Goal: Information Seeking & Learning: Learn about a topic

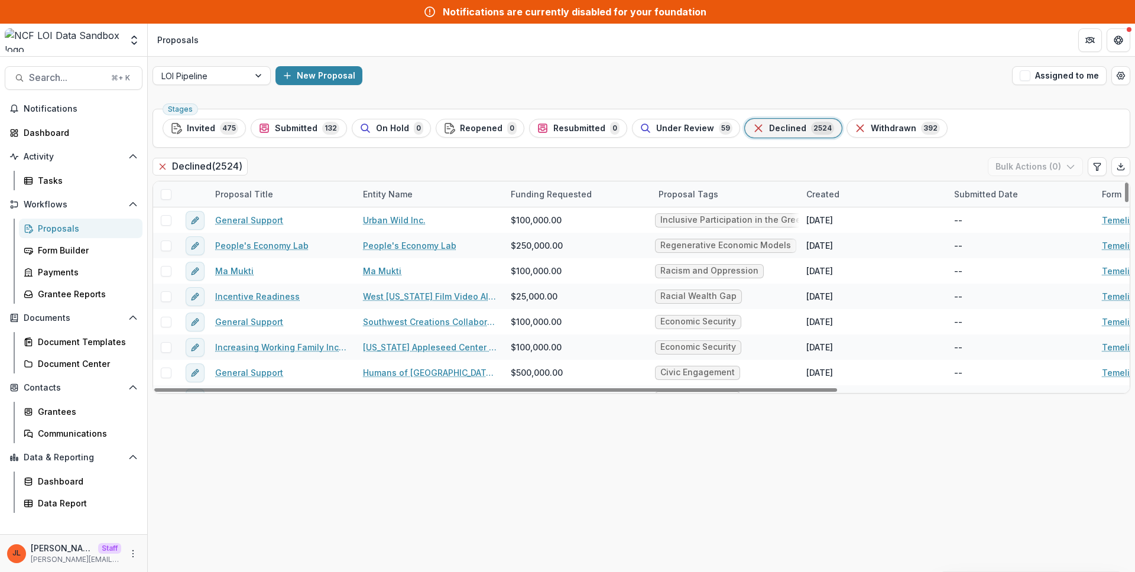
click at [150, 558] on div "Stages Invited 475 Submitted 132 On Hold 0 Reopened 0 Resubmitted 0 Under Revie…" at bounding box center [641, 338] width 987 height 468
click at [136, 552] on icon "More" at bounding box center [132, 553] width 9 height 9
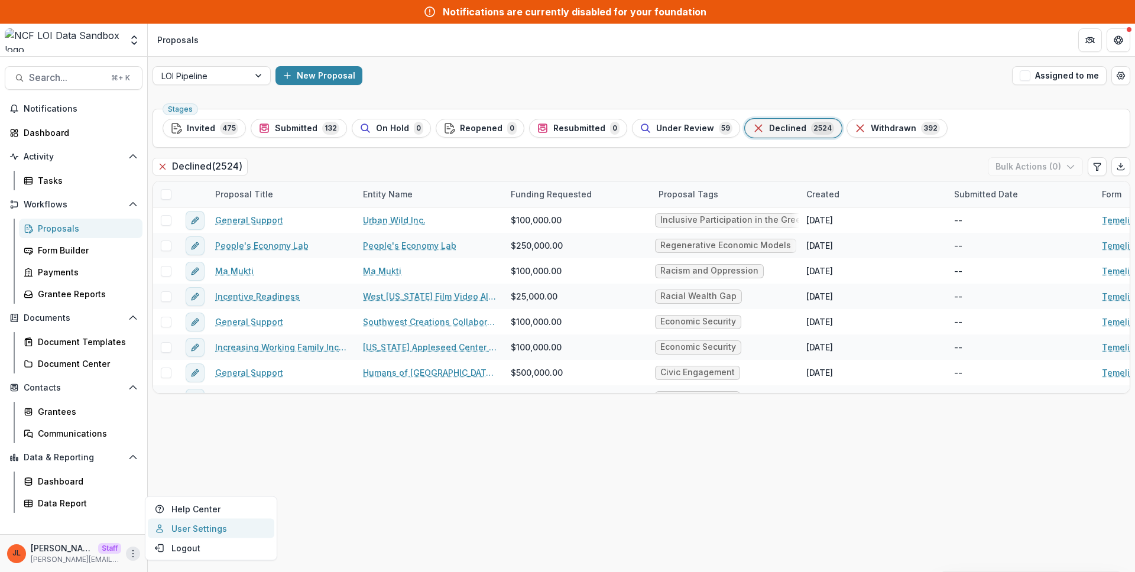
click at [187, 532] on link "User Settings" at bounding box center [211, 529] width 126 height 20
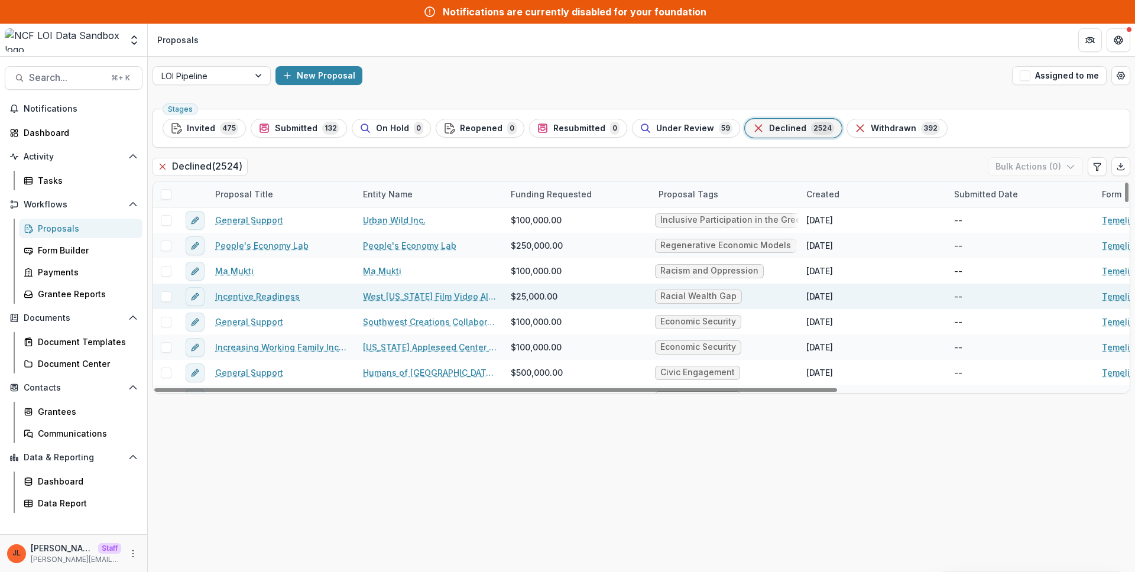
click at [264, 297] on link "Incentive Readiness" at bounding box center [257, 296] width 85 height 12
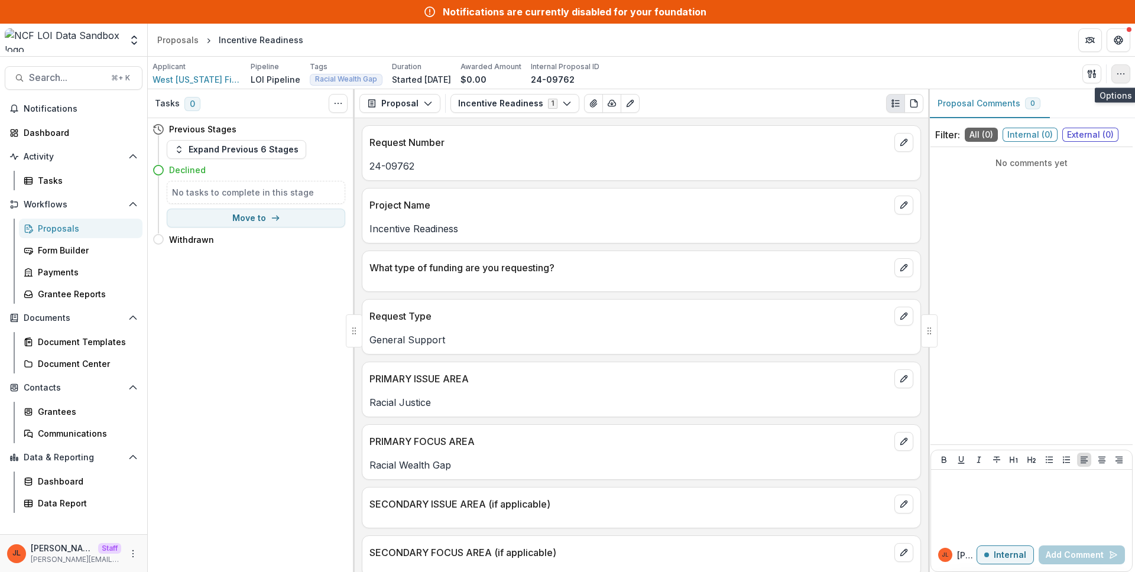
click at [1118, 69] on icon "button" at bounding box center [1120, 73] width 9 height 9
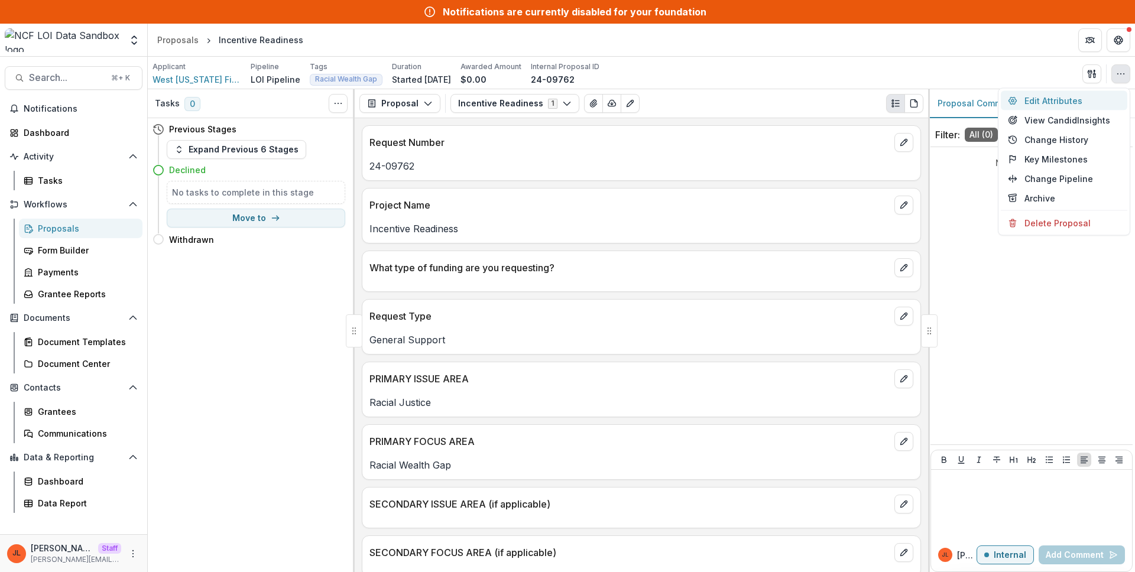
click at [1090, 99] on button "Edit Attributes" at bounding box center [1064, 101] width 126 height 20
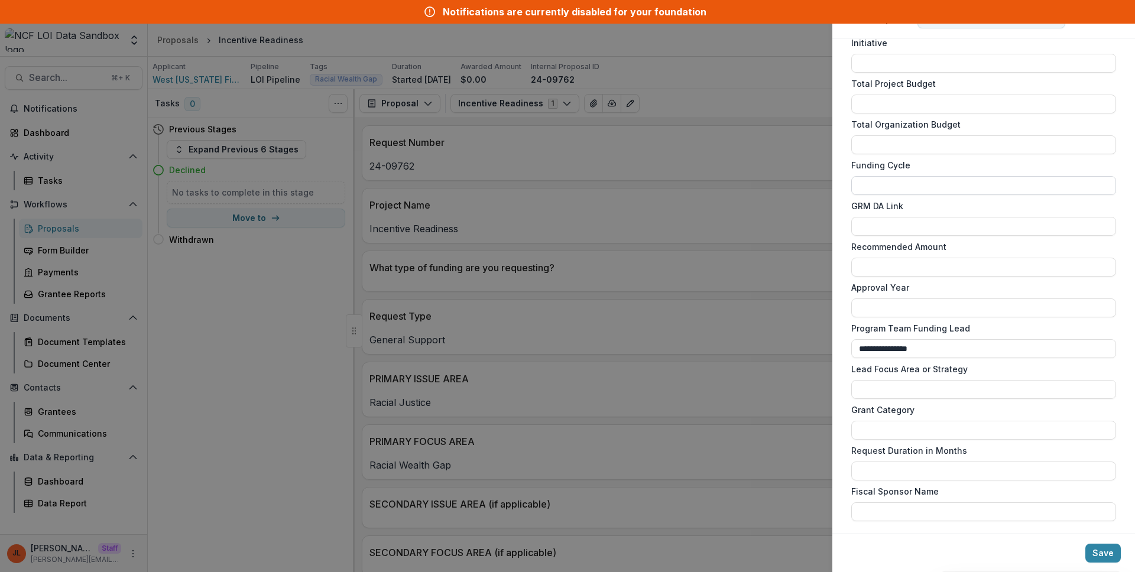
scroll to position [775, 0]
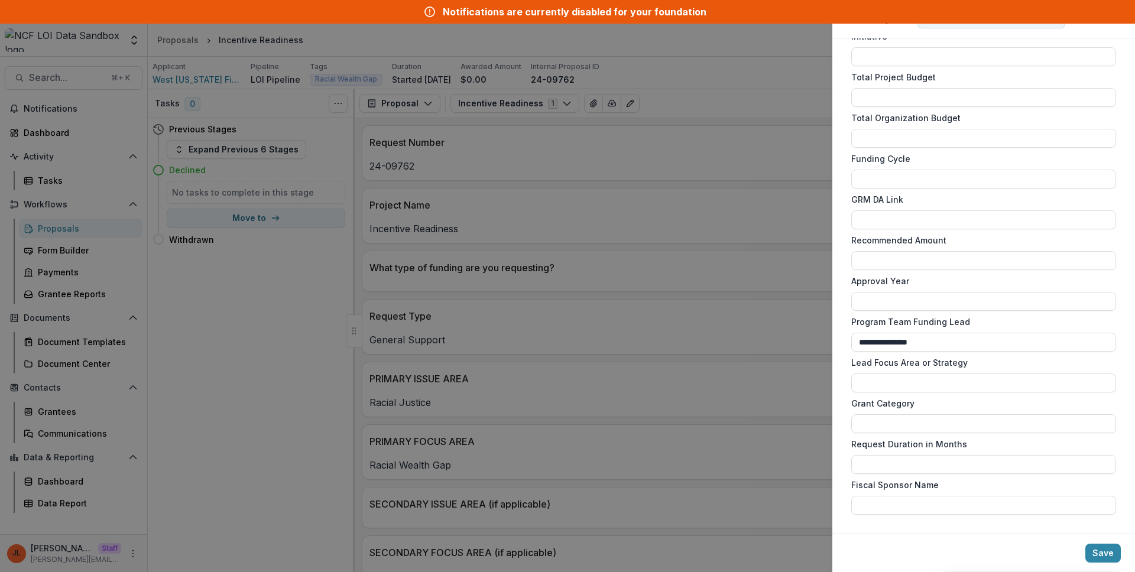
click at [705, 311] on div "**********" at bounding box center [567, 286] width 1135 height 572
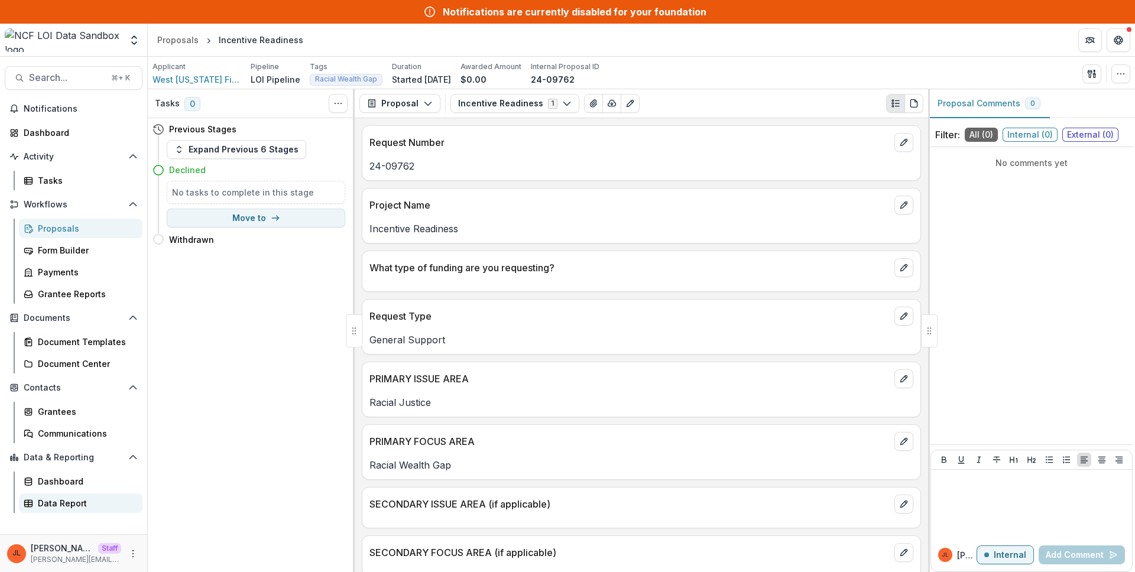
click at [102, 498] on div "Data Report" at bounding box center [85, 503] width 95 height 12
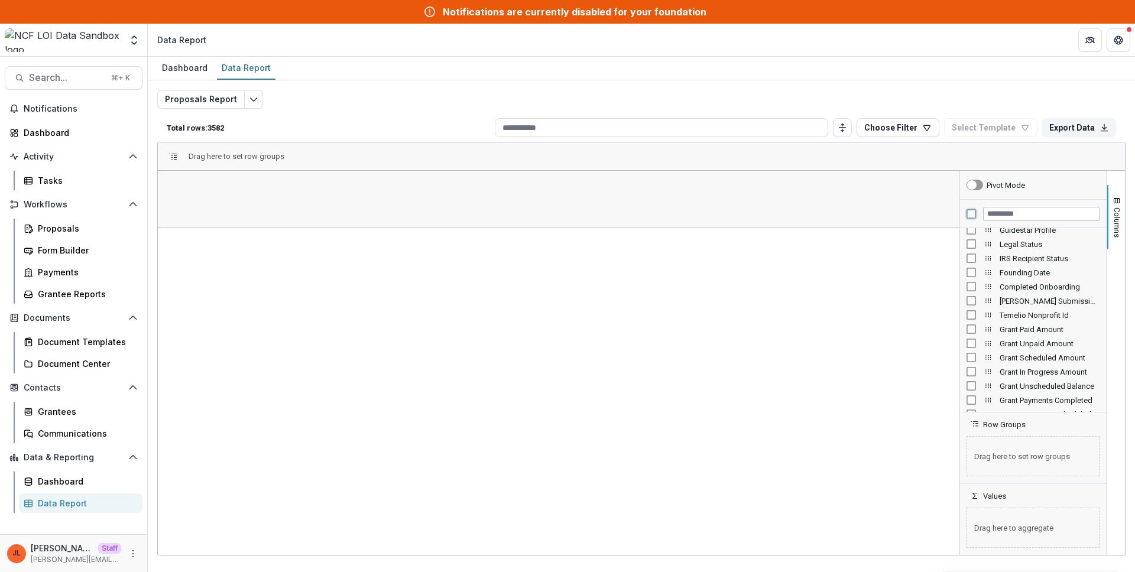
scroll to position [757, 0]
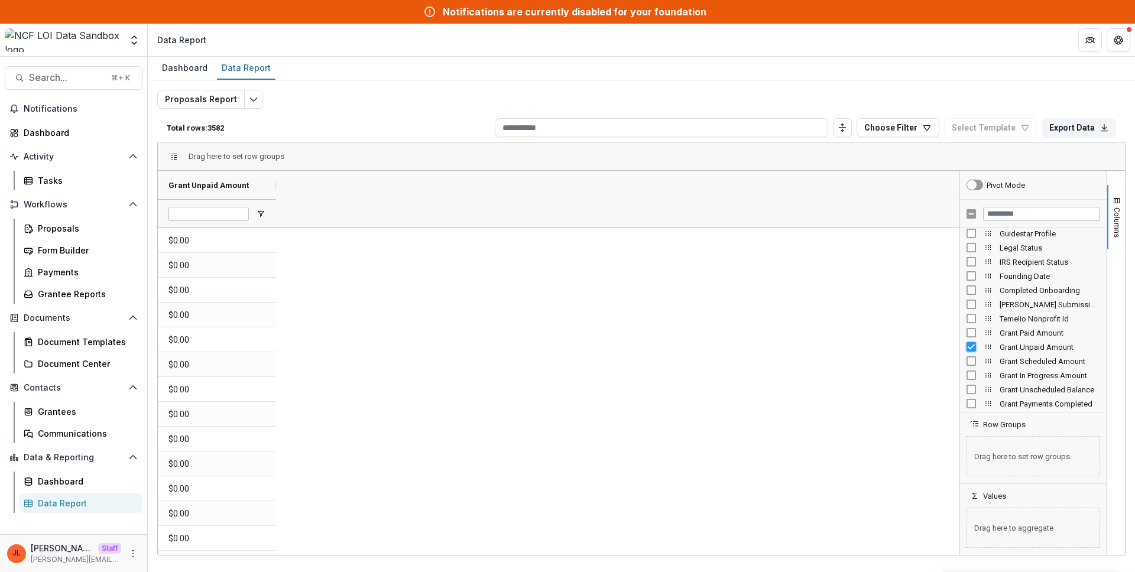
click at [978, 361] on div "Grant Payments Completed Grant Payments Scheduled Grant Unpaid Amount Grant Sch…" at bounding box center [1032, 227] width 147 height 1504
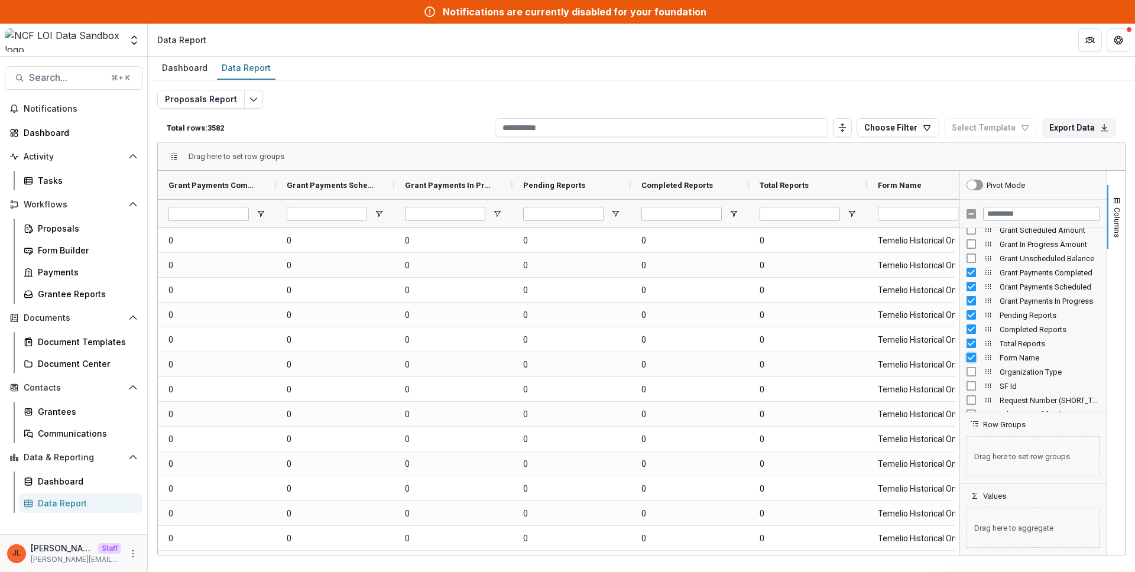
scroll to position [891, 0]
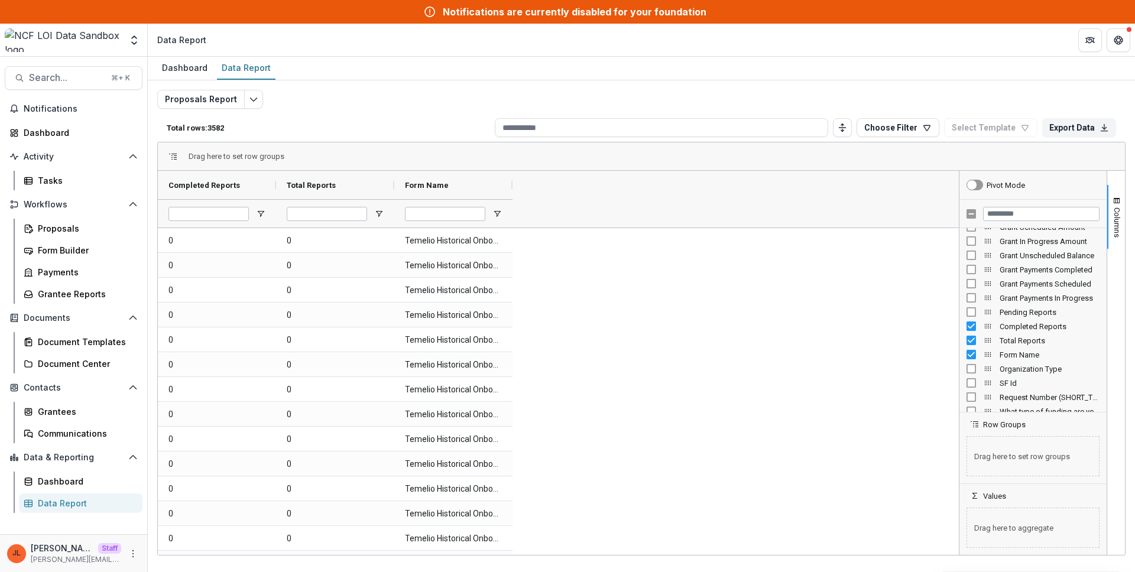
click at [973, 319] on div "Pending Reports" at bounding box center [1032, 312] width 133 height 14
click at [974, 320] on div "Completed Reports" at bounding box center [1032, 326] width 133 height 14
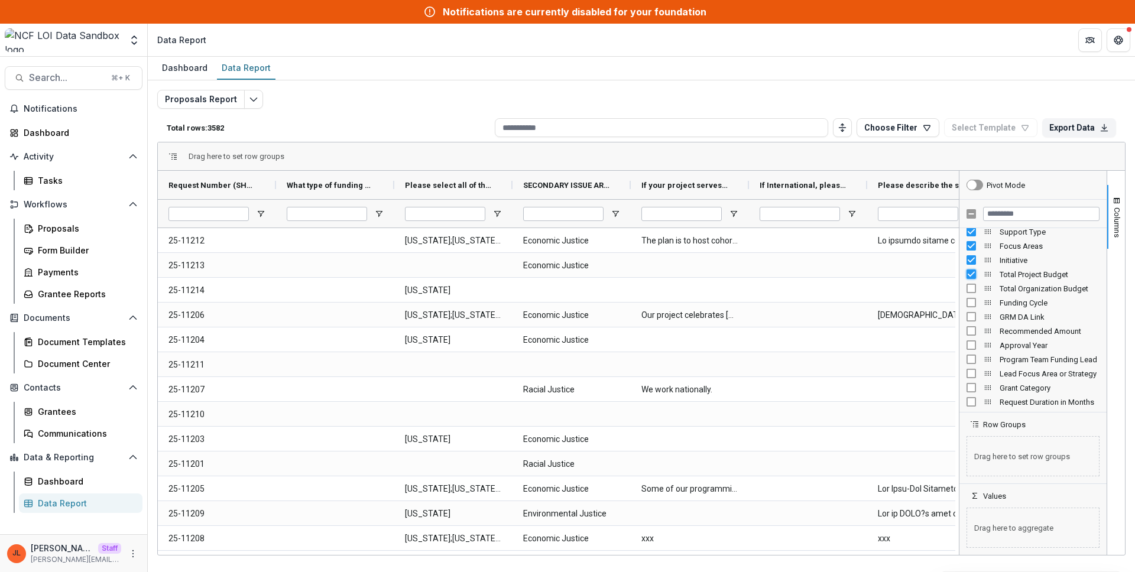
scroll to position [1326, 0]
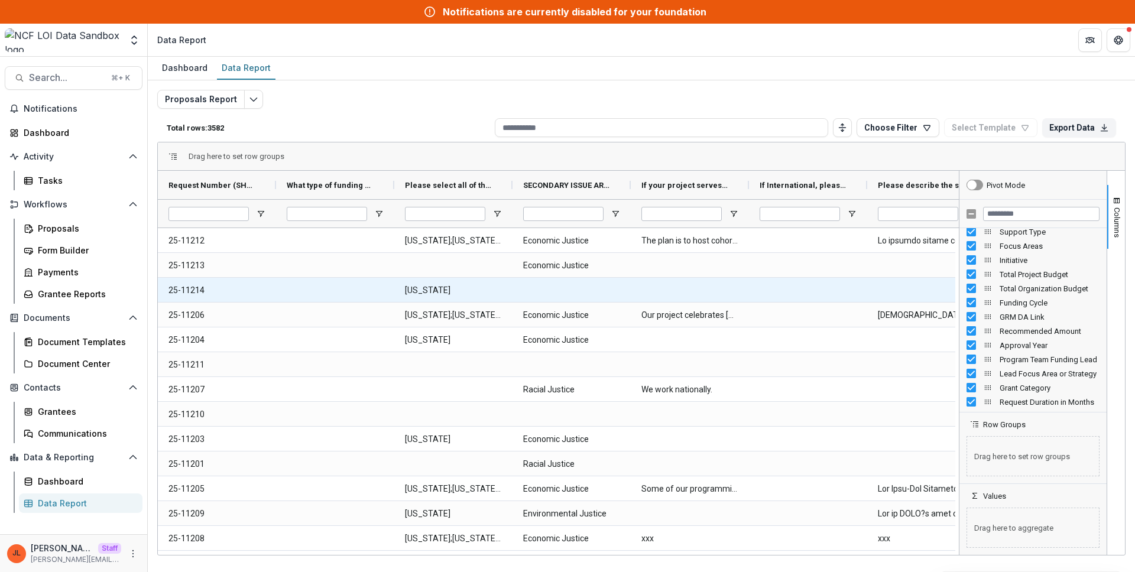
click at [382, 272] on div at bounding box center [335, 265] width 118 height 24
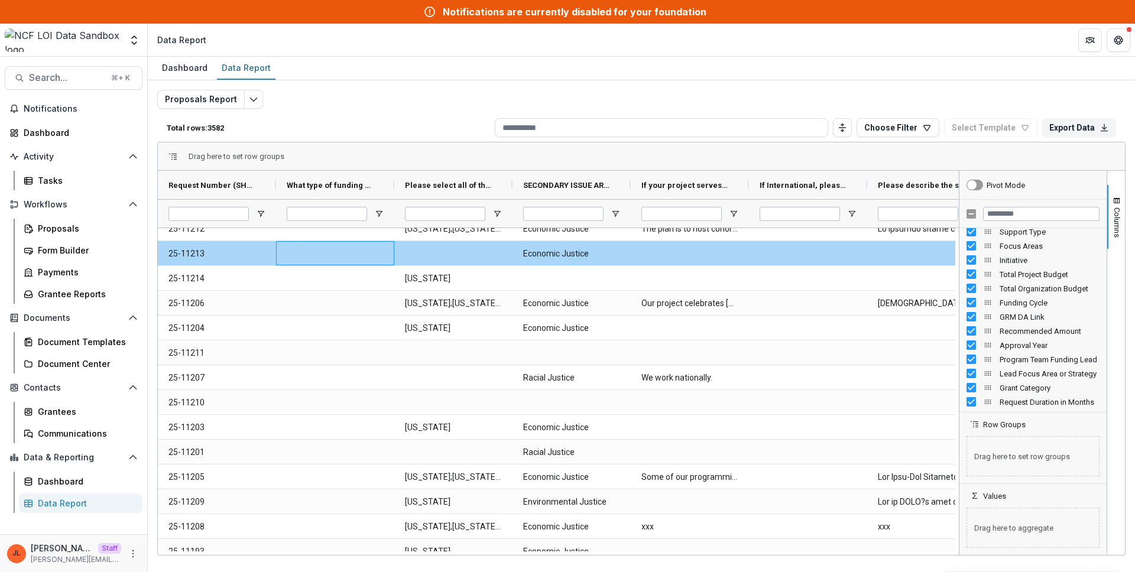
scroll to position [15, 0]
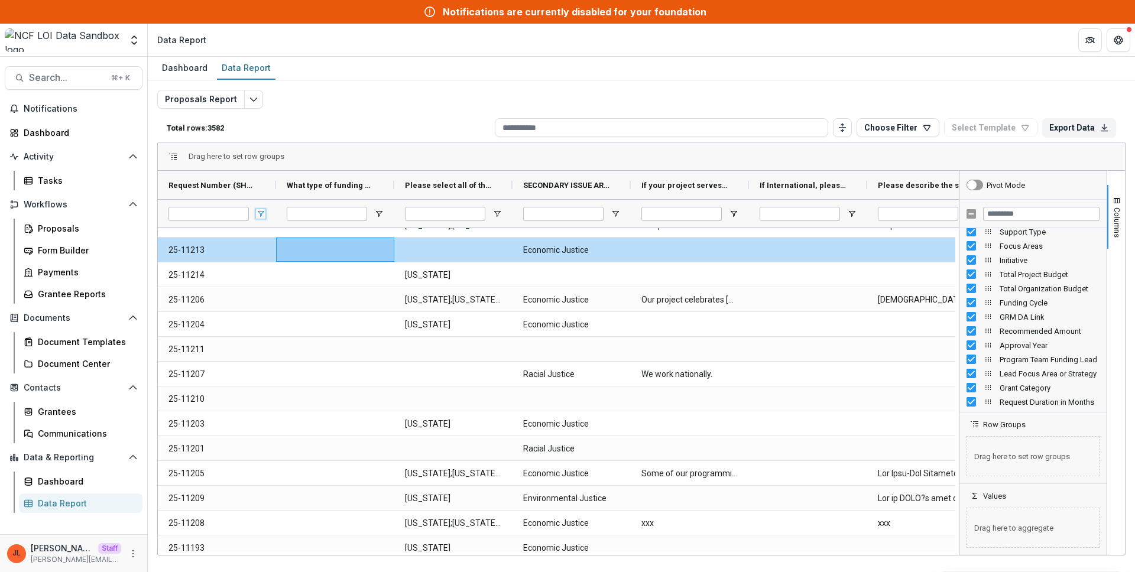
click at [259, 212] on span "Open Filter Menu" at bounding box center [260, 213] width 9 height 9
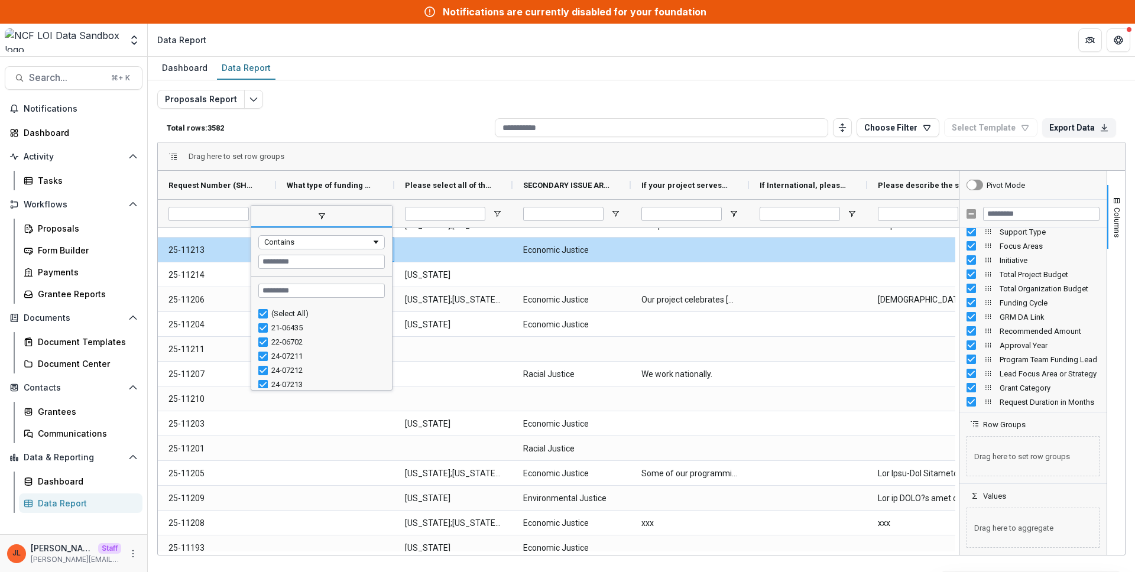
click at [259, 212] on span "filter" at bounding box center [321, 216] width 141 height 21
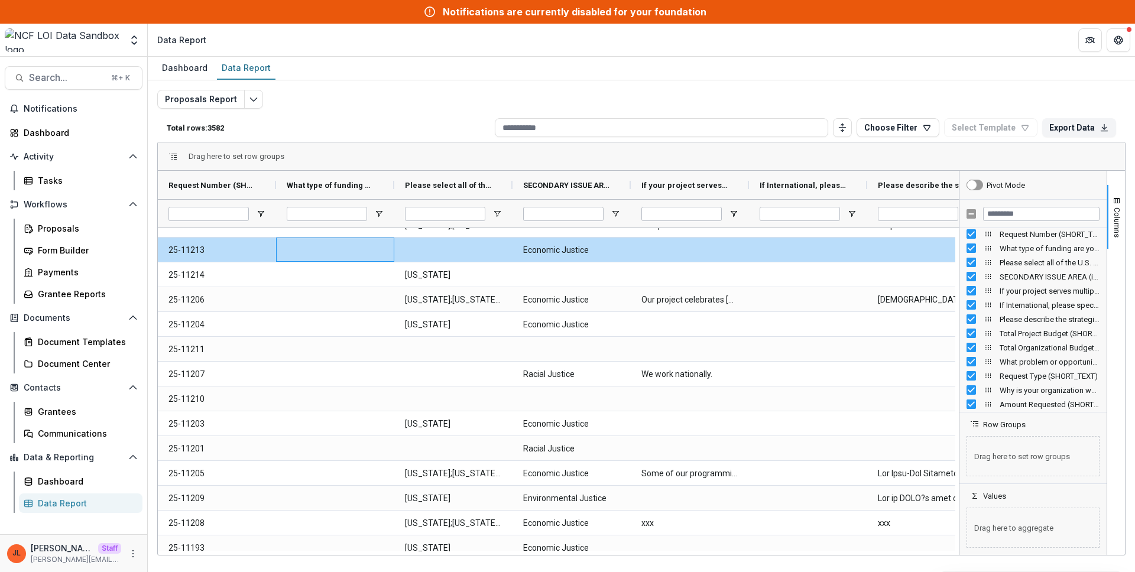
scroll to position [1047, 0]
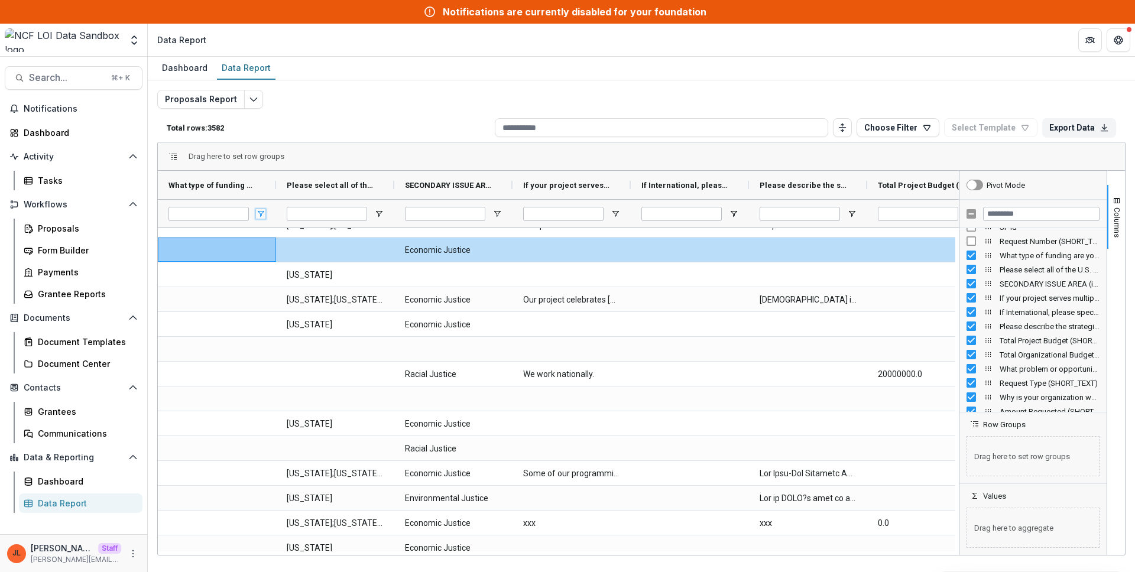
click at [259, 215] on span "Open Filter Menu" at bounding box center [260, 213] width 9 height 9
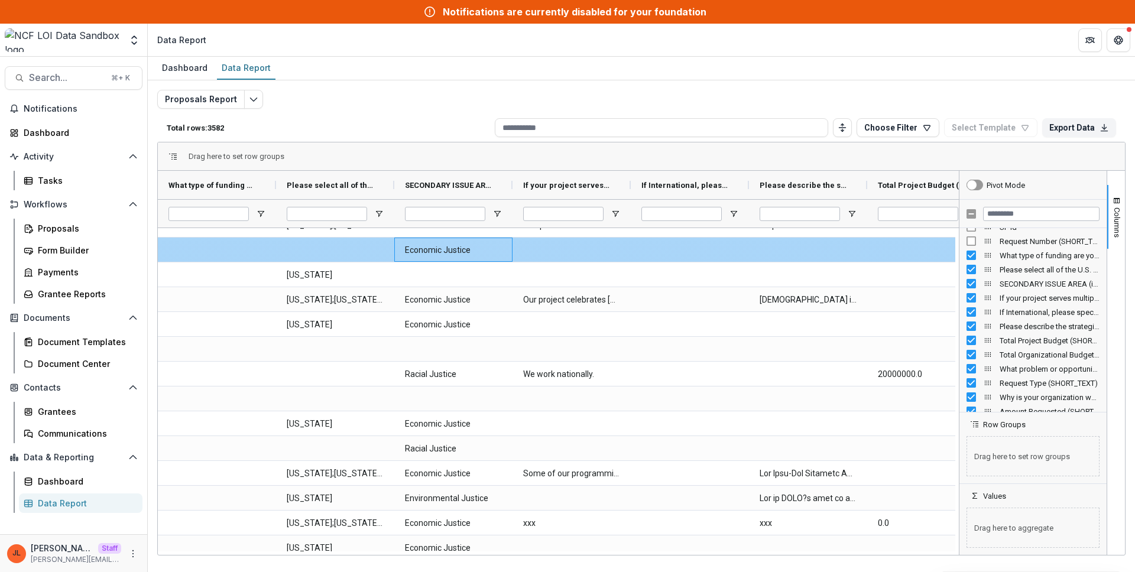
click at [508, 252] on div "Economic Justice" at bounding box center [453, 250] width 118 height 24
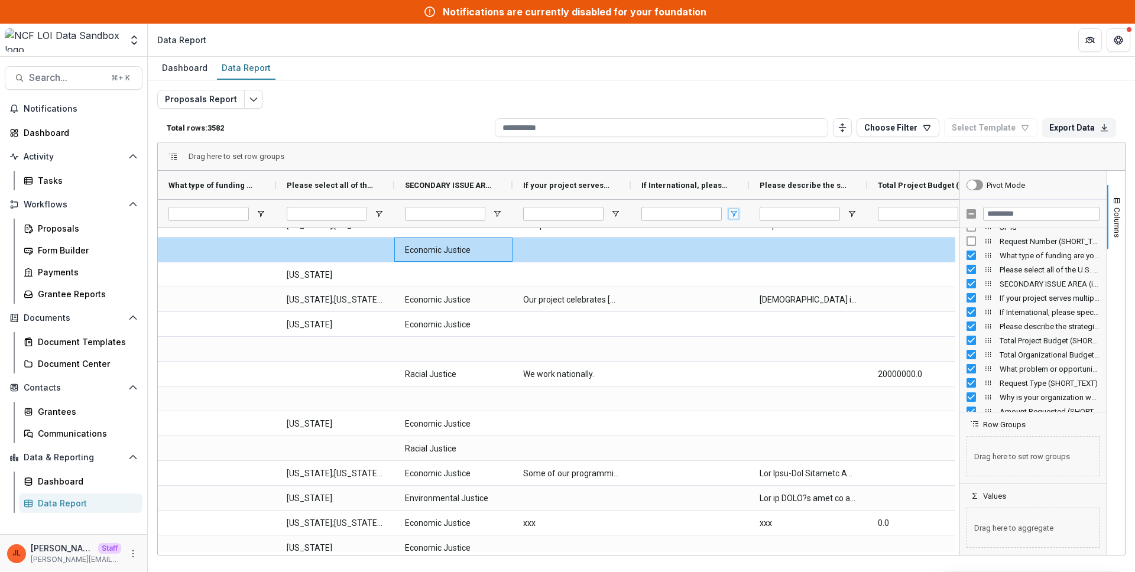
click at [729, 212] on span "Open Filter Menu" at bounding box center [733, 213] width 9 height 9
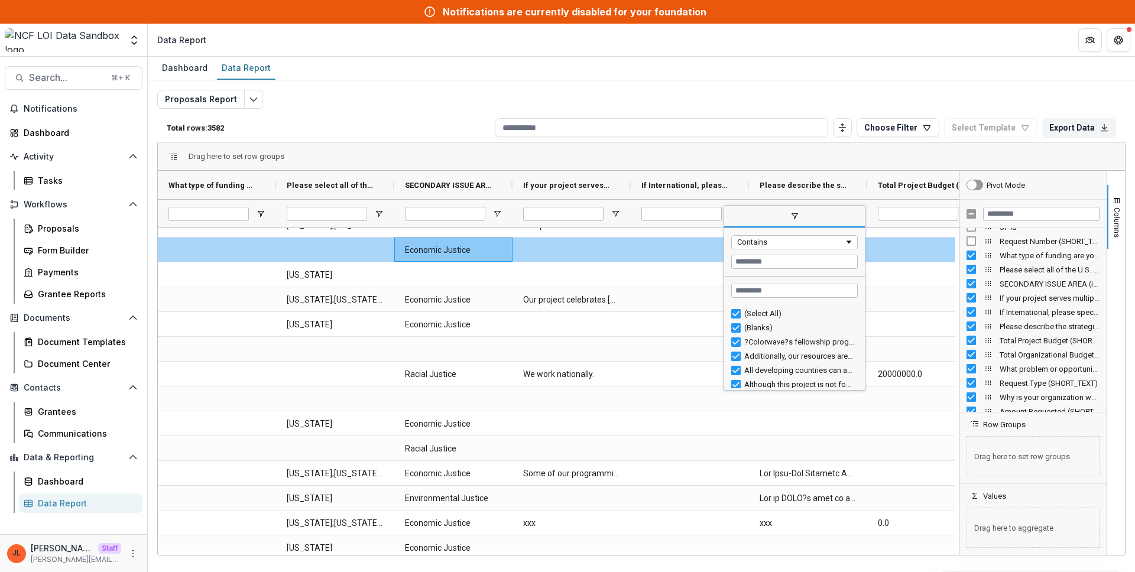
scroll to position [73, 0]
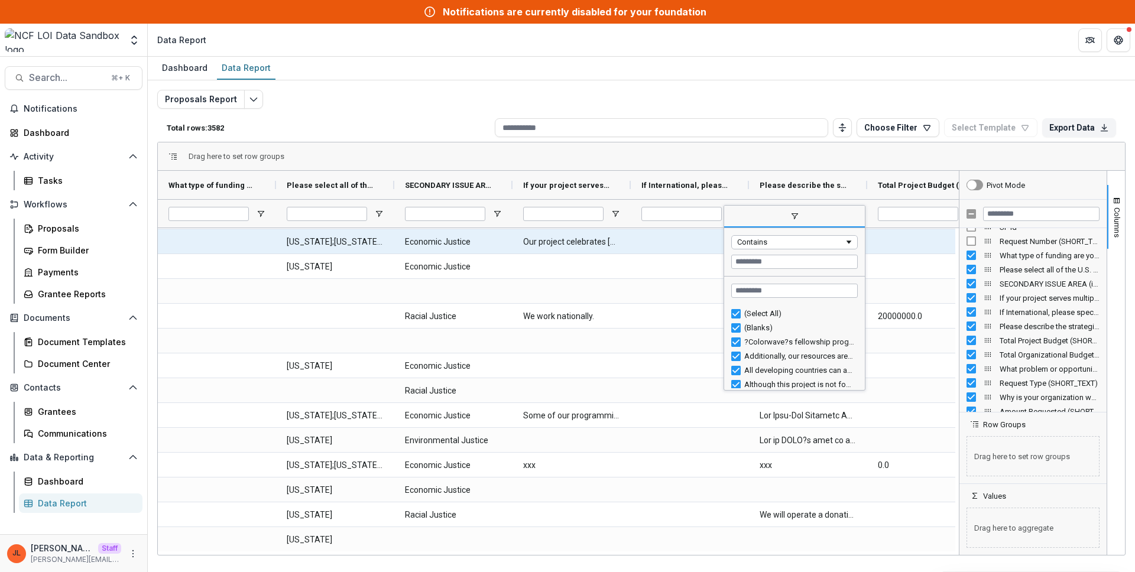
click at [682, 329] on div at bounding box center [690, 341] width 118 height 24
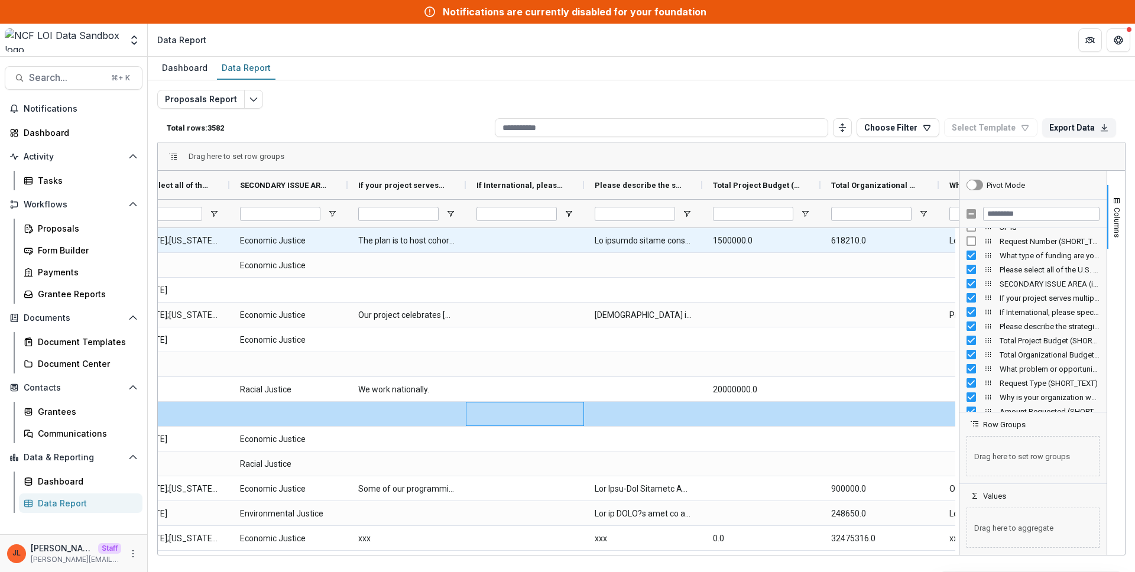
scroll to position [0, 0]
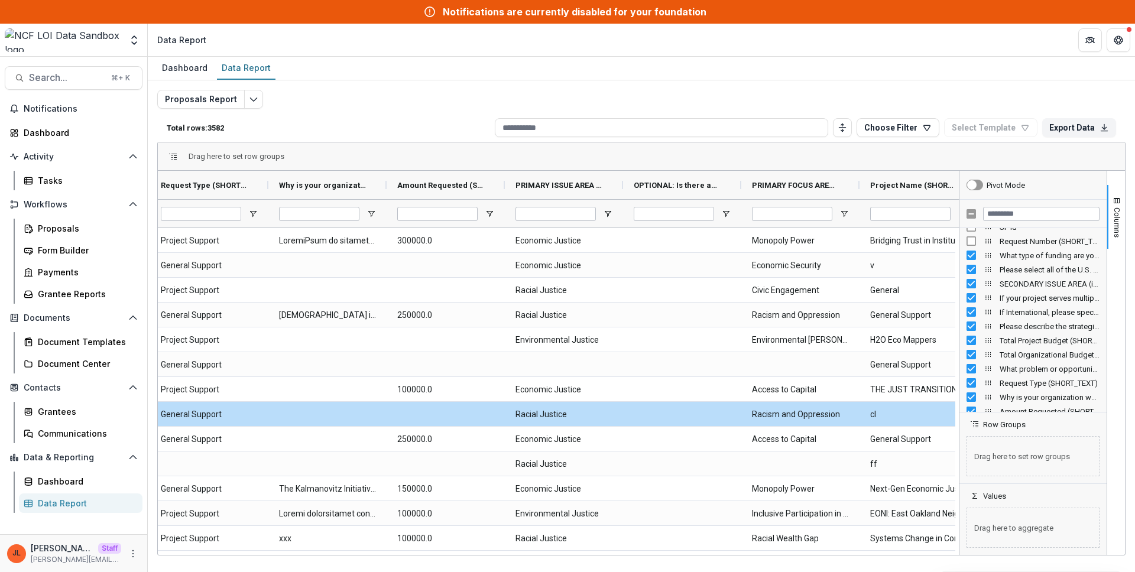
click at [719, 213] on div at bounding box center [682, 213] width 118 height 28
click at [725, 213] on span "Open Filter Menu" at bounding box center [725, 213] width 9 height 9
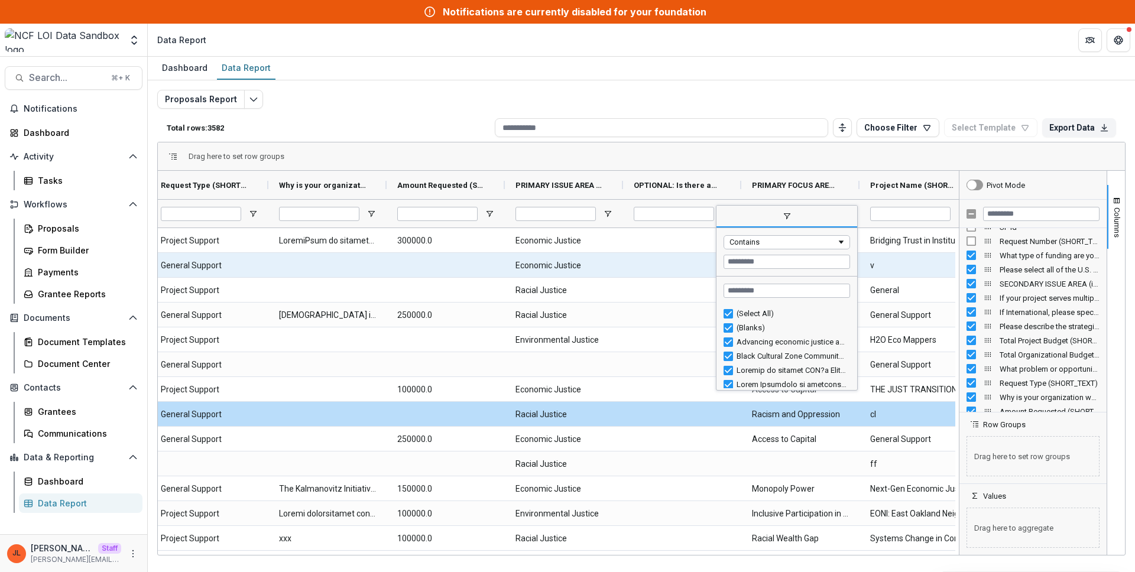
click at [673, 264] on div at bounding box center [682, 265] width 118 height 24
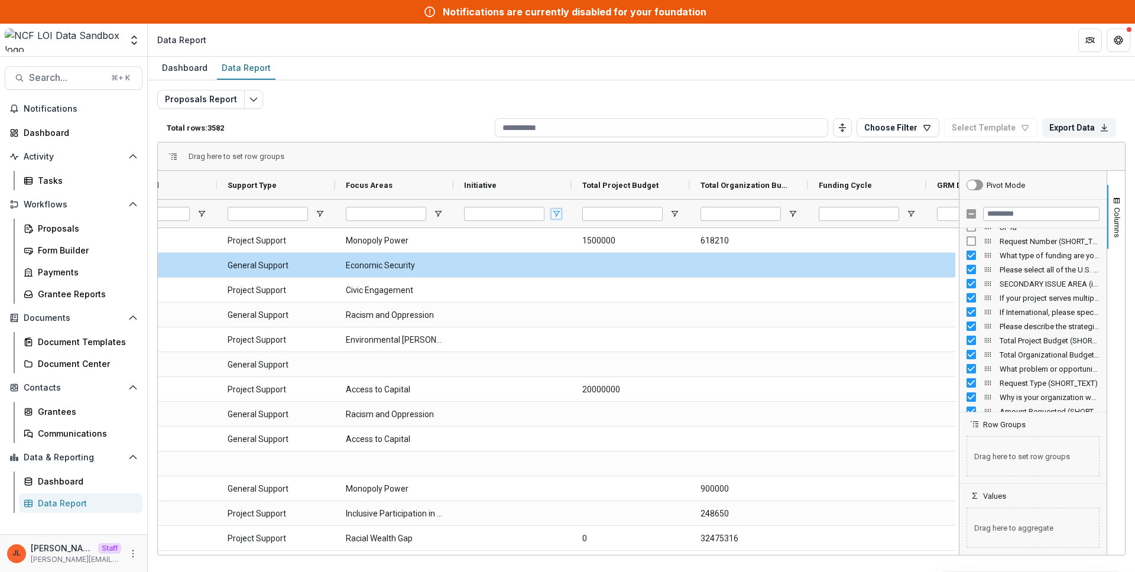
click at [557, 210] on span "Open Filter Menu" at bounding box center [555, 213] width 9 height 9
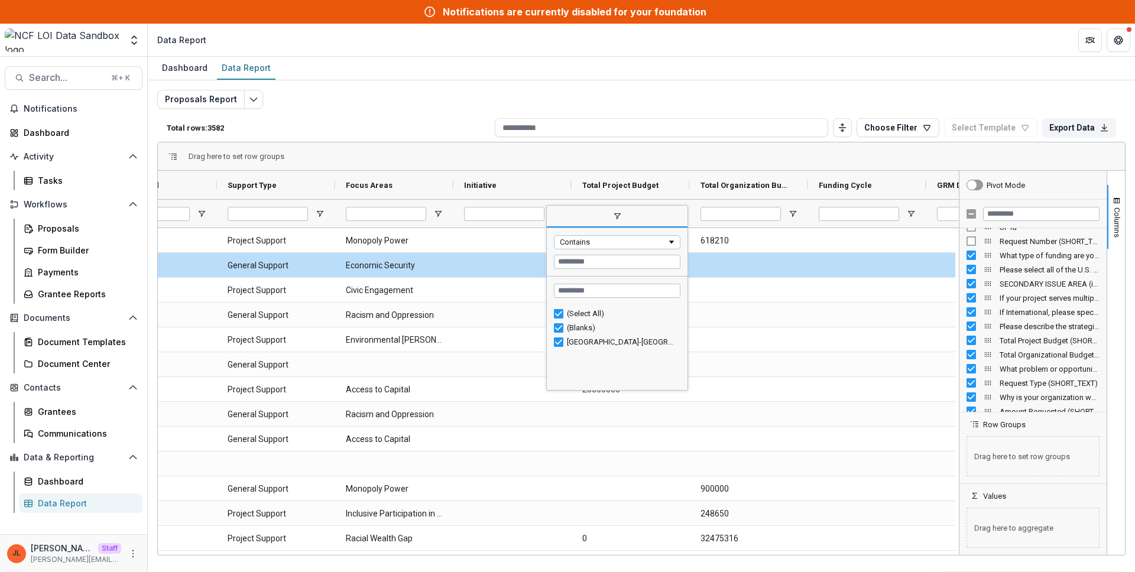
click at [518, 231] on div at bounding box center [512, 240] width 118 height 24
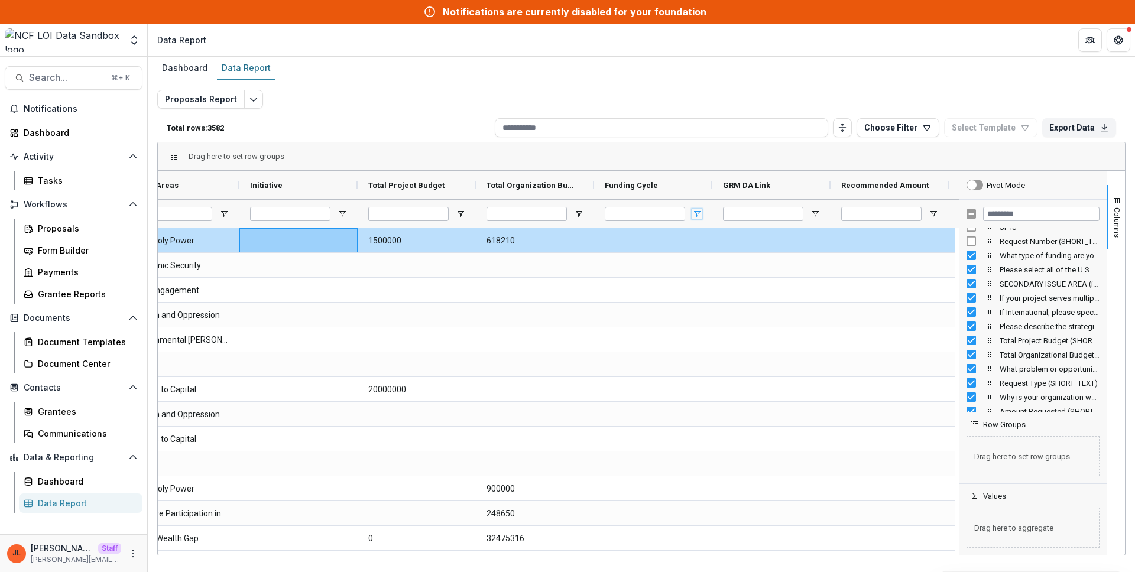
click at [694, 218] on span "Open Filter Menu" at bounding box center [696, 213] width 9 height 9
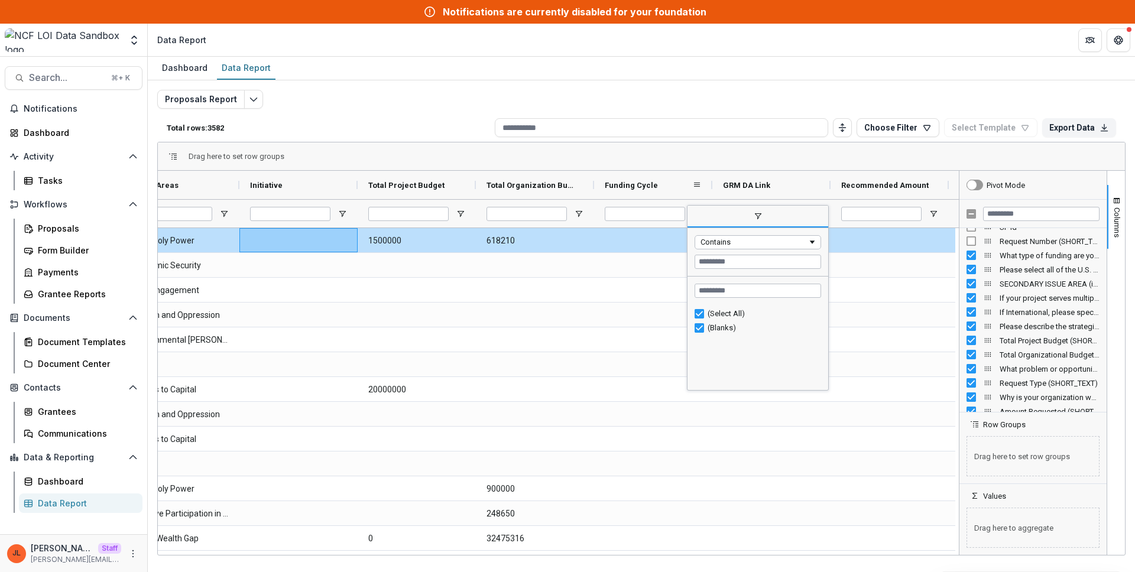
click at [706, 176] on div "Funding Cycle" at bounding box center [653, 185] width 118 height 28
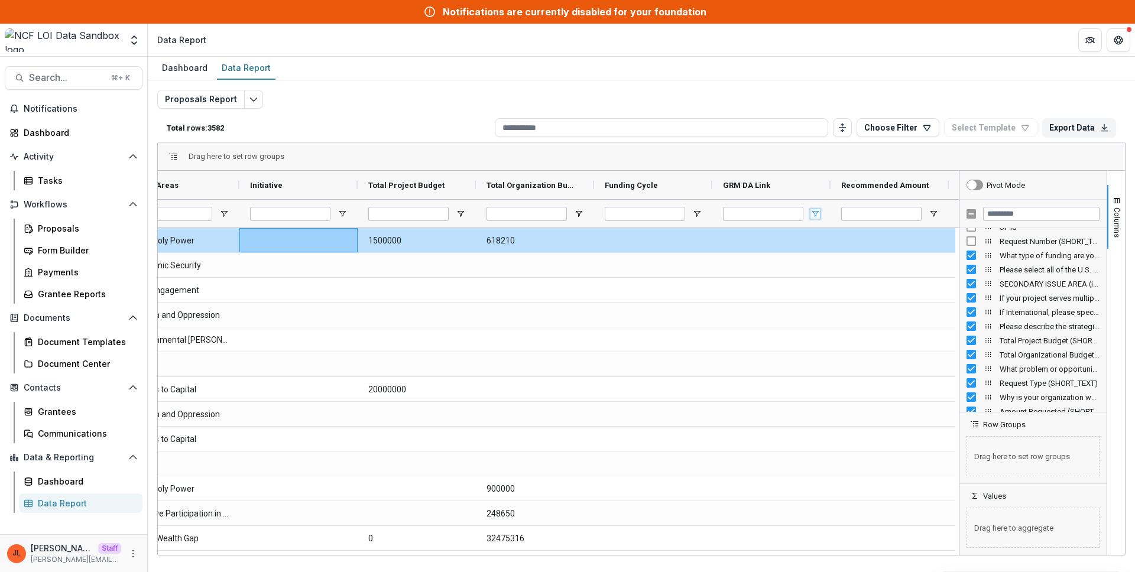
click at [814, 213] on span "Open Filter Menu" at bounding box center [814, 213] width 9 height 9
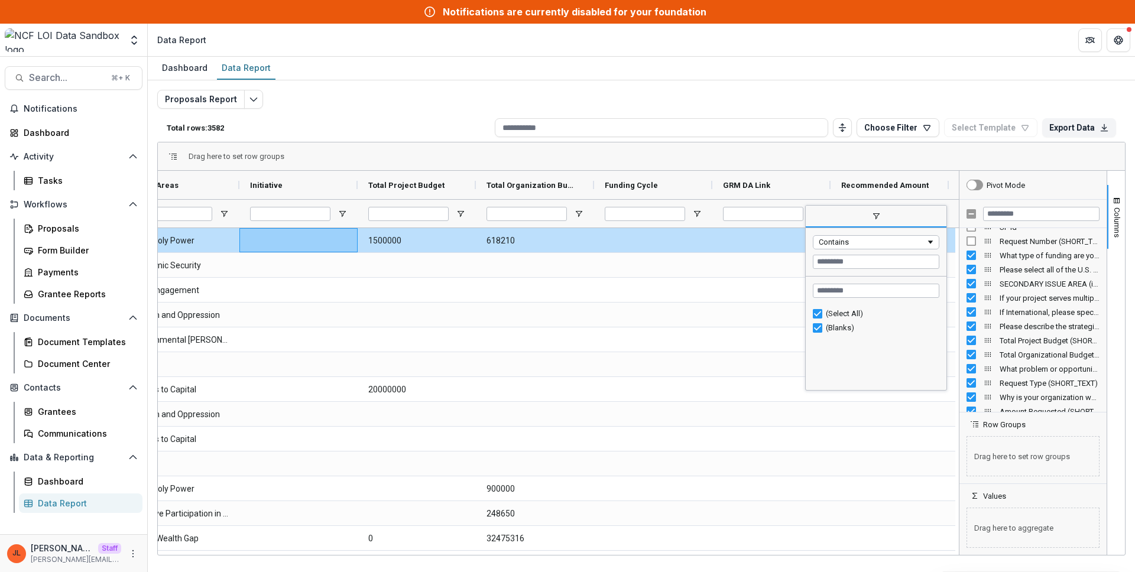
click at [807, 156] on div "Drag here to set row groups" at bounding box center [641, 156] width 967 height 28
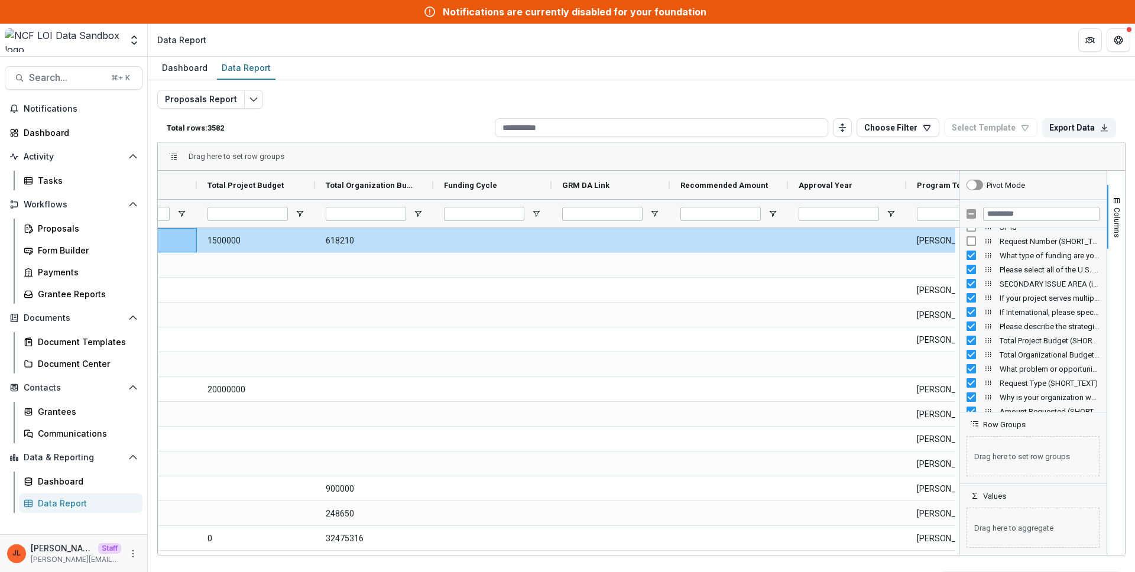
click at [780, 213] on div at bounding box center [729, 213] width 118 height 28
click at [775, 213] on span "Open Filter Menu" at bounding box center [772, 213] width 9 height 9
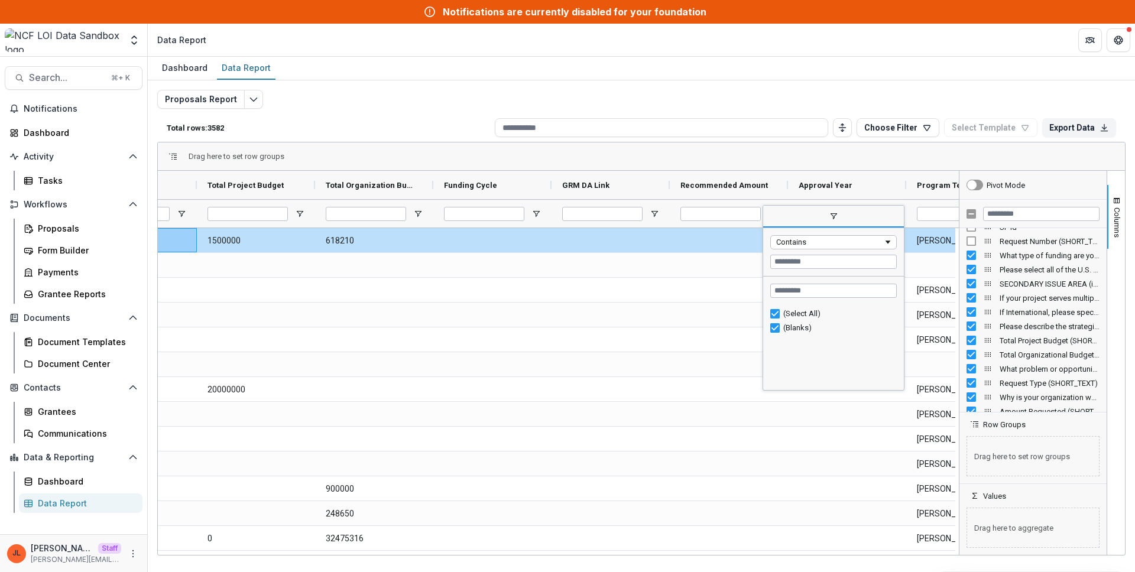
click at [775, 213] on span "filter" at bounding box center [833, 216] width 141 height 21
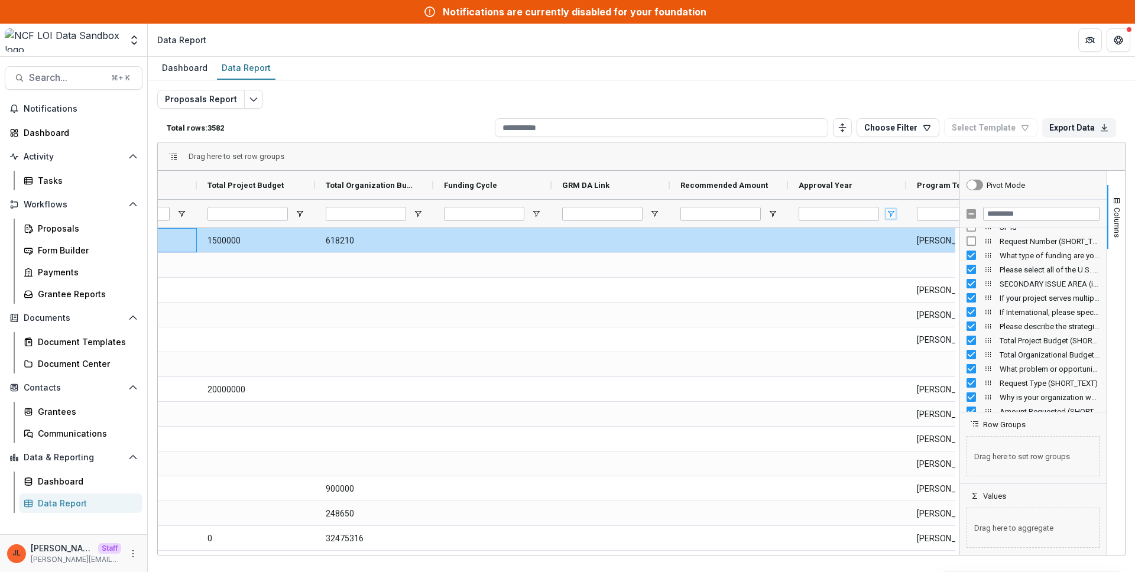
click at [892, 216] on span "Open Filter Menu" at bounding box center [890, 213] width 9 height 9
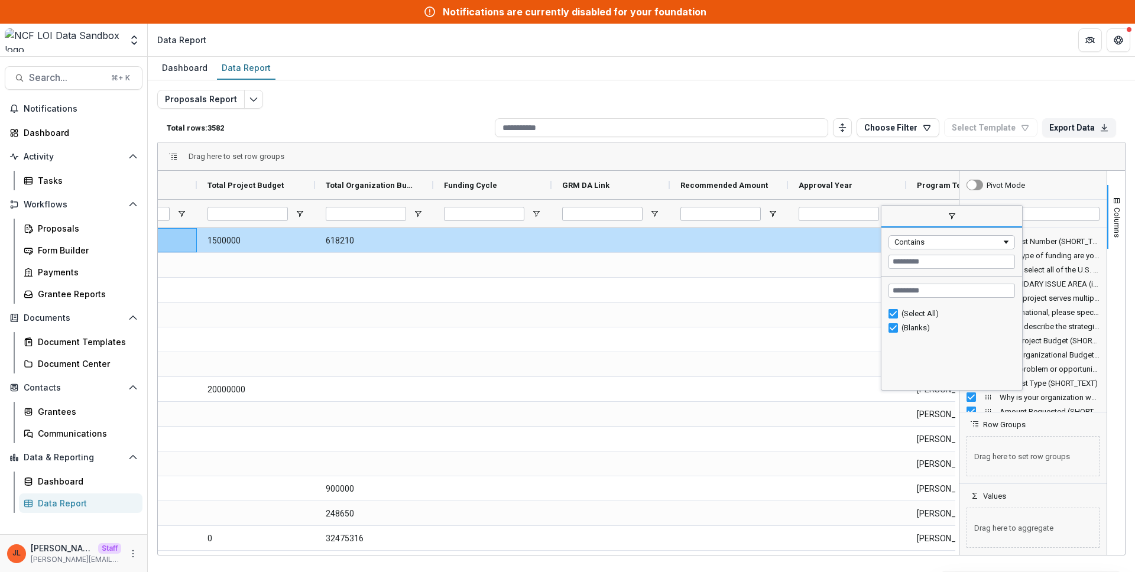
click at [891, 216] on span "filter" at bounding box center [951, 216] width 141 height 21
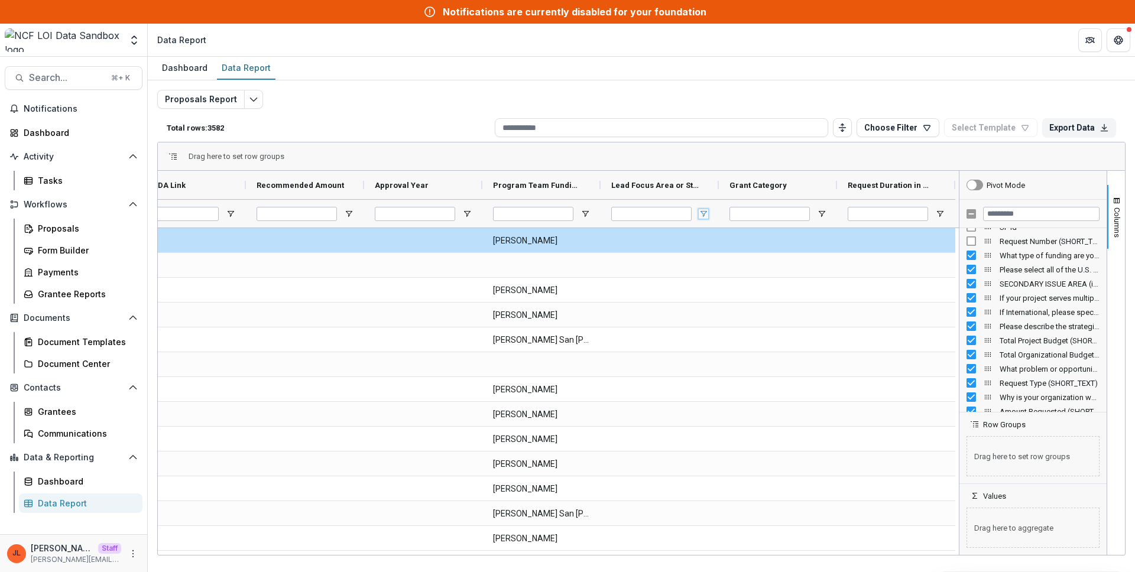
click at [703, 213] on span "Open Filter Menu" at bounding box center [703, 213] width 9 height 9
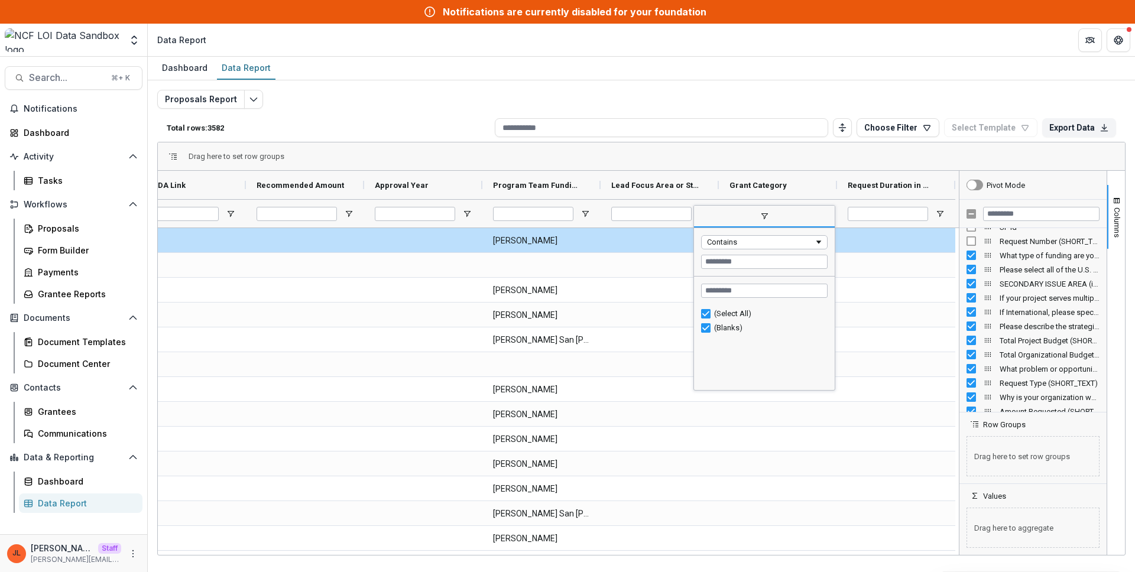
click at [703, 213] on span "filter" at bounding box center [764, 216] width 141 height 21
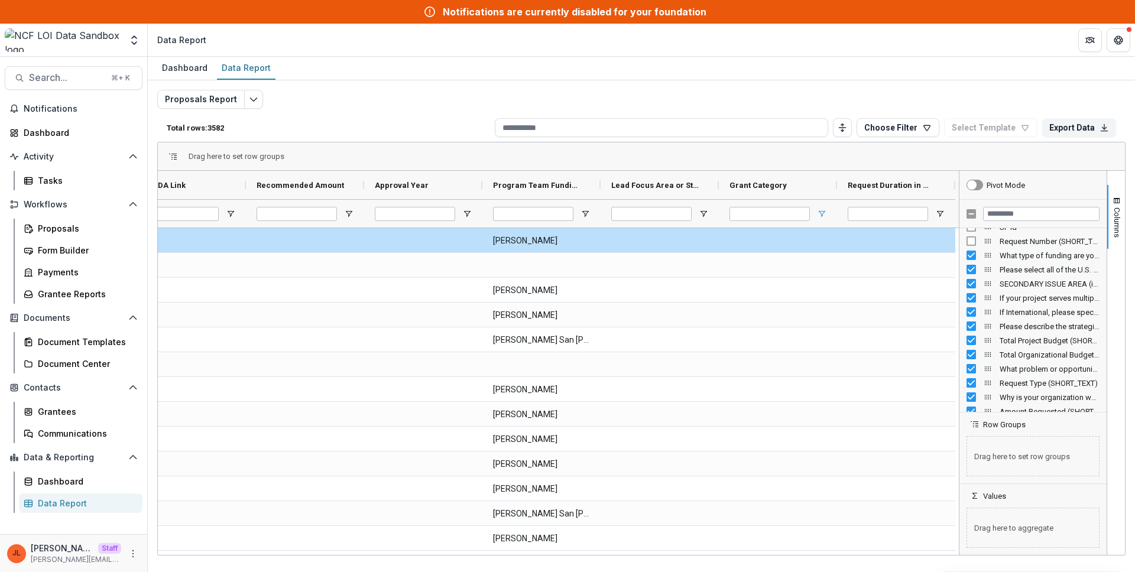
click at [825, 212] on div at bounding box center [778, 213] width 118 height 28
click at [825, 212] on span "Open Filter Menu" at bounding box center [821, 213] width 9 height 9
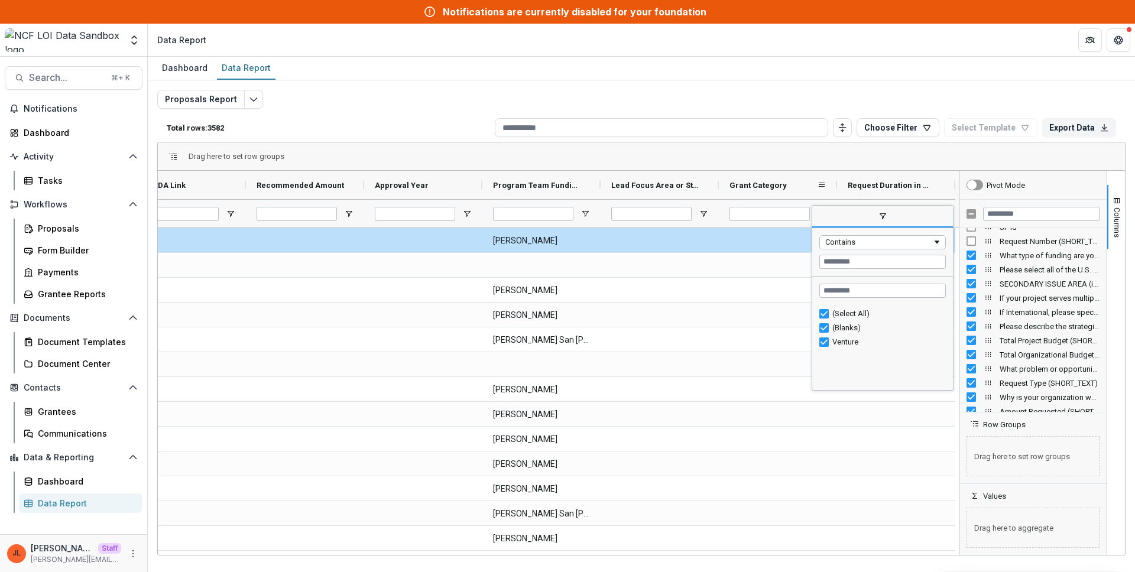
click at [835, 174] on div at bounding box center [837, 185] width 5 height 28
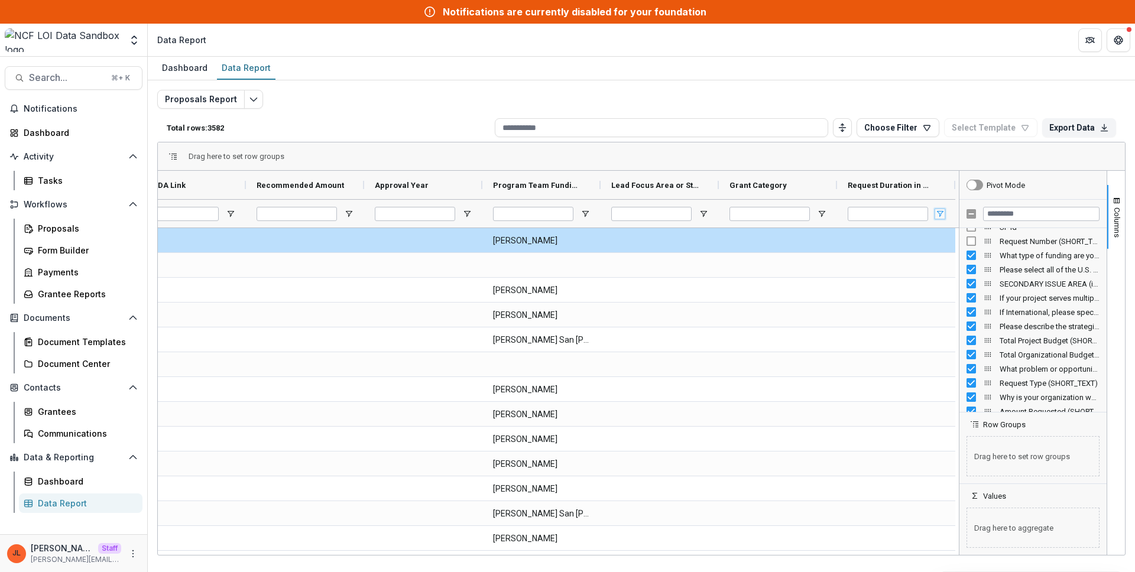
click at [937, 212] on span "Open Filter Menu" at bounding box center [939, 213] width 9 height 9
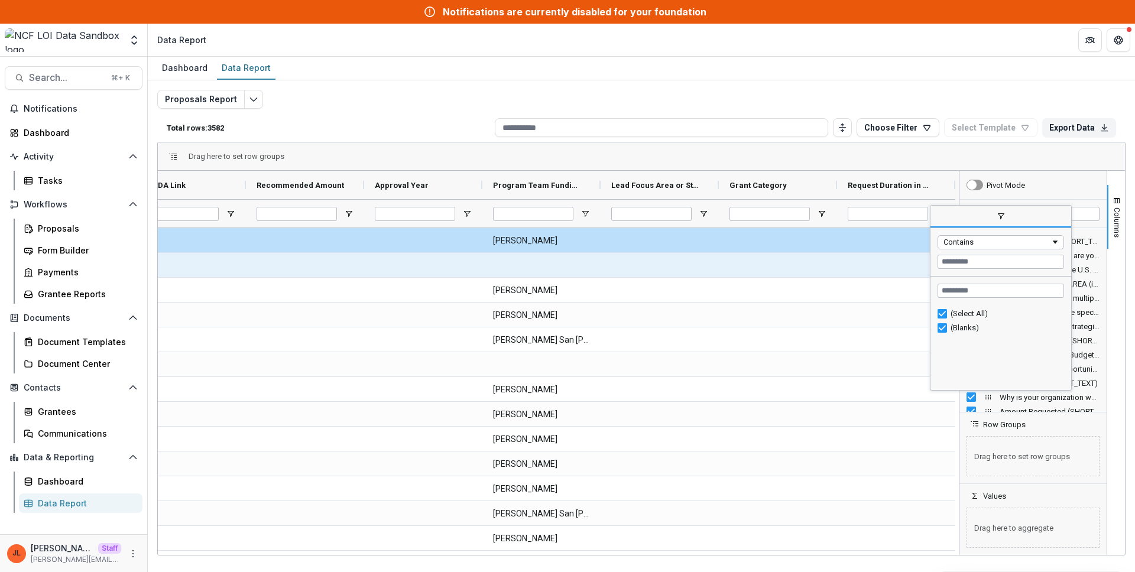
click at [825, 273] on div at bounding box center [778, 265] width 118 height 24
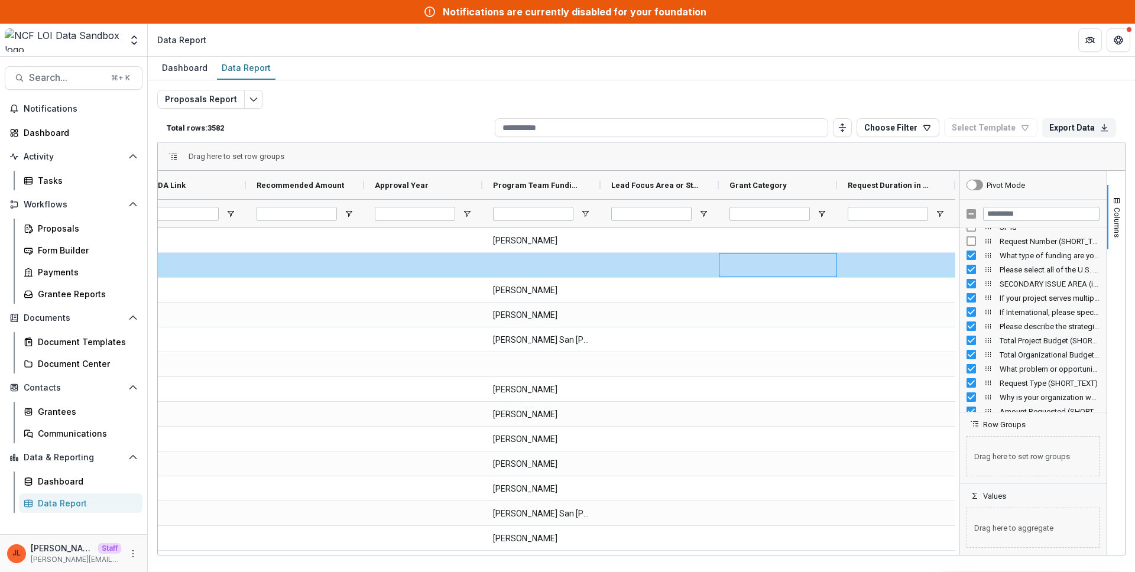
click at [709, 213] on div at bounding box center [659, 213] width 118 height 28
click at [706, 211] on span "Open Filter Menu" at bounding box center [703, 213] width 9 height 9
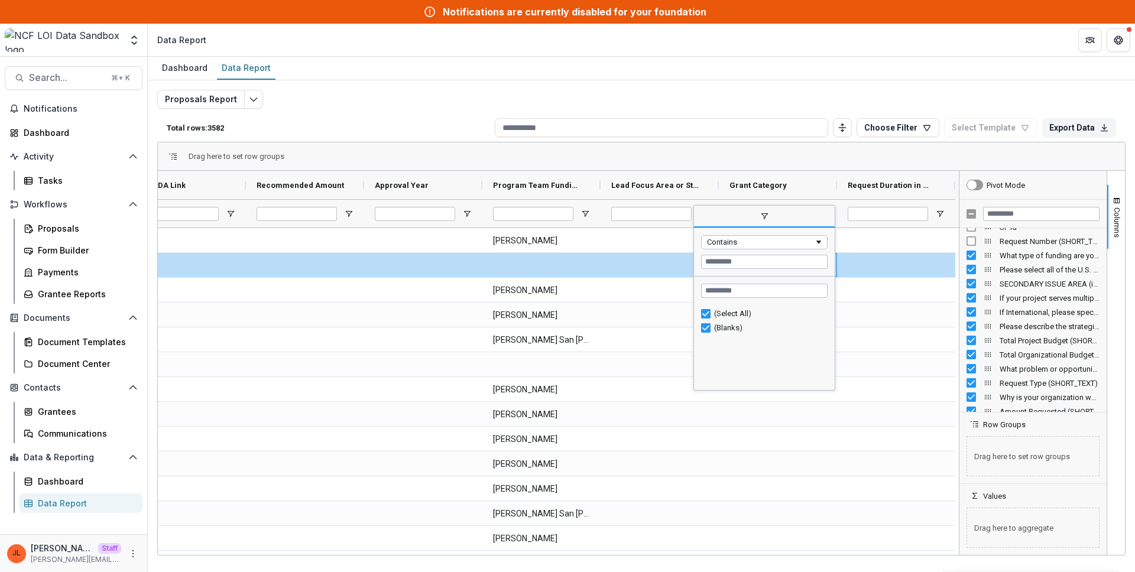
click at [705, 211] on span "filter" at bounding box center [764, 216] width 141 height 21
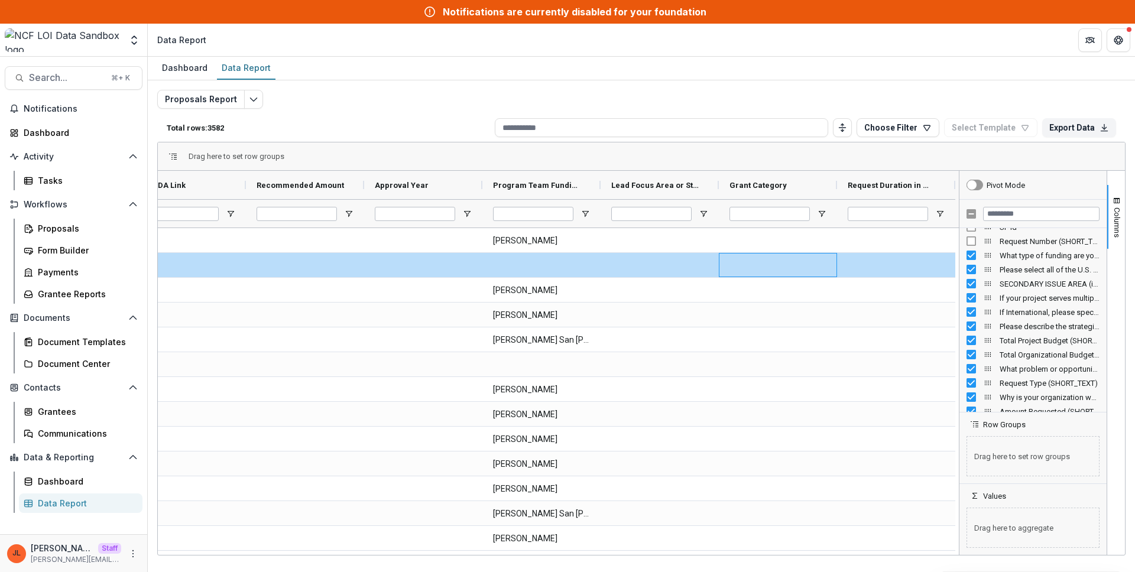
click at [832, 212] on div at bounding box center [778, 213] width 118 height 28
click at [824, 210] on span "Open Filter Menu" at bounding box center [821, 213] width 9 height 9
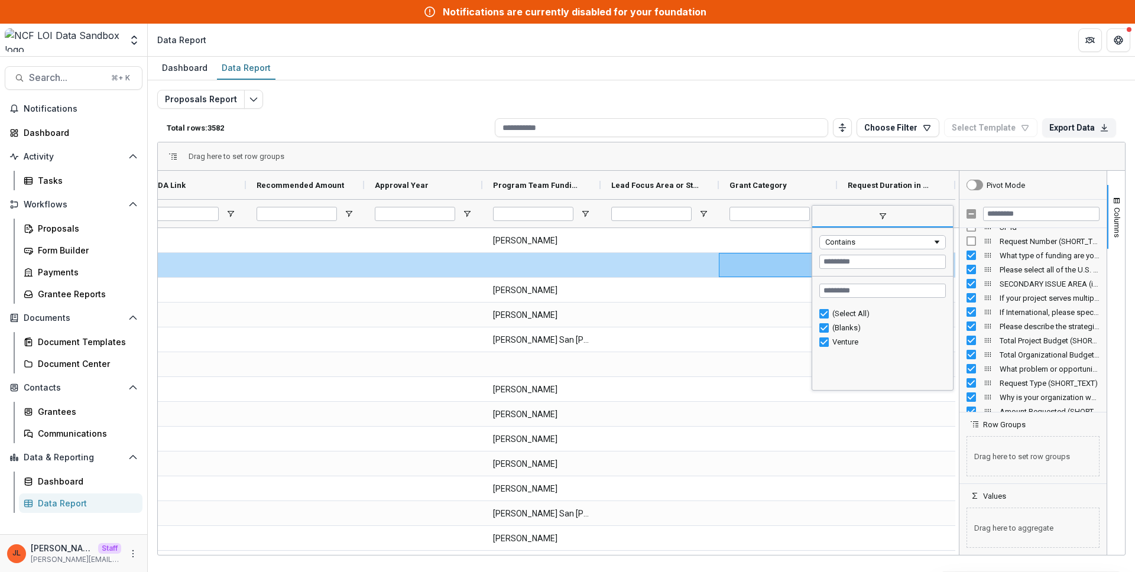
click at [824, 210] on span "filter" at bounding box center [882, 216] width 141 height 21
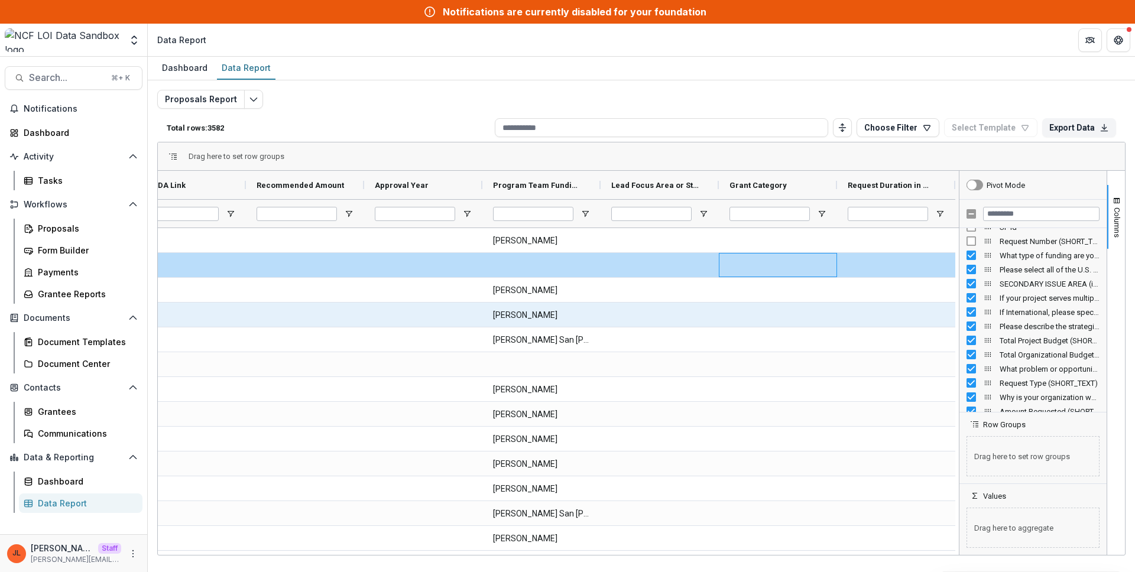
click at [589, 307] on Lead-1625 "[PERSON_NAME]" at bounding box center [541, 315] width 97 height 24
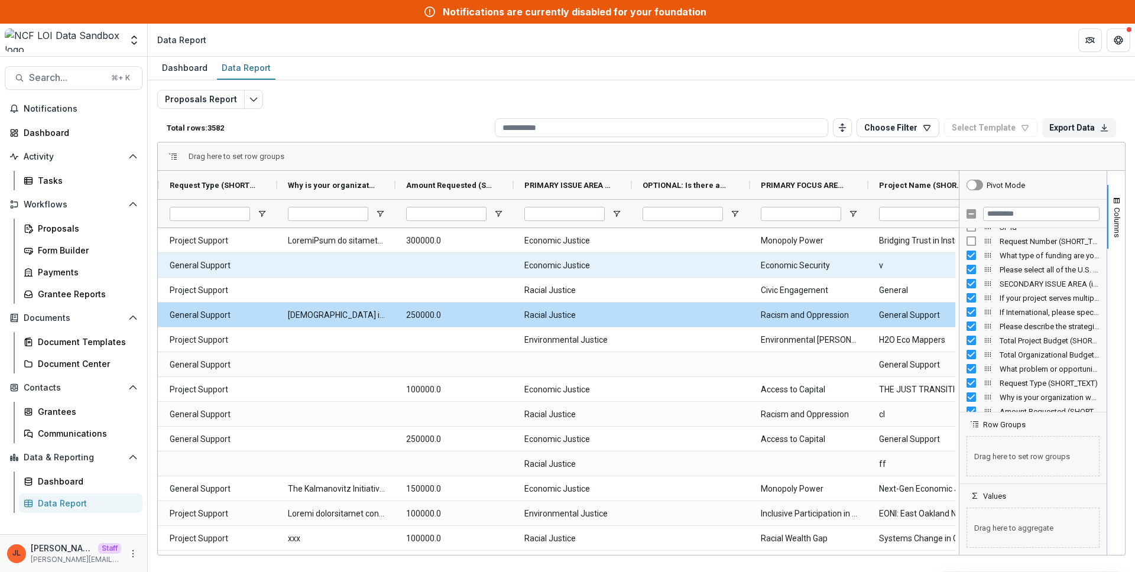
scroll to position [0, 892]
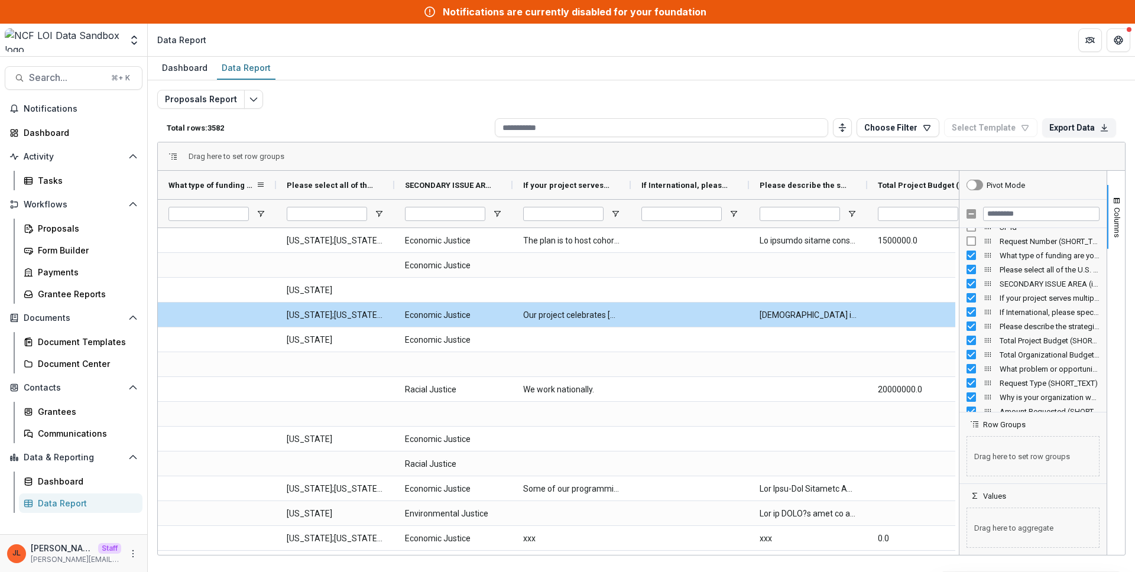
click at [238, 183] on span "What type of funding are you requesting? (SHORT_TEXT)" at bounding box center [211, 185] width 87 height 9
click at [238, 184] on span "What type of funding are you requesting? (SHORT_TEXT)" at bounding box center [205, 185] width 74 height 9
click at [238, 184] on span "What type of funding are you requesting? (SHORT_TEXT)" at bounding box center [211, 185] width 87 height 9
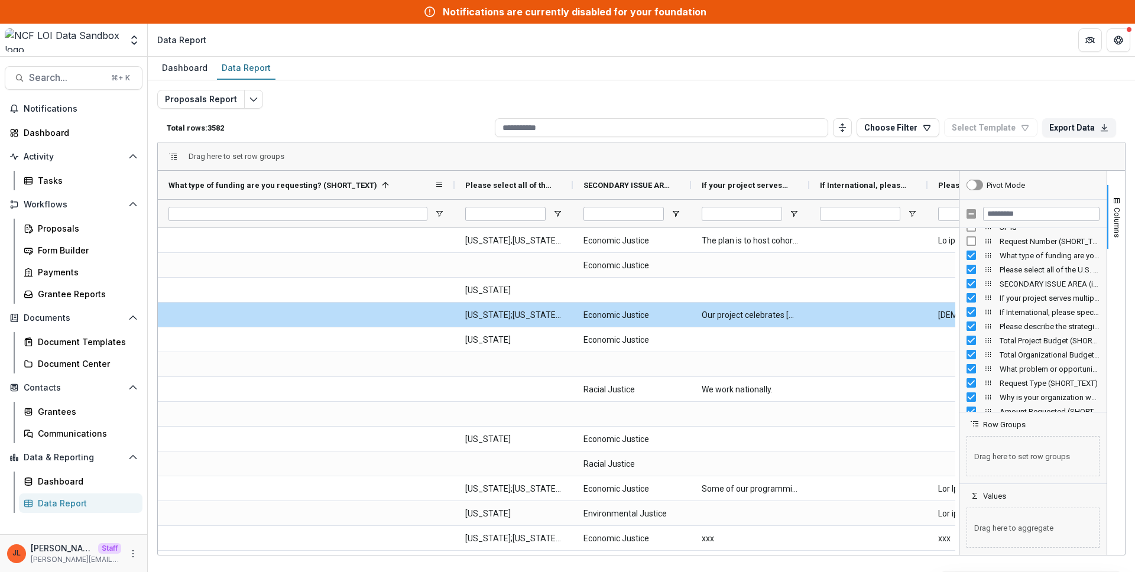
drag, startPoint x: 287, startPoint y: 185, endPoint x: 461, endPoint y: 194, distance: 174.6
click at [457, 194] on div at bounding box center [454, 185] width 5 height 28
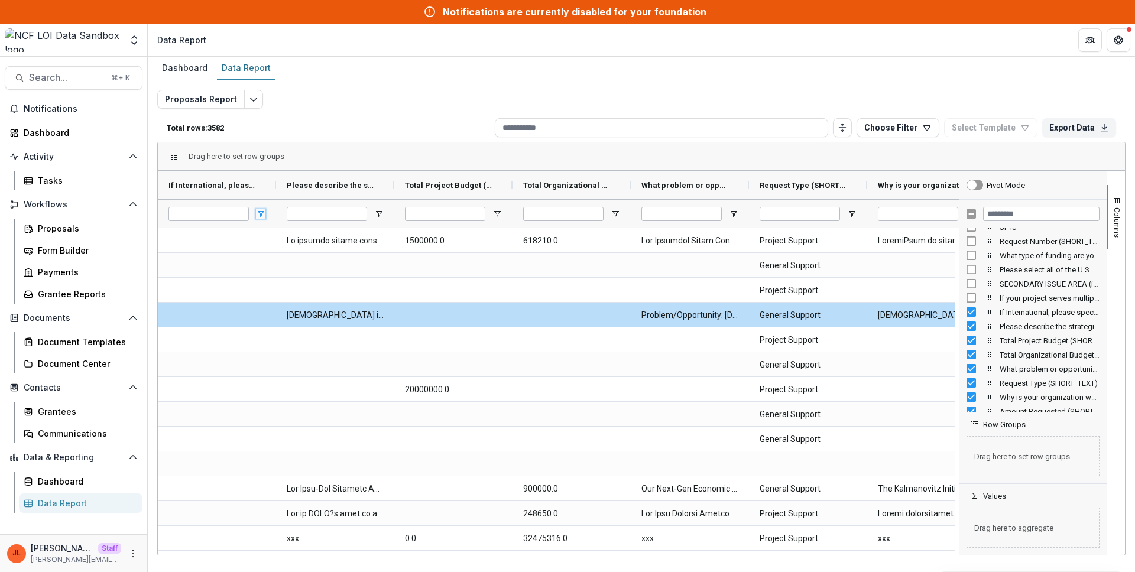
click at [261, 215] on span "Open Filter Menu" at bounding box center [260, 213] width 9 height 9
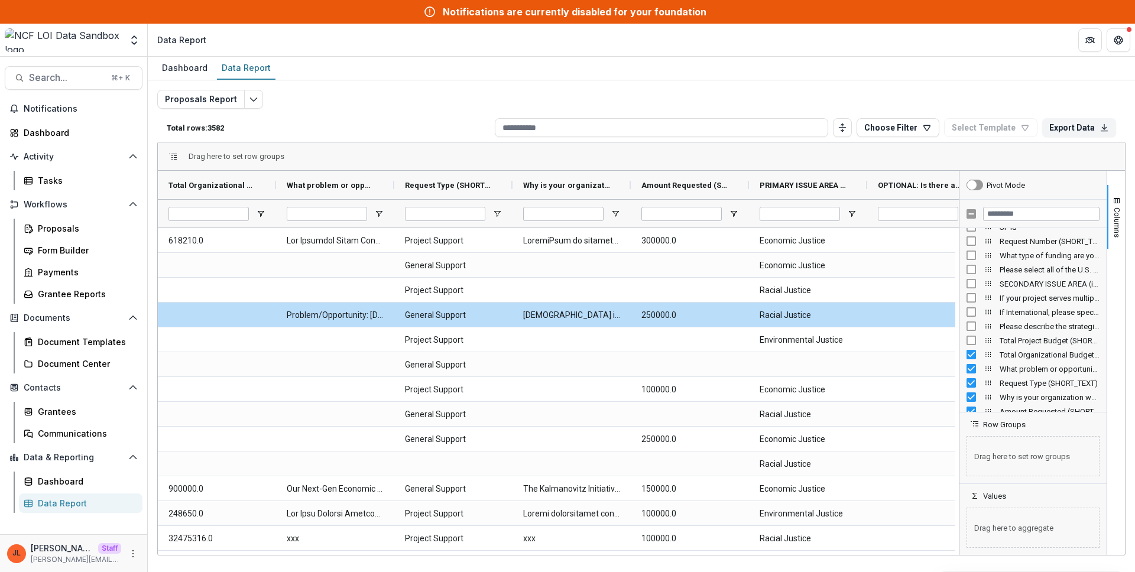
click at [968, 359] on div "Total Organizational Budget (SHORT_TEXT)" at bounding box center [1032, 355] width 133 height 14
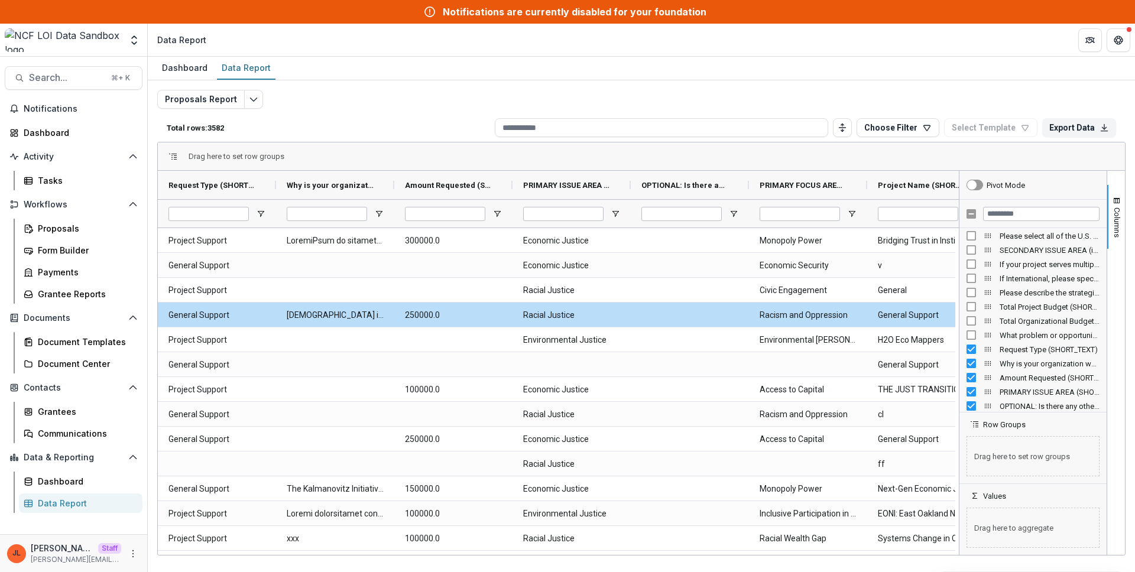
scroll to position [1120, 0]
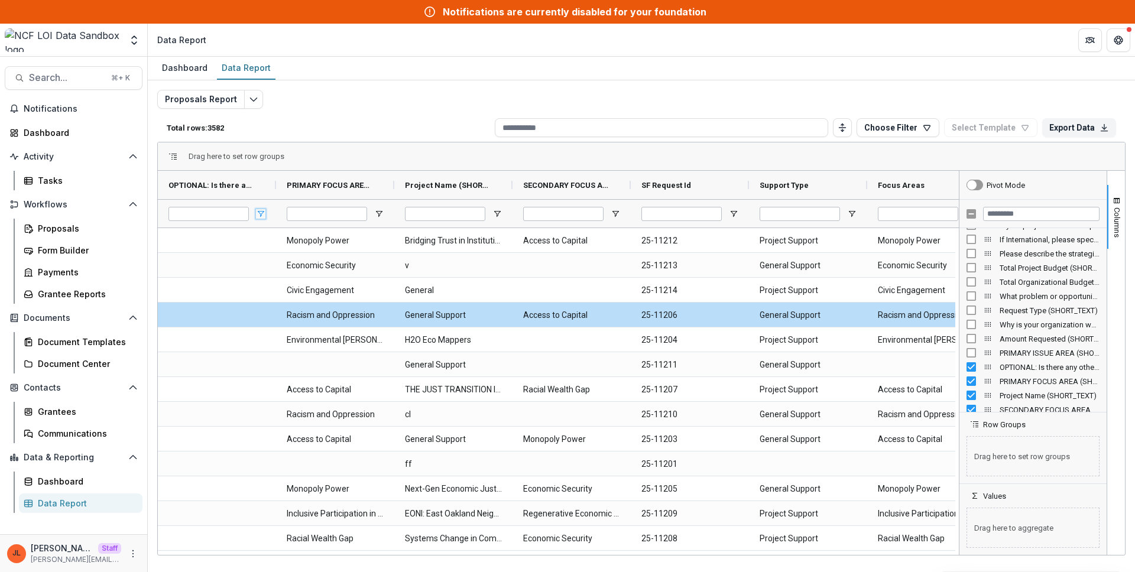
click at [257, 213] on span "Open Filter Menu" at bounding box center [260, 213] width 9 height 9
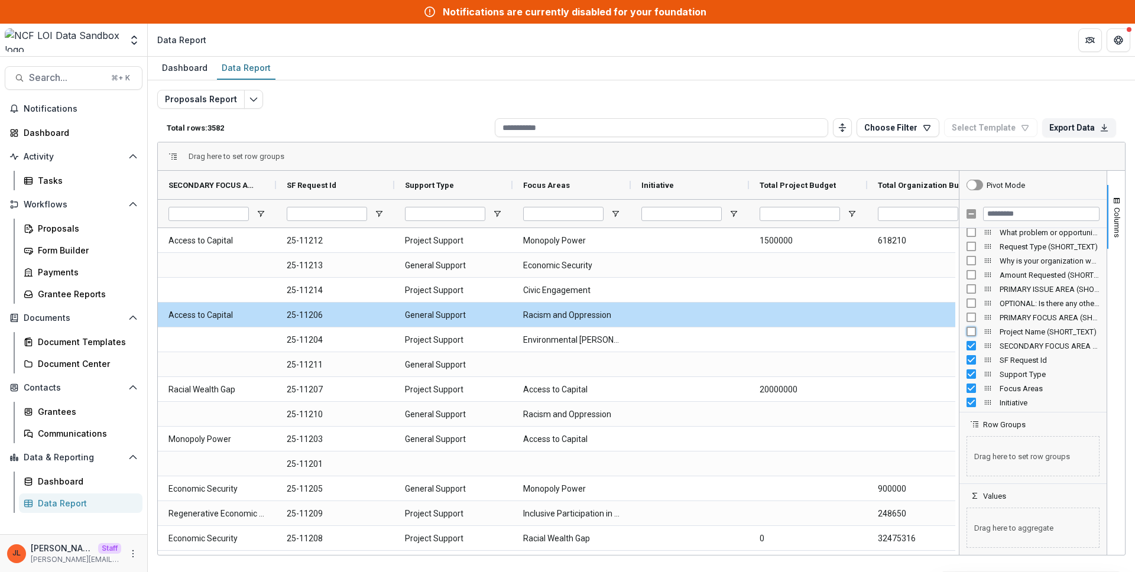
scroll to position [1199, 0]
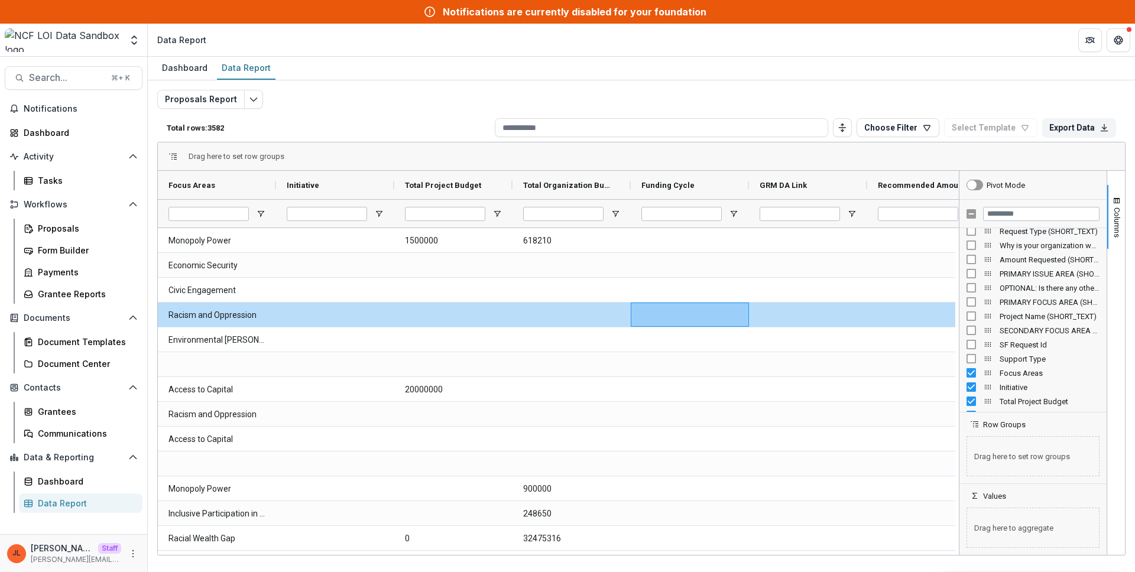
click at [970, 367] on div "Focus Areas" at bounding box center [1032, 373] width 133 height 14
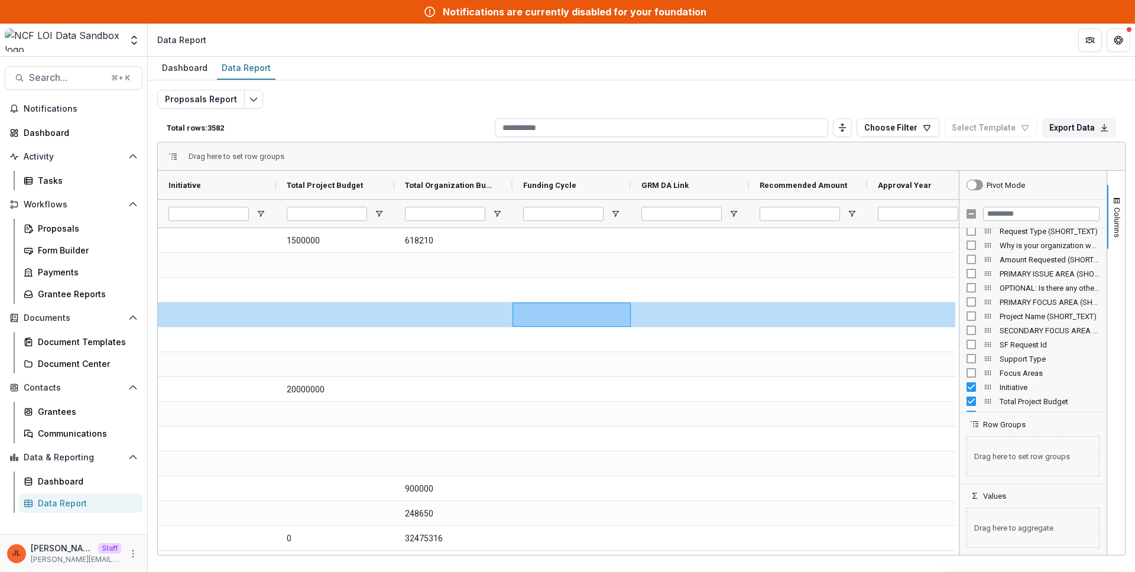
click at [266, 210] on div at bounding box center [217, 213] width 118 height 28
click at [262, 212] on span "Open Filter Menu" at bounding box center [260, 213] width 9 height 9
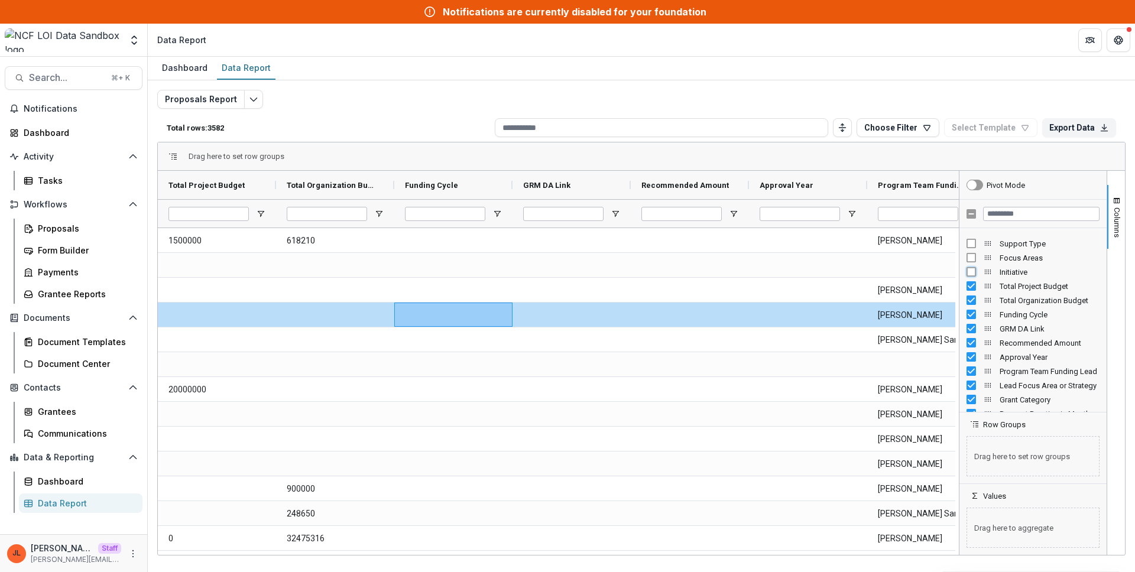
scroll to position [1326, 0]
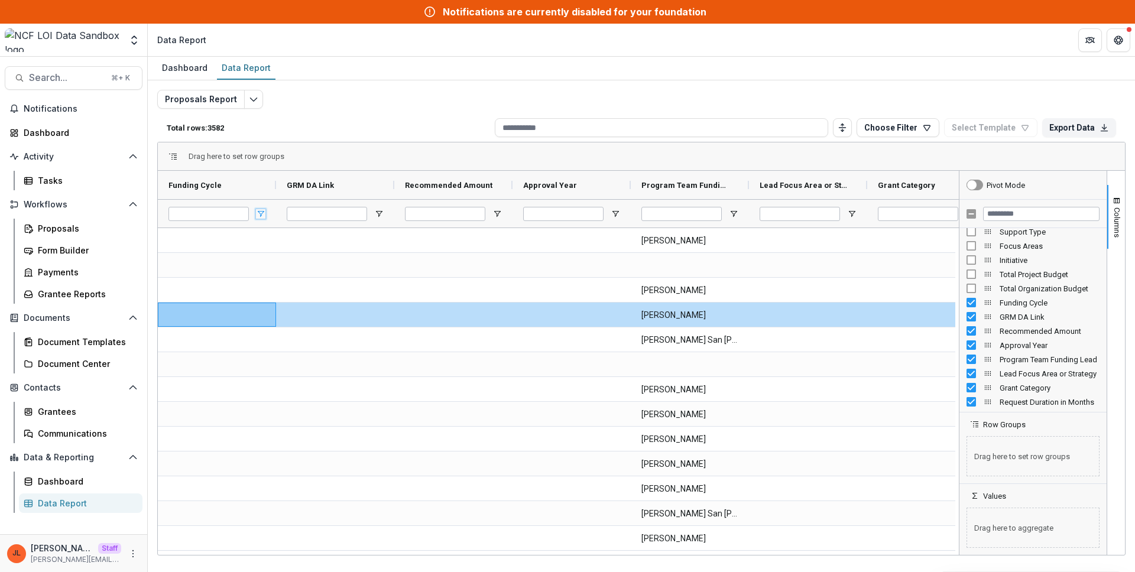
click at [258, 216] on span "Open Filter Menu" at bounding box center [260, 213] width 9 height 9
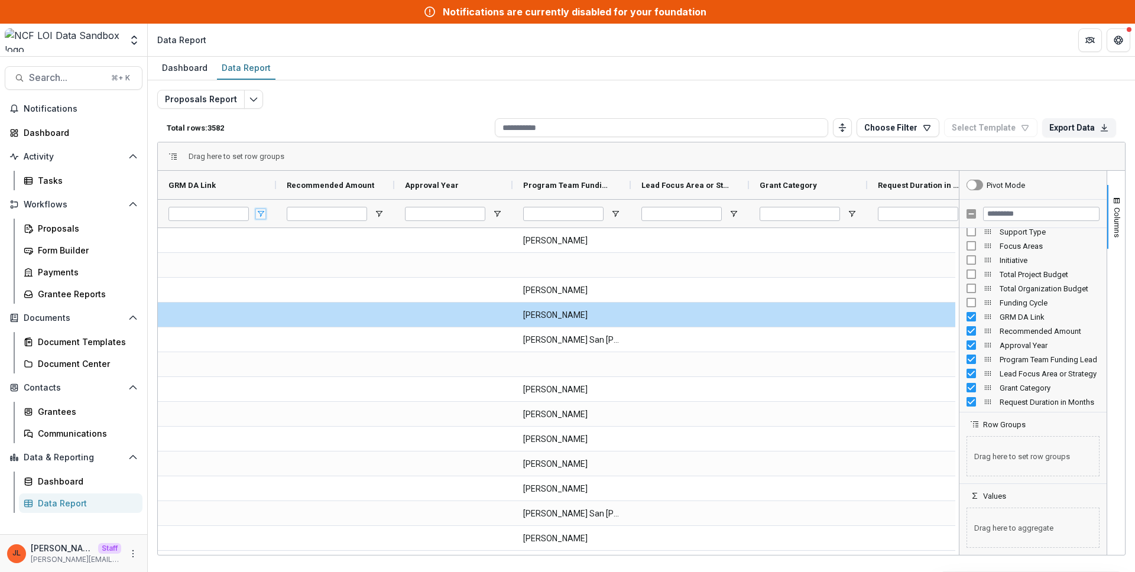
click at [256, 211] on span "Open Filter Menu" at bounding box center [260, 213] width 9 height 9
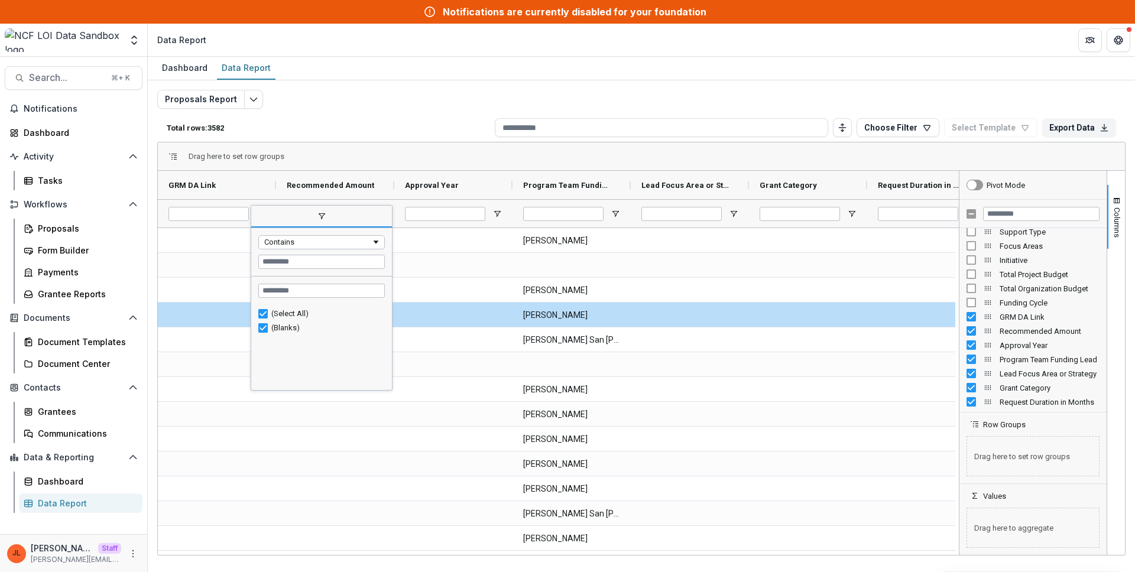
click at [436, 93] on div "Proposals Report Total rows: 3582 Choose Filter Personal Filters Team Filters T…" at bounding box center [641, 308] width 968 height 437
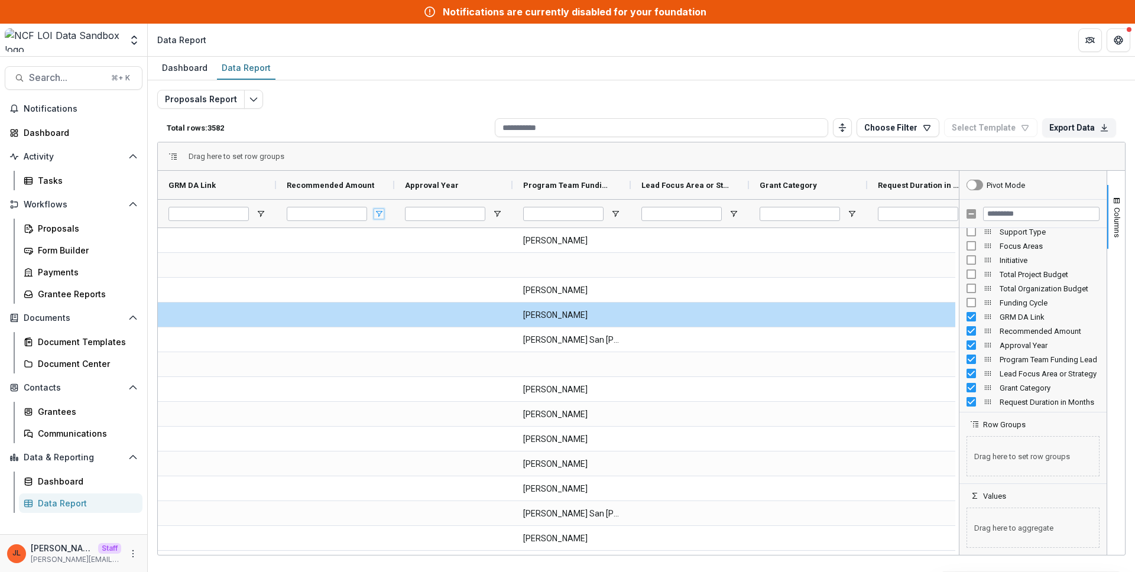
click at [382, 211] on span "Open Filter Menu" at bounding box center [378, 213] width 9 height 9
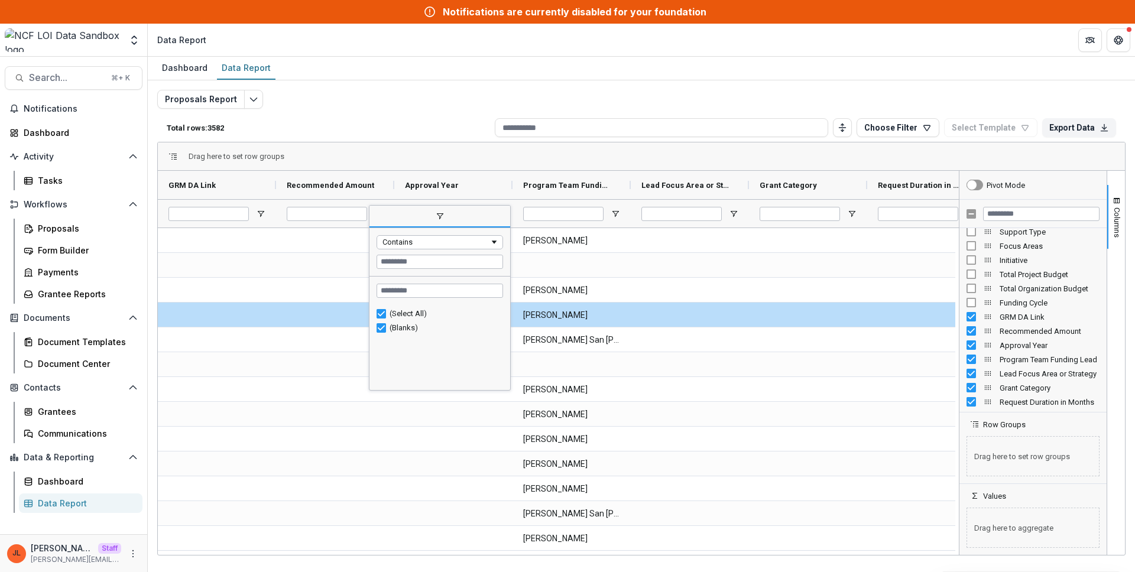
click at [382, 211] on span "filter" at bounding box center [439, 216] width 141 height 21
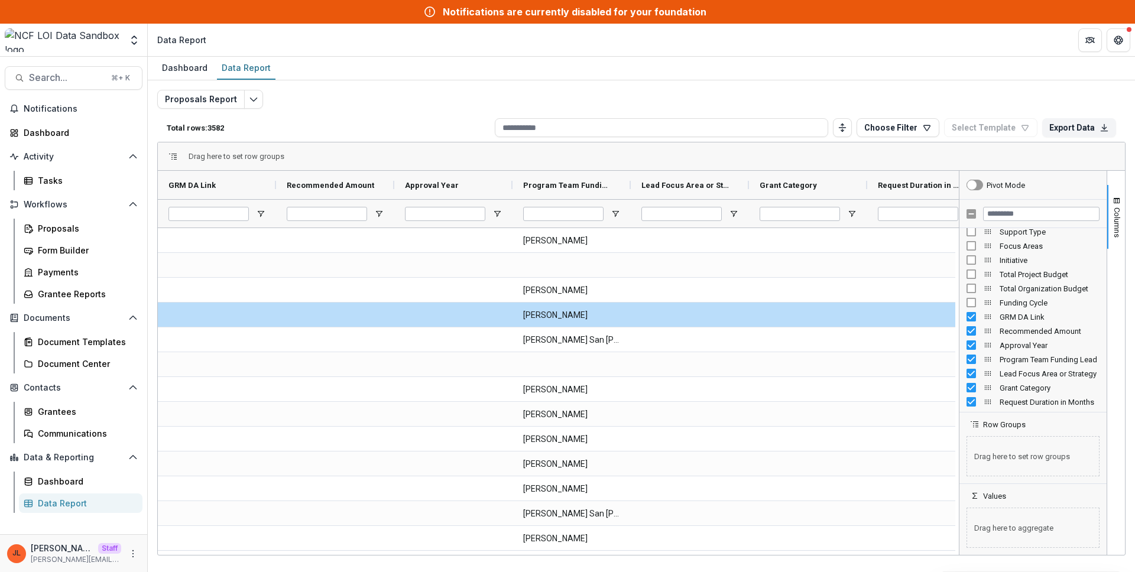
click at [491, 213] on div at bounding box center [453, 213] width 118 height 28
click at [494, 213] on span "Open Filter Menu" at bounding box center [496, 213] width 9 height 9
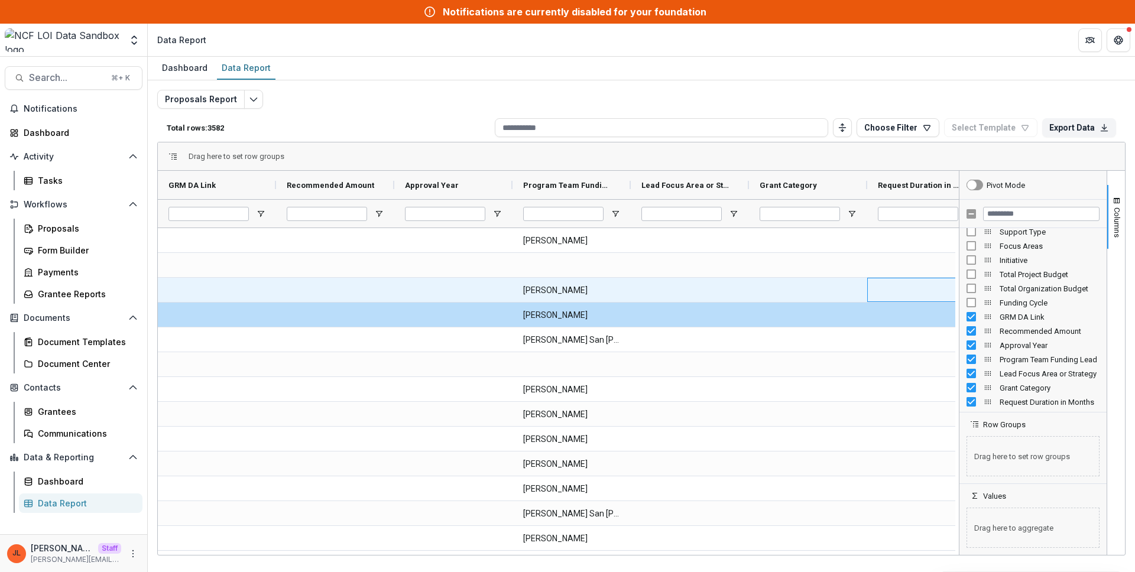
click at [891, 301] on div at bounding box center [926, 290] width 118 height 24
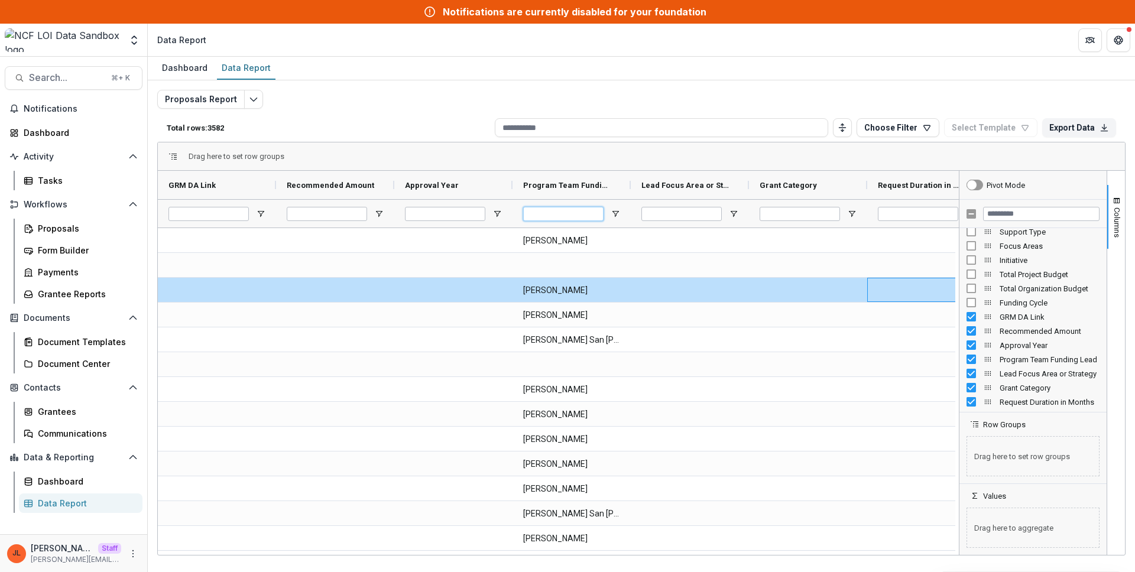
click at [601, 210] on input "Program Team Funding Lead Filter Input" at bounding box center [563, 214] width 80 height 14
click at [618, 208] on div at bounding box center [571, 213] width 118 height 28
click at [726, 213] on div at bounding box center [690, 213] width 118 height 28
click at [731, 213] on span "Open Filter Menu" at bounding box center [733, 213] width 9 height 9
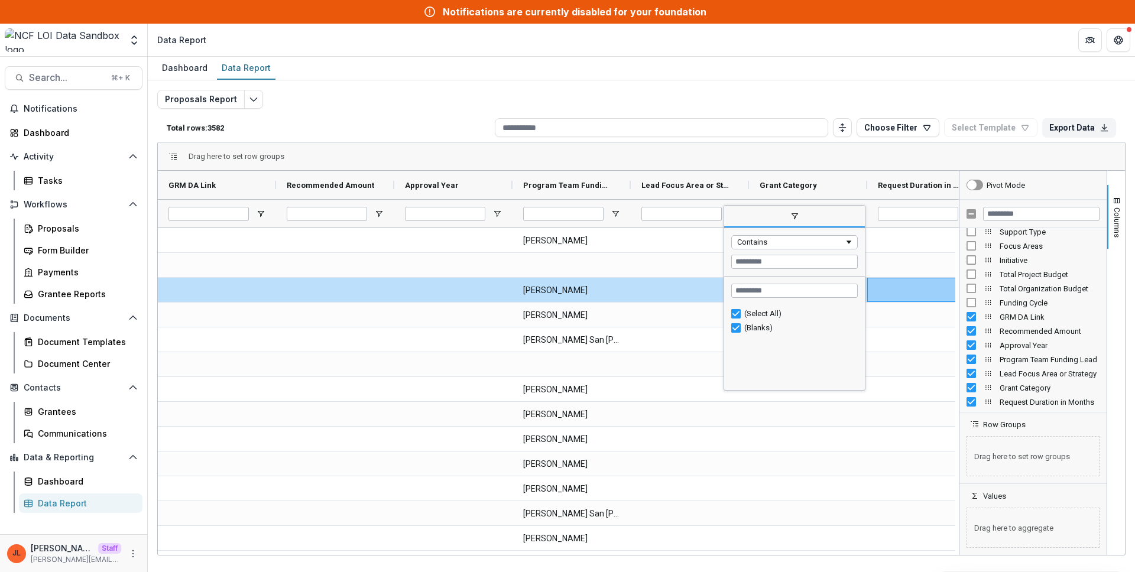
click at [731, 213] on span "filter" at bounding box center [794, 216] width 141 height 21
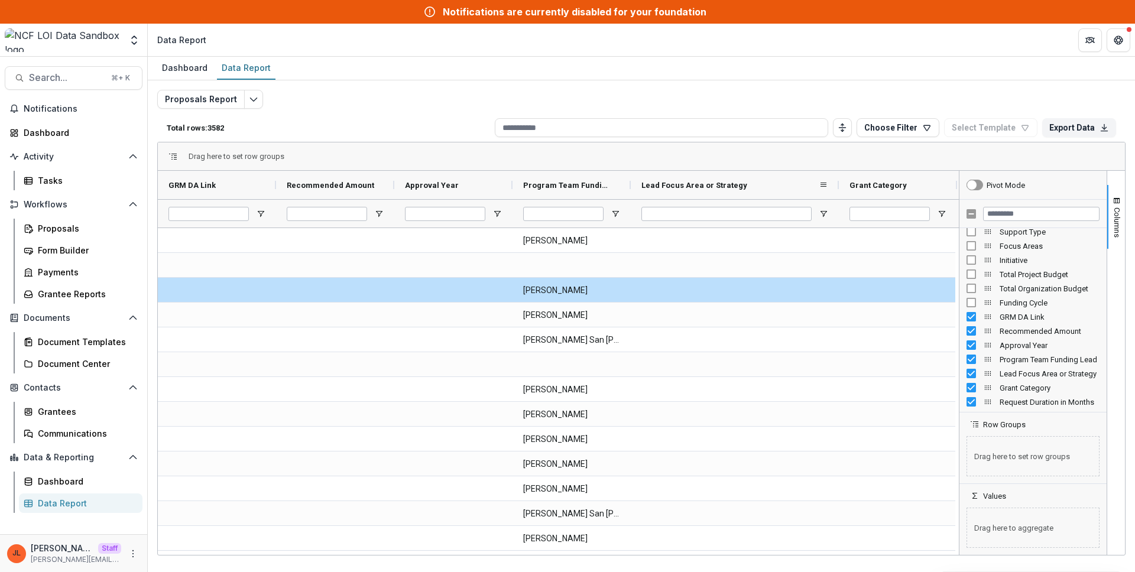
drag, startPoint x: 748, startPoint y: 186, endPoint x: 837, endPoint y: 193, distance: 90.1
click at [837, 193] on div at bounding box center [838, 185] width 5 height 28
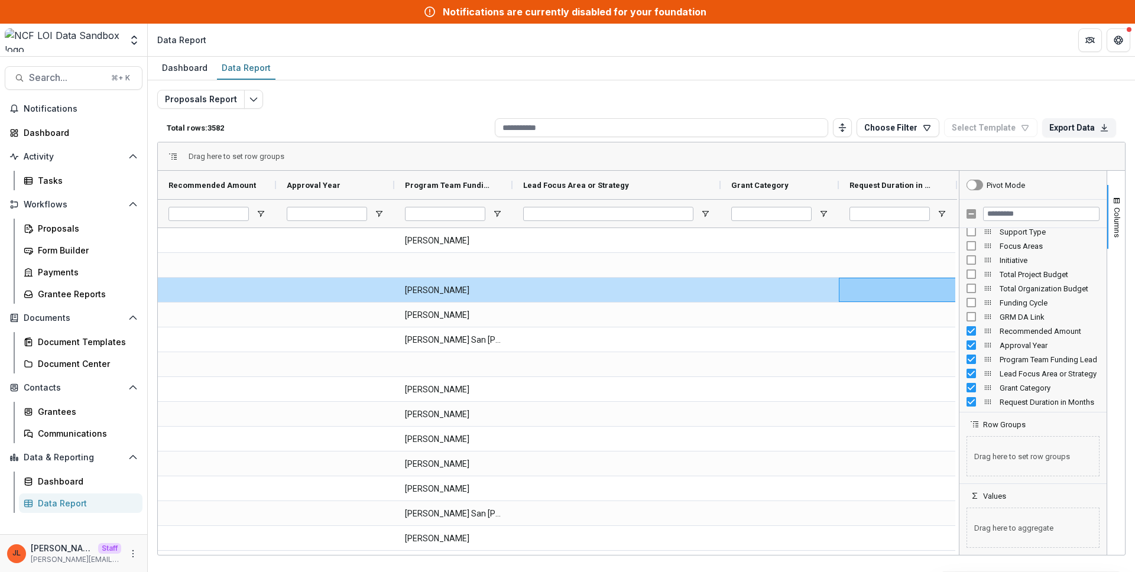
click at [971, 324] on div "Recommended Amount" at bounding box center [1032, 331] width 133 height 14
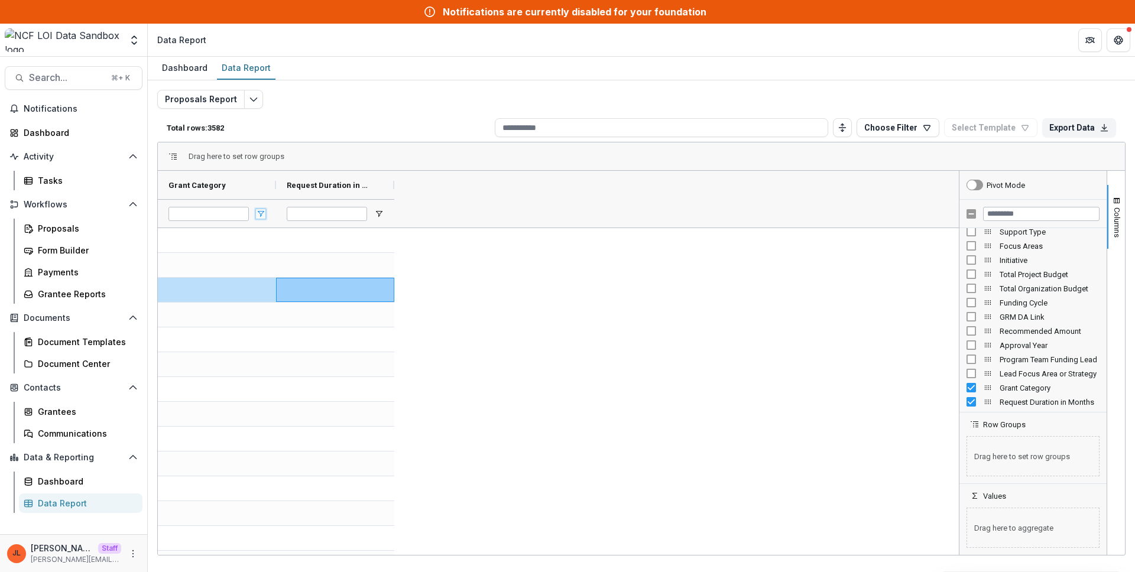
click at [263, 210] on span "Open Filter Menu" at bounding box center [260, 213] width 9 height 9
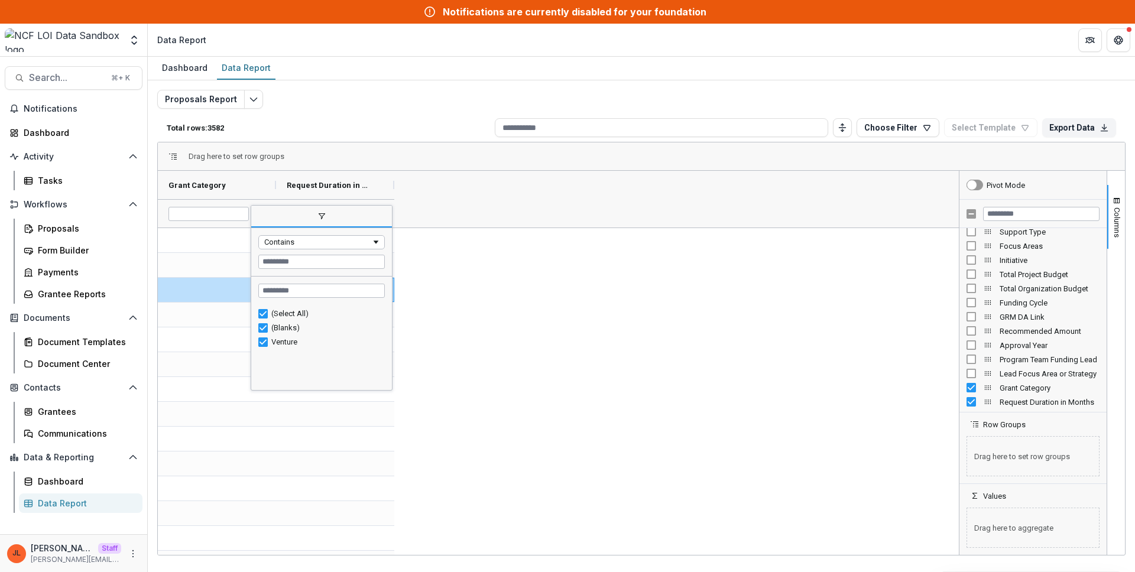
click at [536, 170] on div "Drag here to set row groups" at bounding box center [641, 156] width 967 height 28
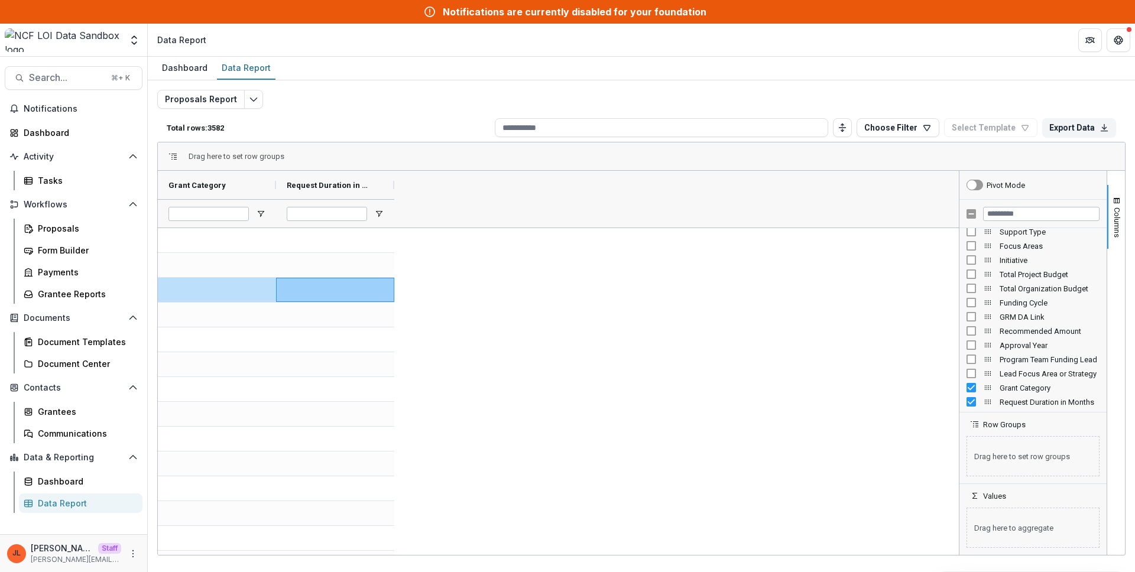
click at [387, 214] on div at bounding box center [335, 213] width 118 height 28
click at [382, 213] on span "Open Filter Menu" at bounding box center [378, 213] width 9 height 9
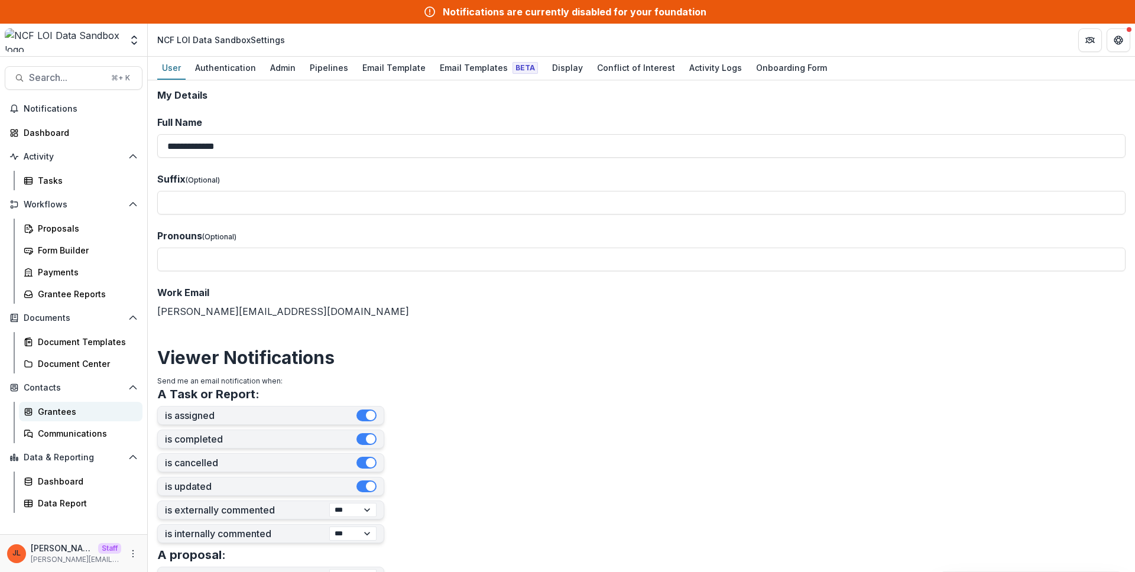
click at [72, 405] on div "Grantees" at bounding box center [85, 411] width 95 height 12
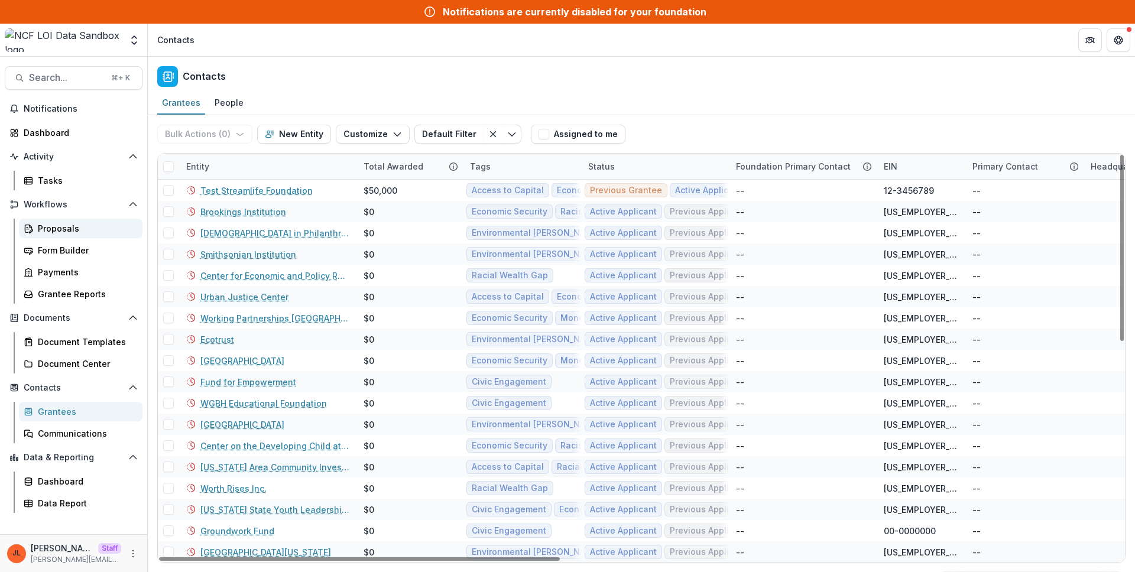
click at [66, 227] on div "Proposals" at bounding box center [85, 228] width 95 height 12
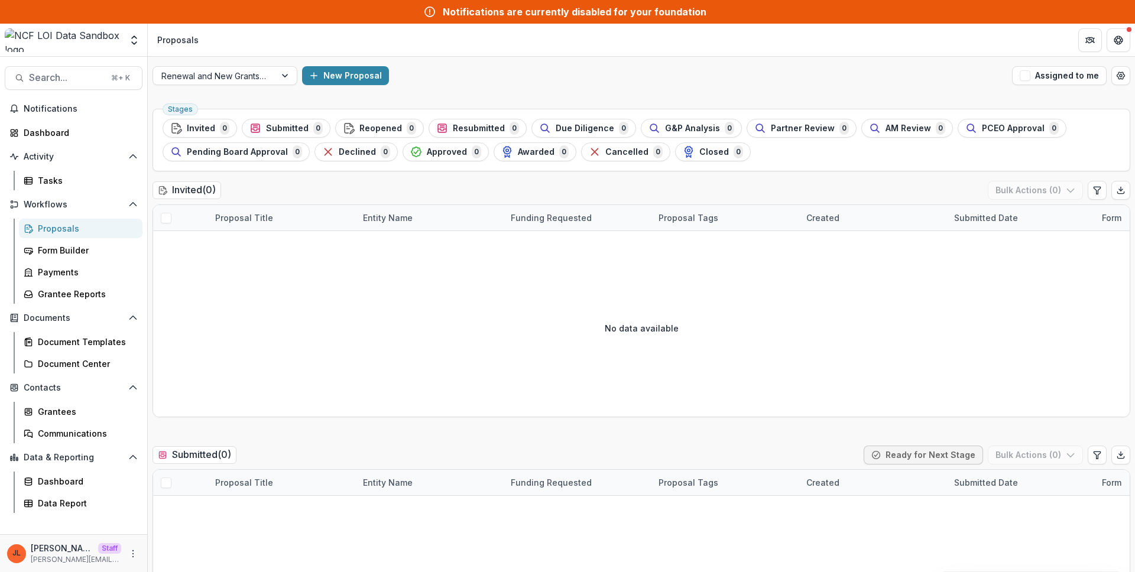
click at [249, 86] on div "Renewal and New Grants Pipeline New Proposal Assigned to me" at bounding box center [641, 76] width 987 height 38
click at [246, 79] on div at bounding box center [214, 76] width 106 height 15
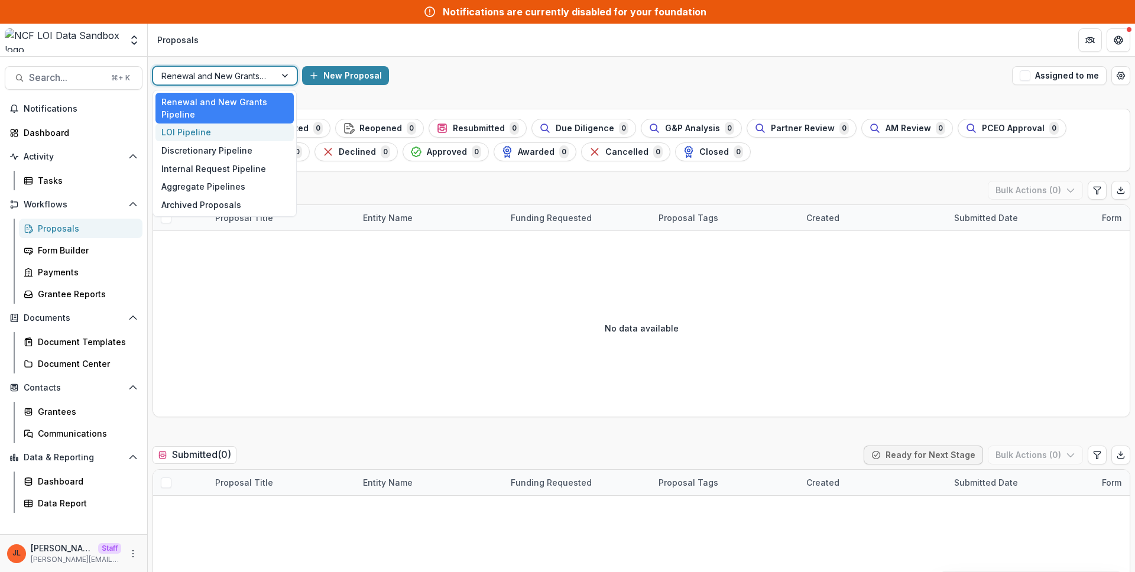
click at [197, 135] on div "LOI Pipeline" at bounding box center [224, 133] width 138 height 18
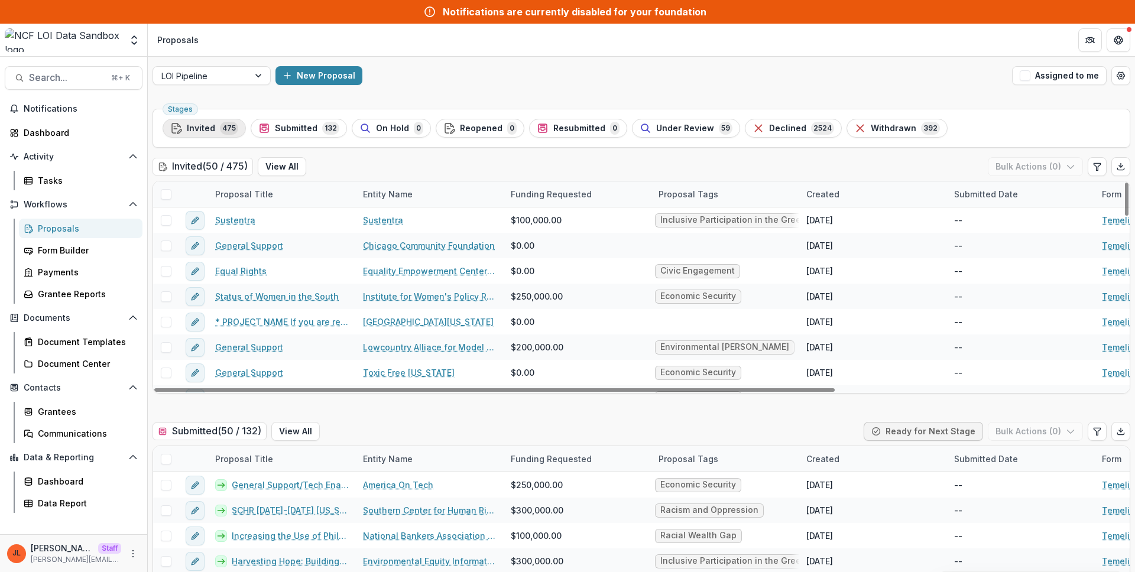
click at [224, 131] on span "475" at bounding box center [229, 128] width 18 height 13
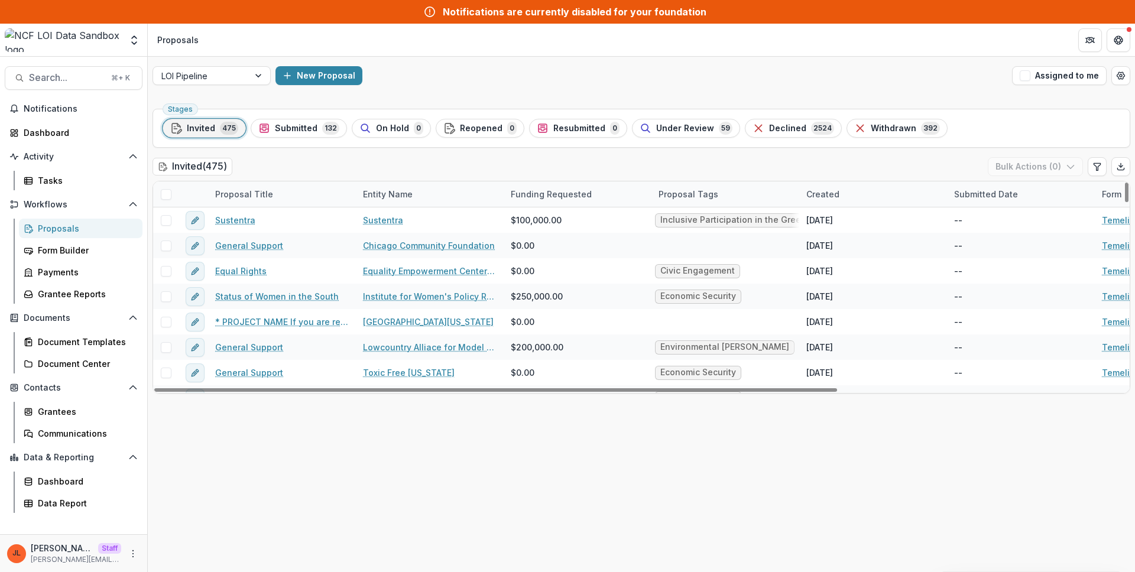
click at [516, 466] on div "Stages Invited 475 Submitted 132 On Hold 0 Reopened 0 Resubmitted 0 Under Revie…" at bounding box center [641, 338] width 987 height 468
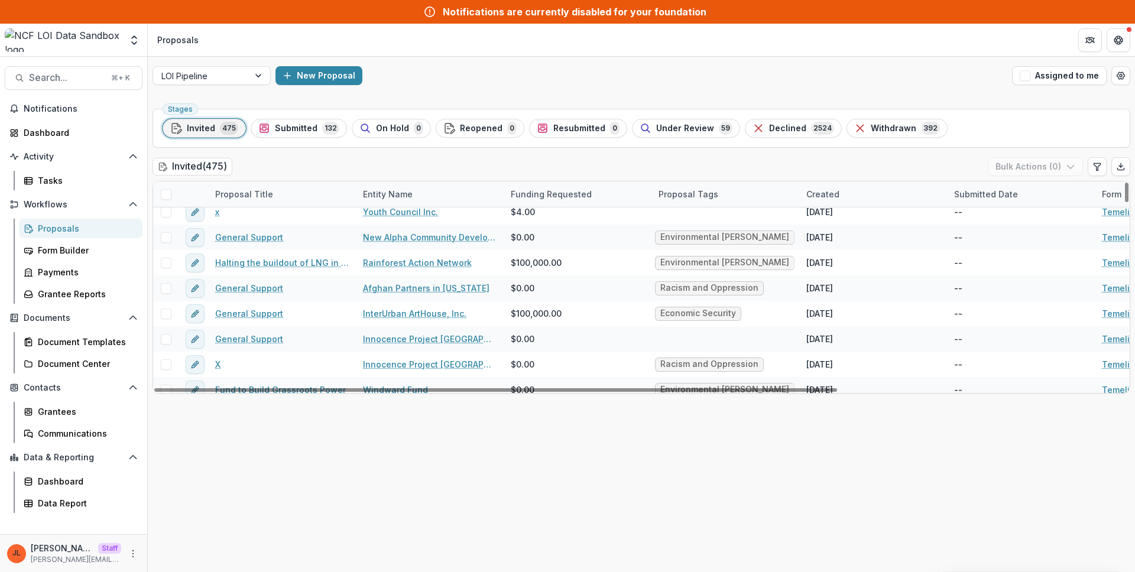
scroll to position [355, 0]
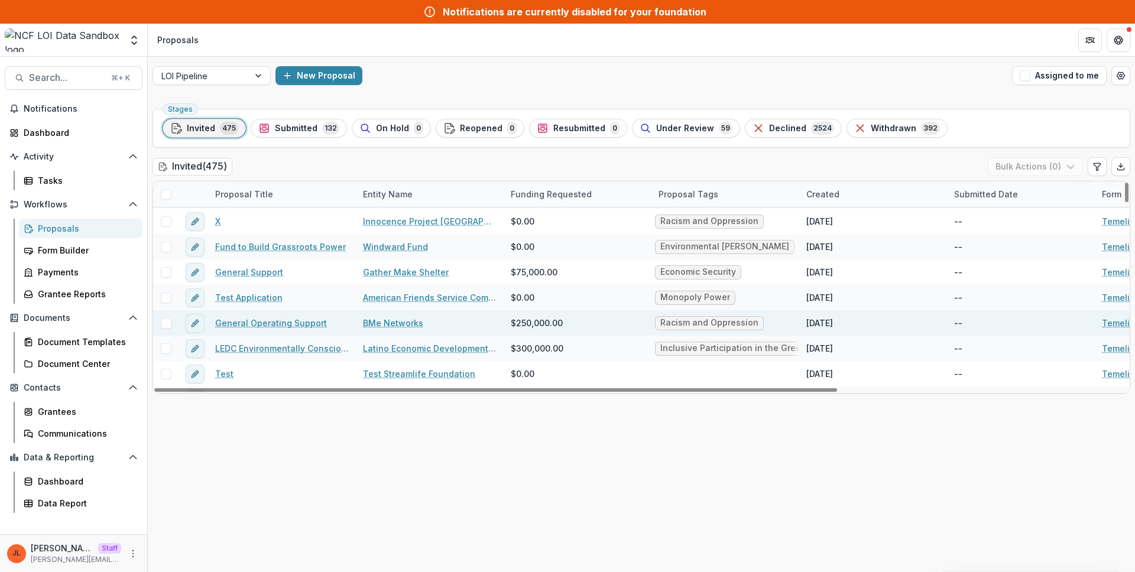
click at [271, 319] on link "General Operating Support" at bounding box center [271, 323] width 112 height 12
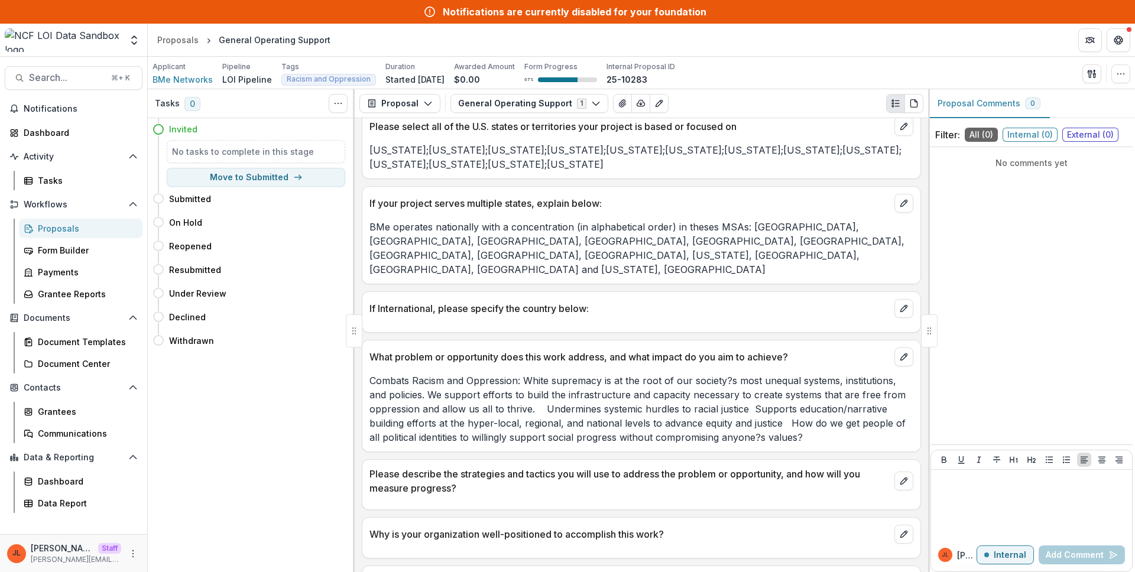
scroll to position [690, 0]
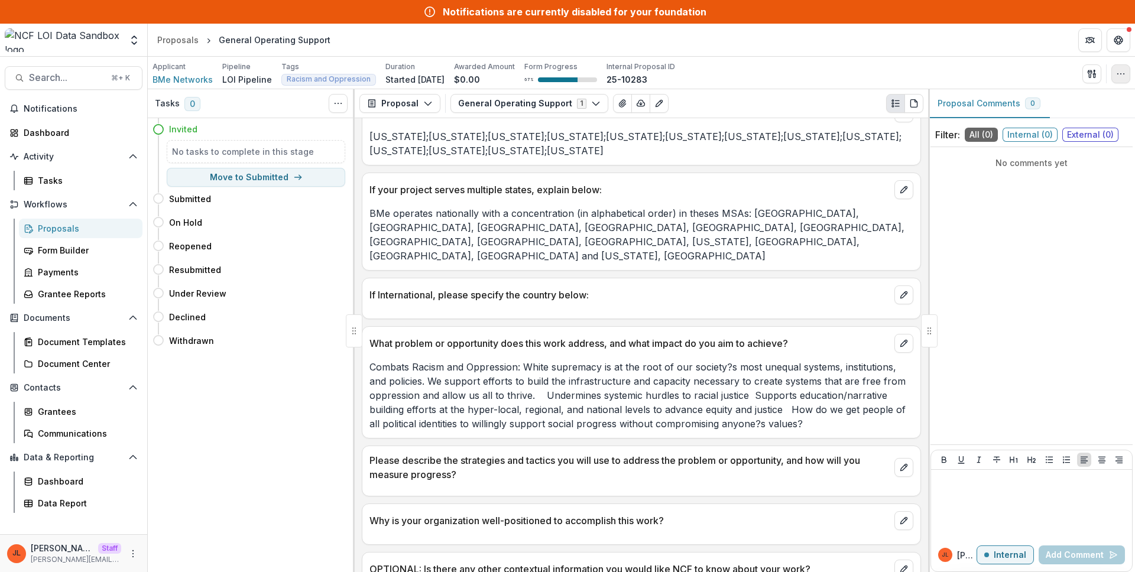
click at [1112, 76] on button "button" at bounding box center [1120, 73] width 19 height 19
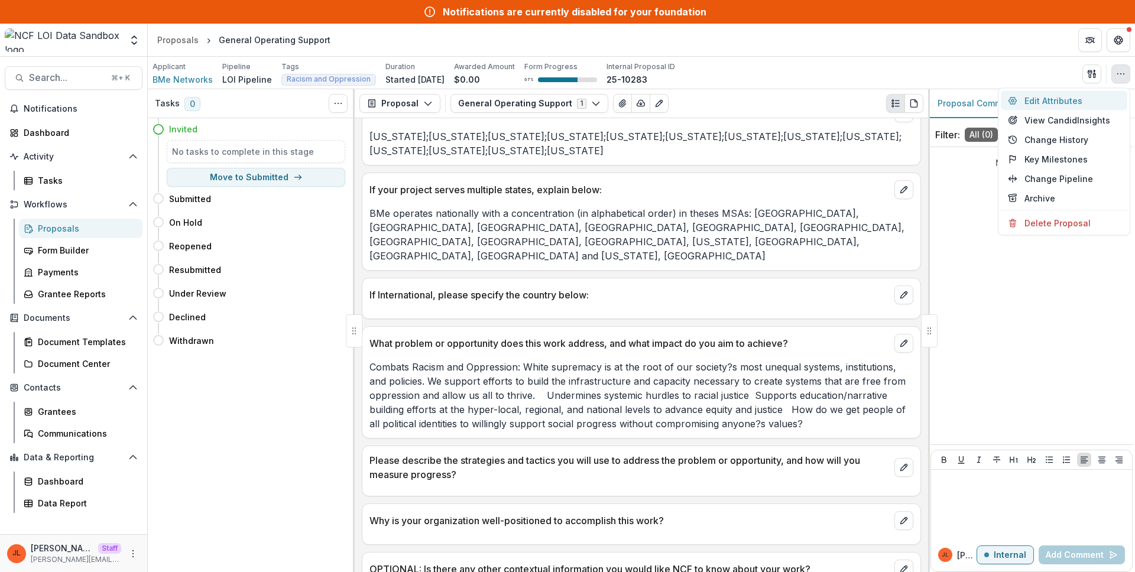
click at [1089, 93] on button "Edit Attributes" at bounding box center [1064, 101] width 126 height 20
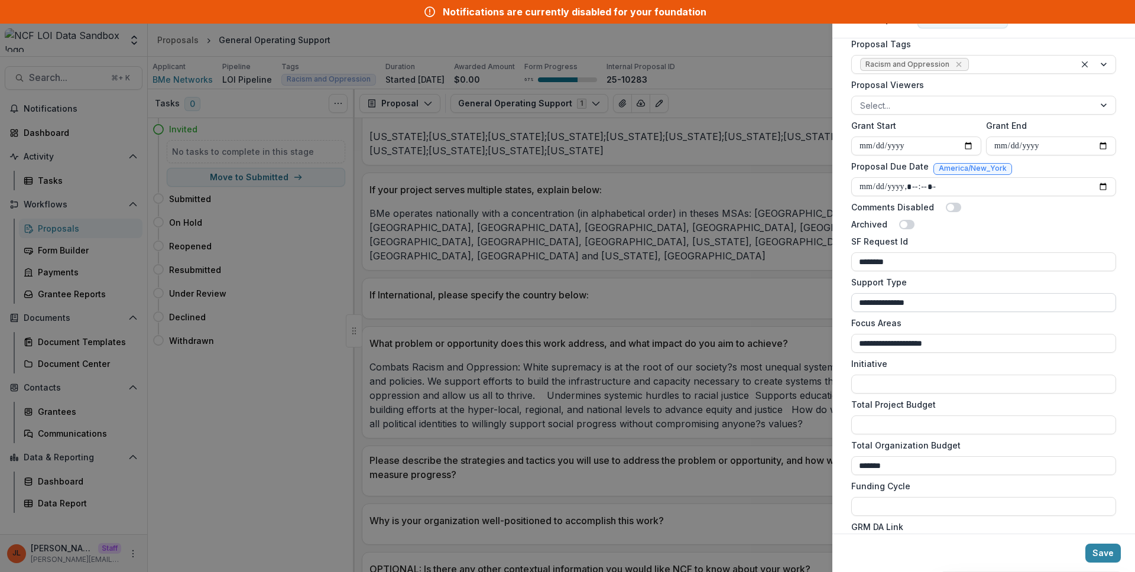
scroll to position [570, 0]
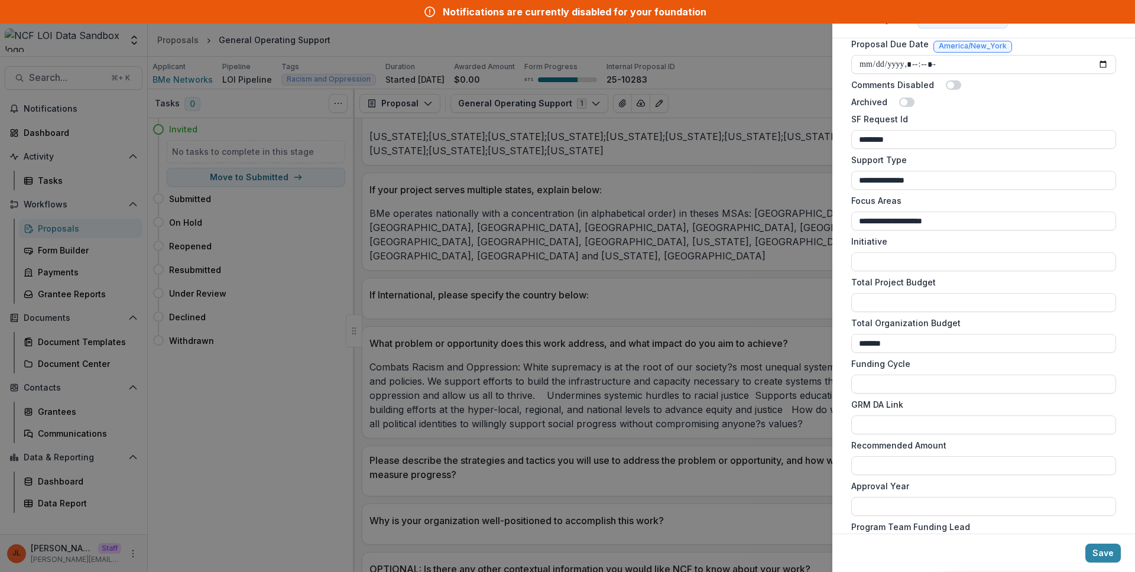
click at [687, 208] on div "**********" at bounding box center [567, 286] width 1135 height 572
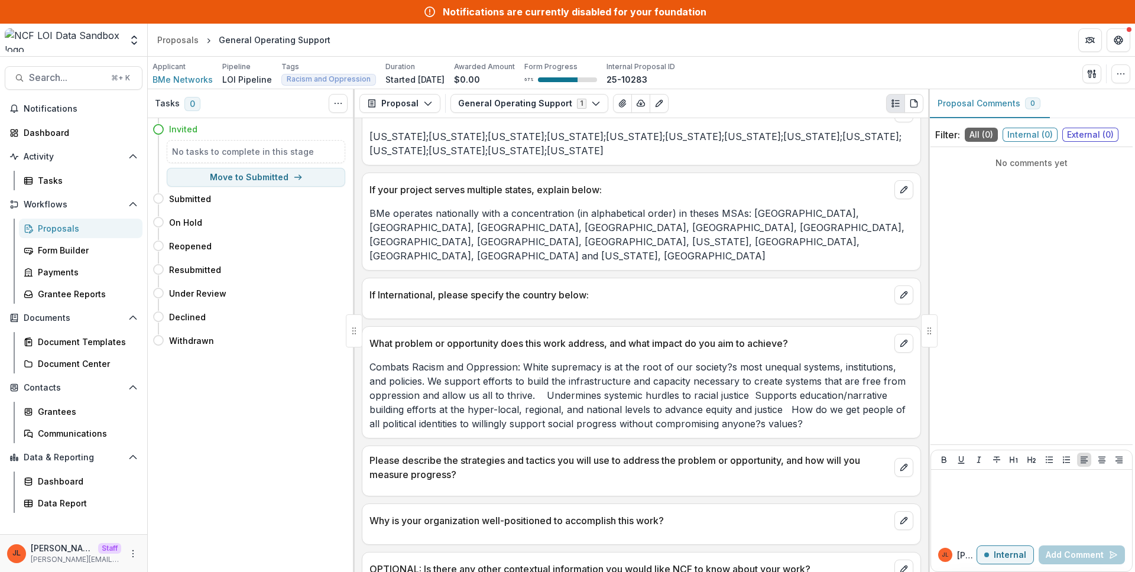
click at [613, 327] on div "What problem or opportunity does this work address, and what impact do you aim …" at bounding box center [641, 340] width 558 height 26
click at [762, 304] on div at bounding box center [641, 307] width 558 height 7
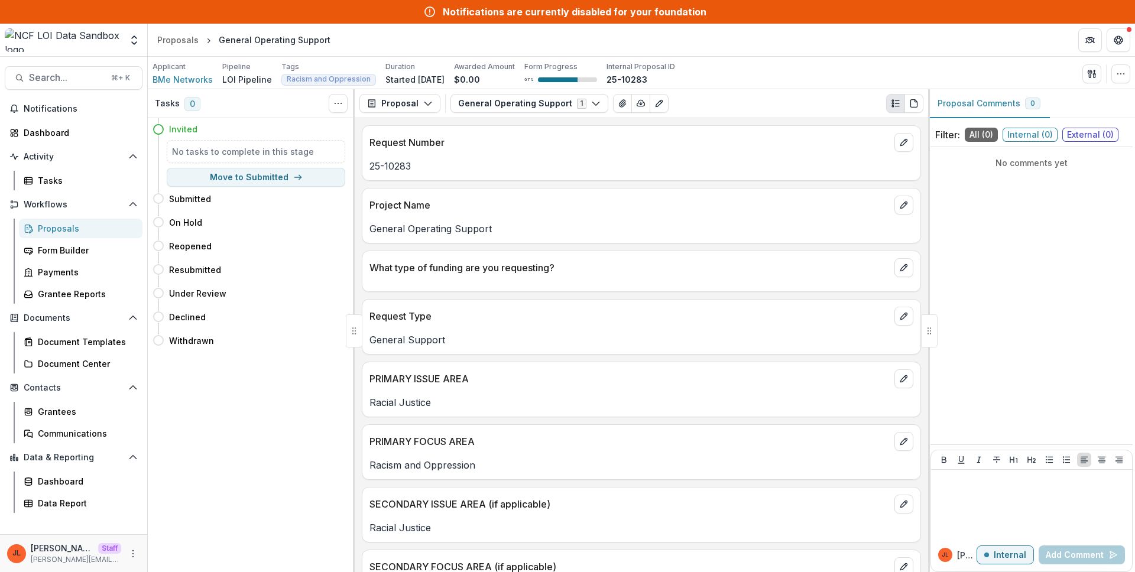
click at [567, 211] on p "Project Name" at bounding box center [629, 205] width 520 height 14
click at [548, 229] on p "General Operating Support" at bounding box center [641, 229] width 544 height 14
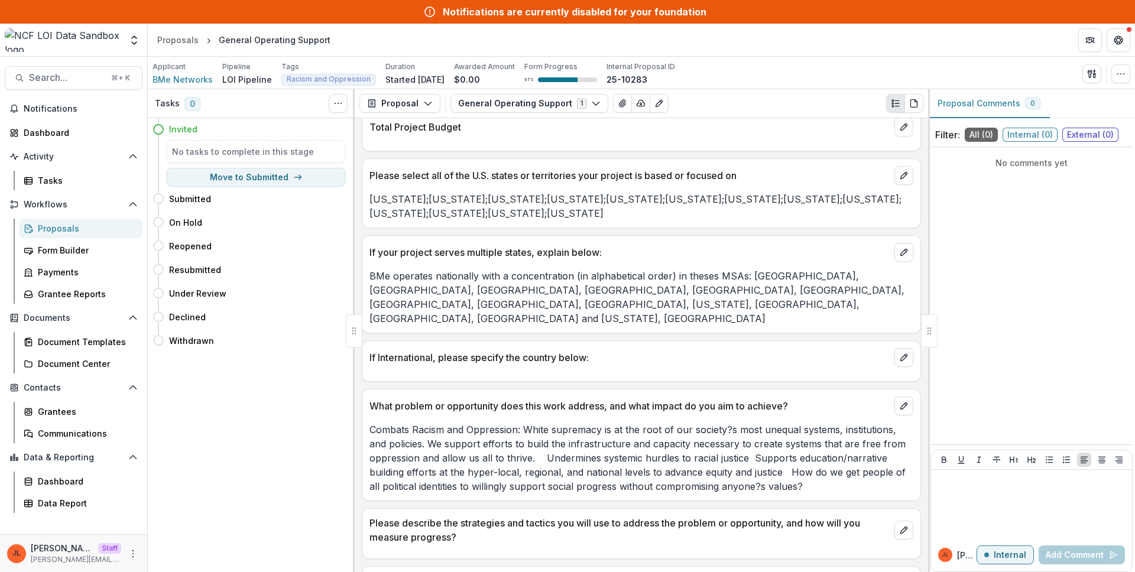
scroll to position [690, 0]
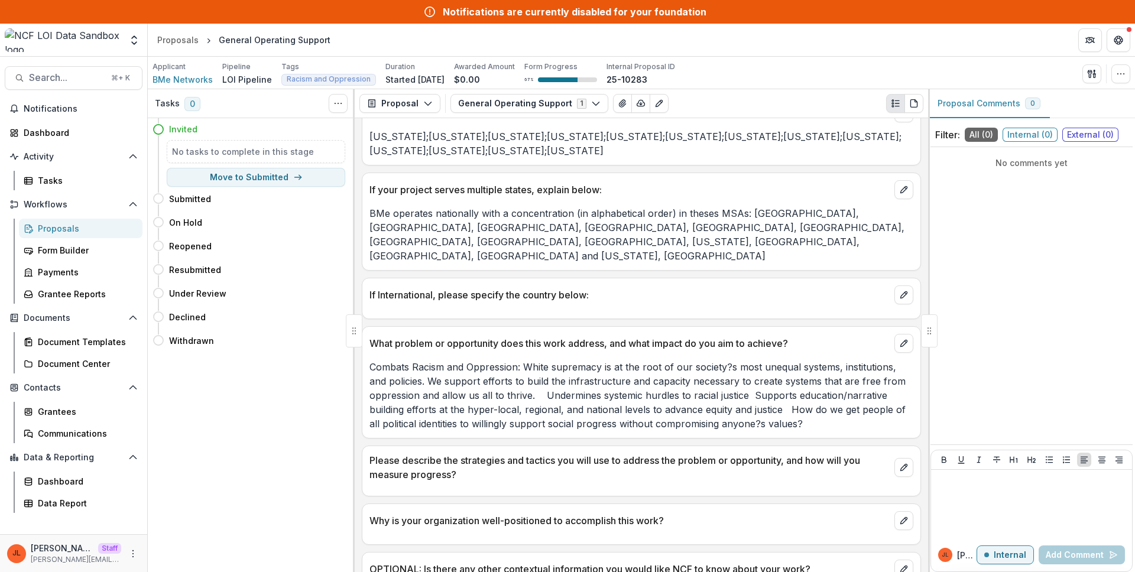
click at [491, 284] on div "If International, please specify the country below:" at bounding box center [641, 298] width 559 height 41
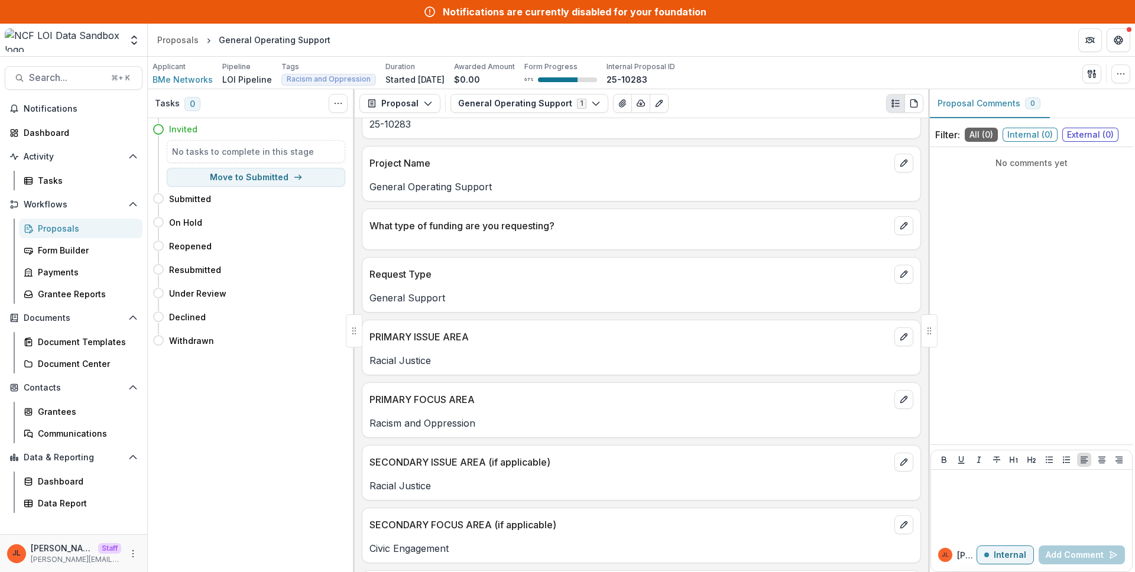
scroll to position [0, 0]
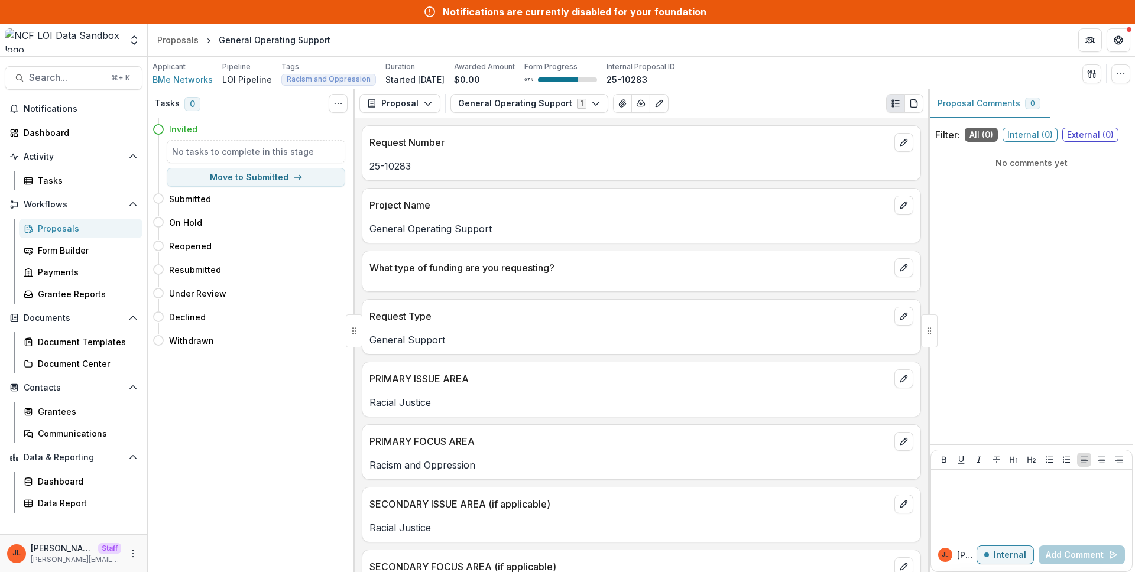
click at [538, 257] on div "What type of funding are you requesting?" at bounding box center [641, 264] width 558 height 26
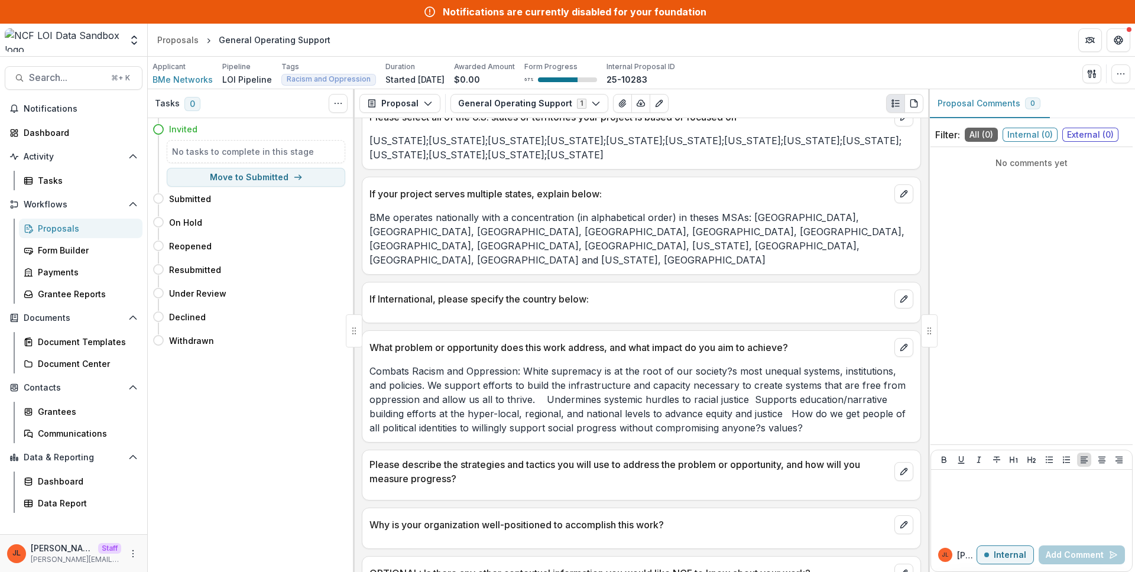
scroll to position [690, 0]
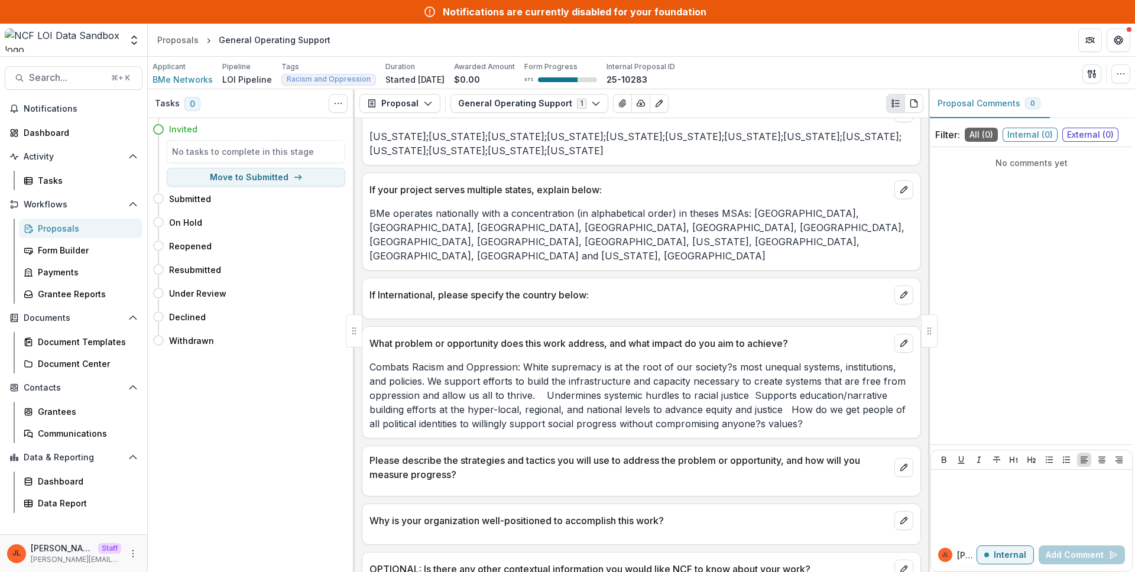
click at [56, 220] on link "Proposals" at bounding box center [81, 229] width 124 height 20
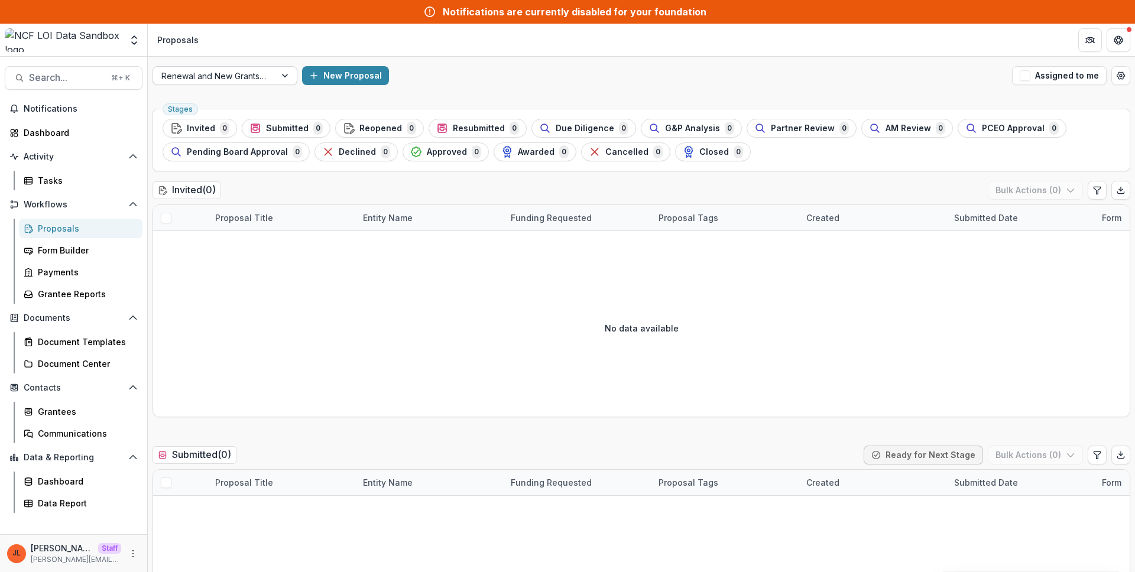
click at [212, 84] on div "Renewal and New Grants Pipeline" at bounding box center [214, 75] width 122 height 17
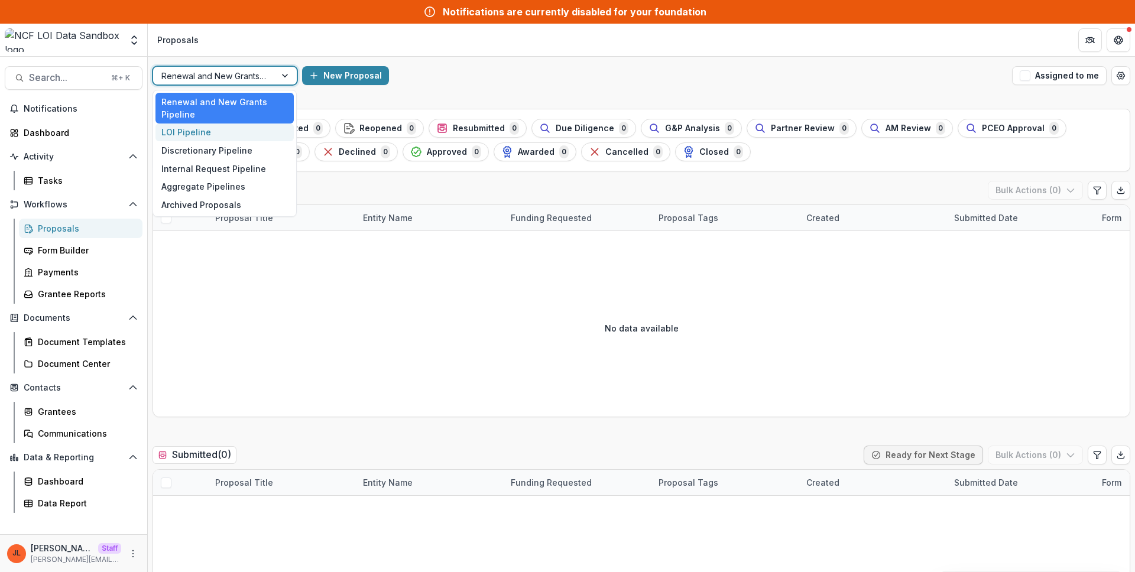
click at [207, 126] on div "LOI Pipeline" at bounding box center [224, 133] width 138 height 18
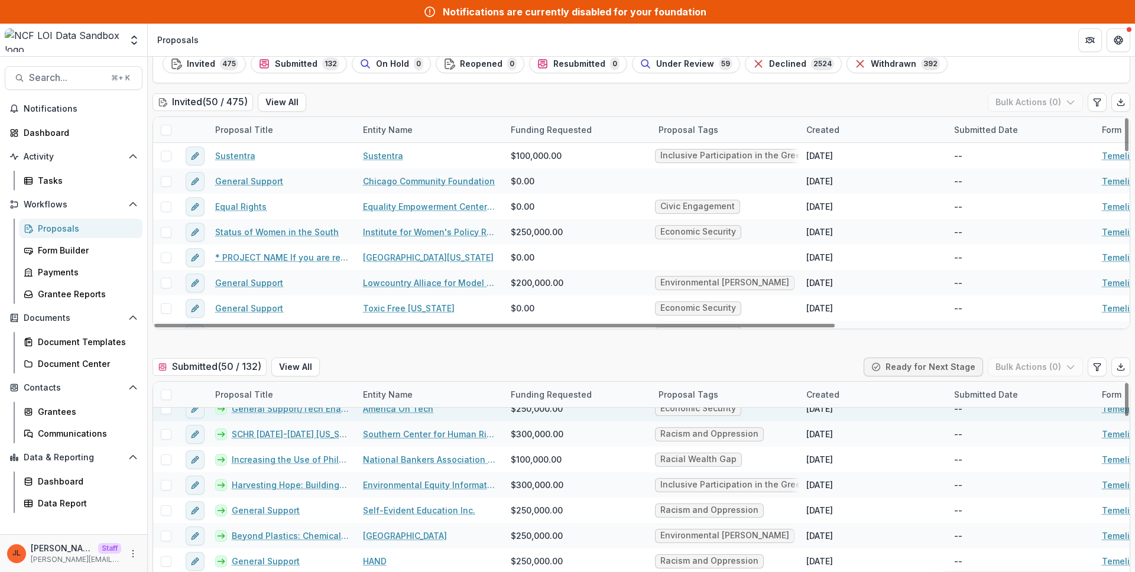
scroll to position [12, 0]
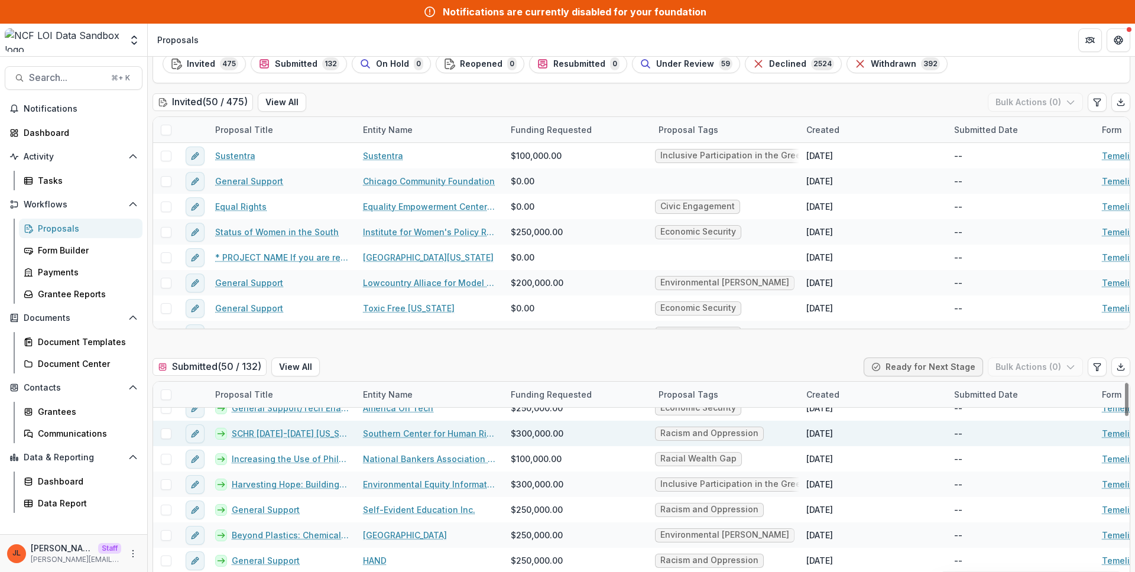
click at [300, 431] on link "SCHR 2025-2027 Georgia Statewide Racial Justice Data Analysis Campaign" at bounding box center [290, 433] width 117 height 12
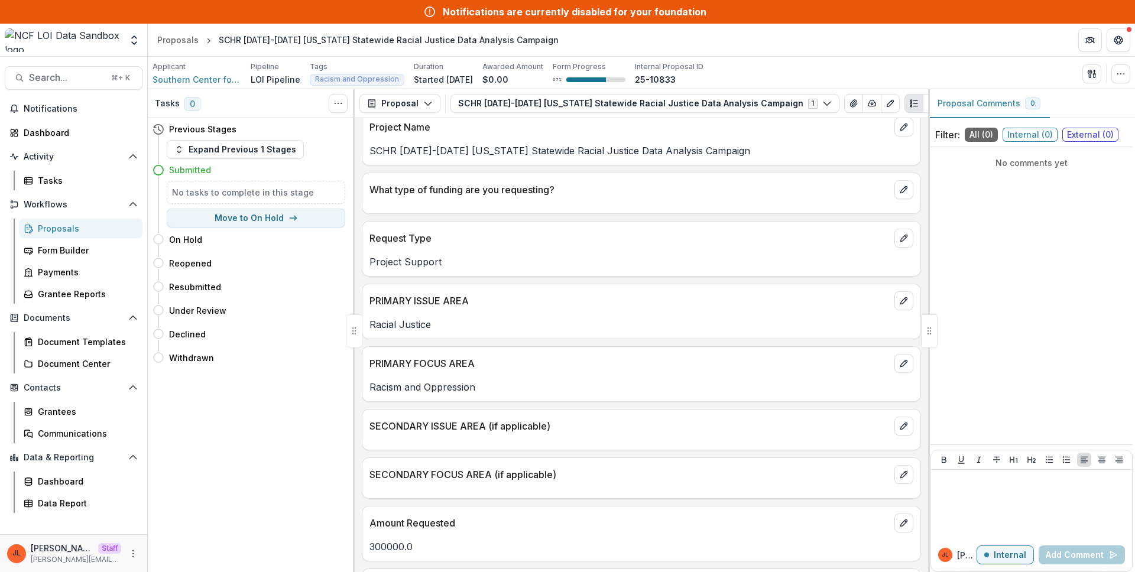
scroll to position [79, 0]
click at [1126, 80] on button "button" at bounding box center [1120, 73] width 19 height 19
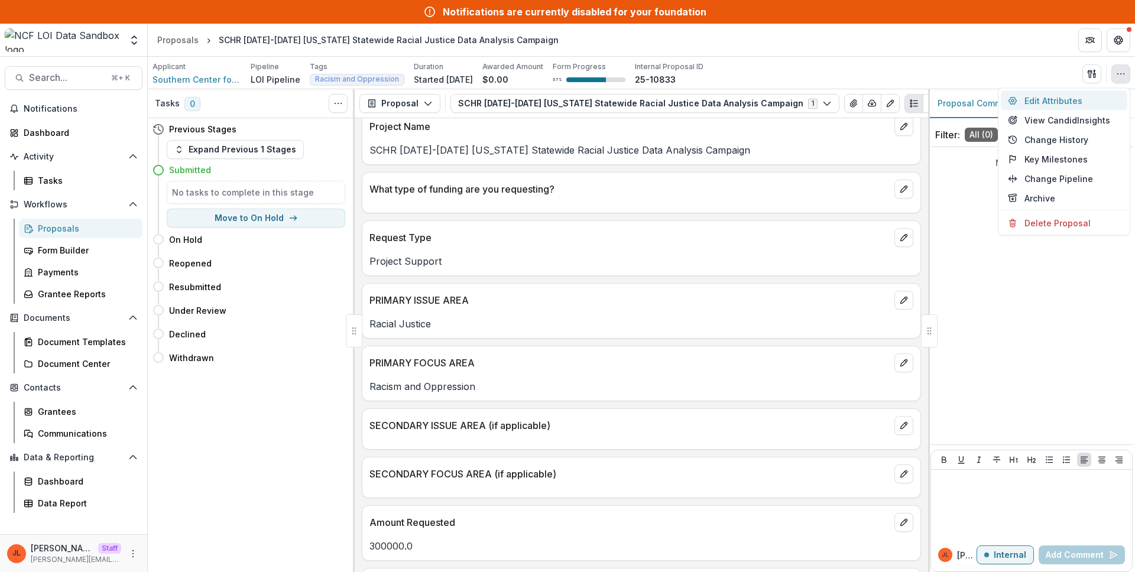
click at [1085, 102] on button "Edit Attributes" at bounding box center [1064, 101] width 126 height 20
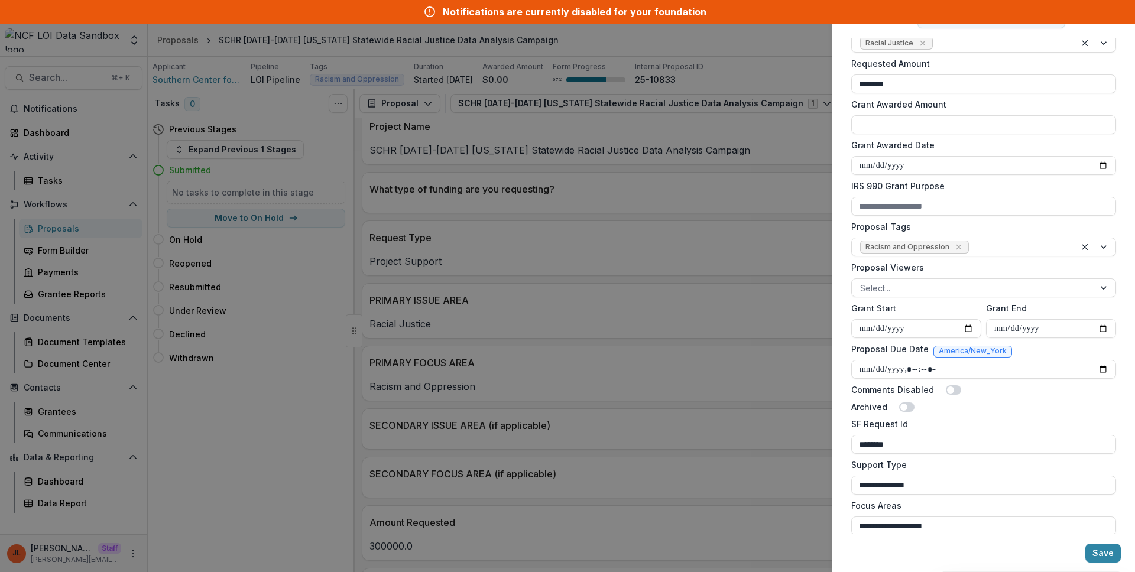
scroll to position [225, 0]
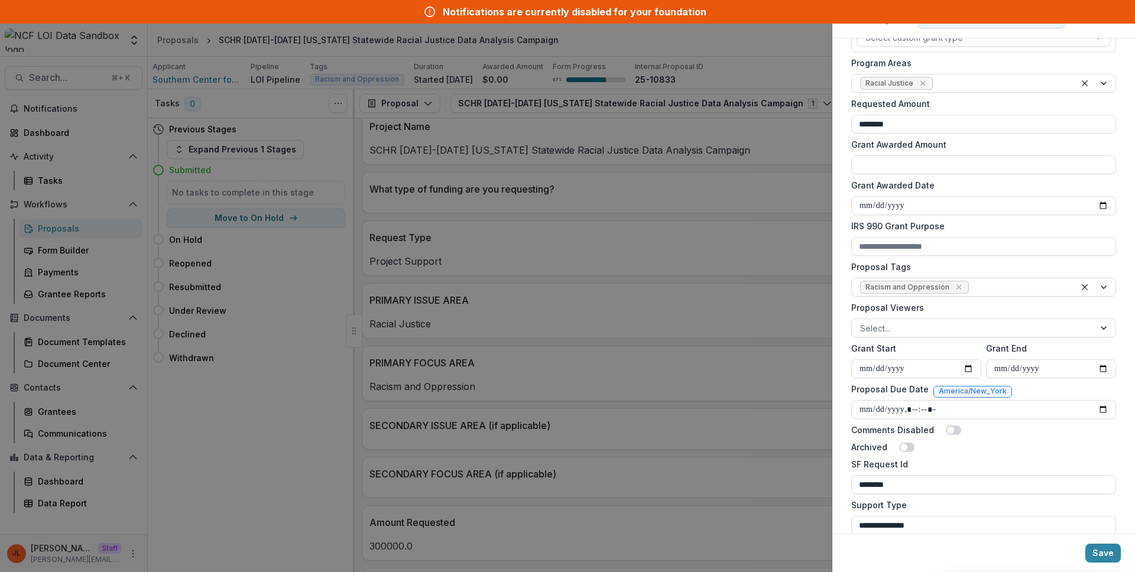
click at [961, 149] on label "Grant Awarded Amount" at bounding box center [980, 144] width 258 height 12
click at [961, 155] on input "Grant Awarded Amount" at bounding box center [983, 164] width 265 height 19
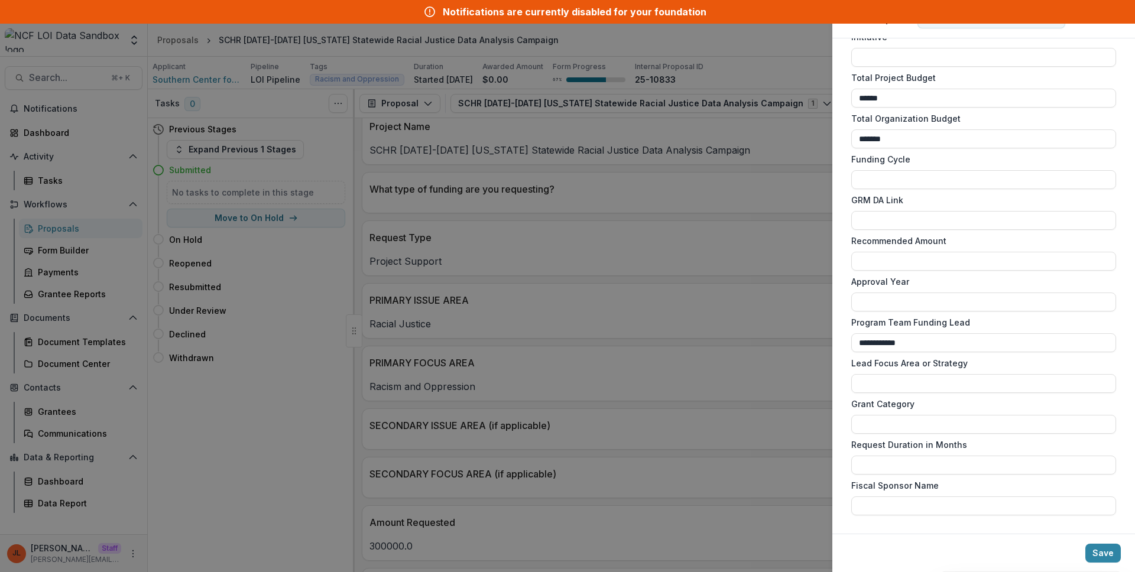
scroll to position [775, 0]
type input "**"
click at [399, 253] on div "**********" at bounding box center [567, 286] width 1135 height 572
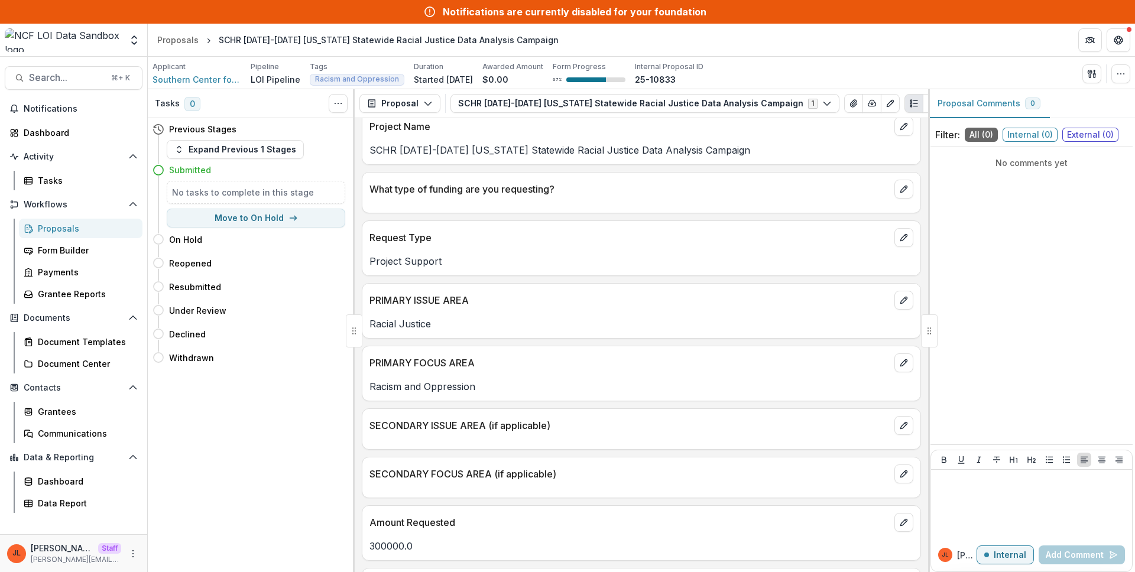
click at [68, 238] on link "Proposals" at bounding box center [81, 229] width 124 height 20
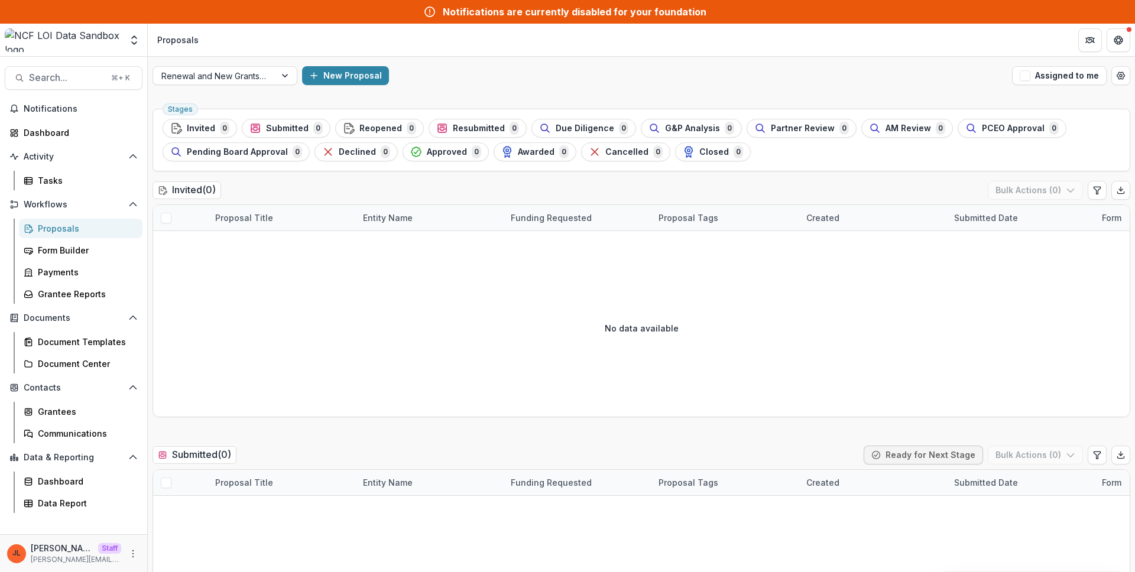
click at [262, 86] on div "Renewal and New Grants Pipeline New Proposal Assigned to me" at bounding box center [641, 76] width 987 height 38
click at [261, 81] on div at bounding box center [214, 76] width 106 height 15
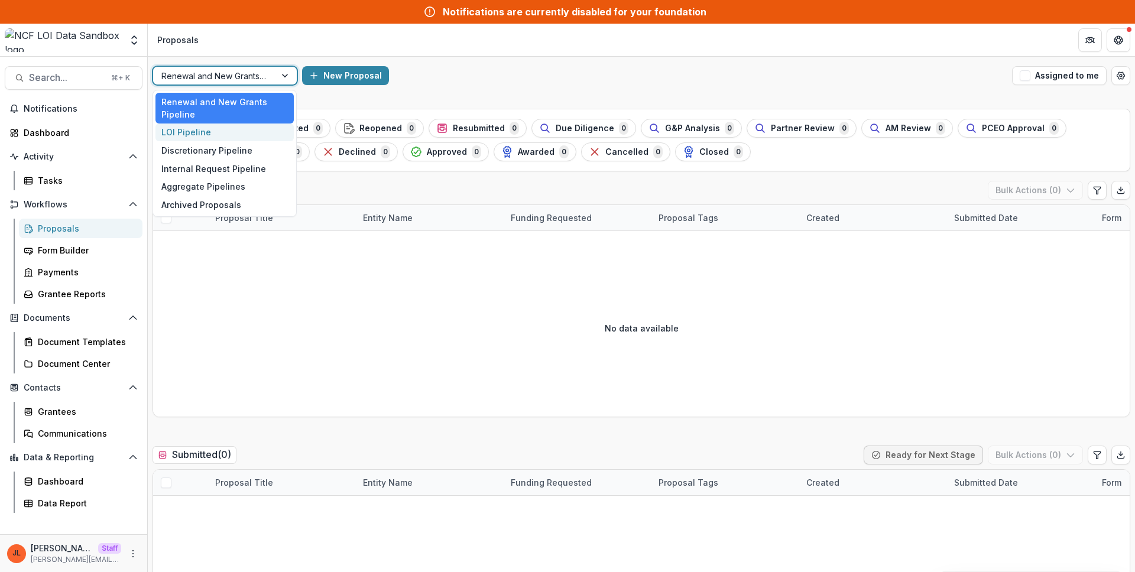
click at [243, 128] on div "LOI Pipeline" at bounding box center [224, 133] width 138 height 18
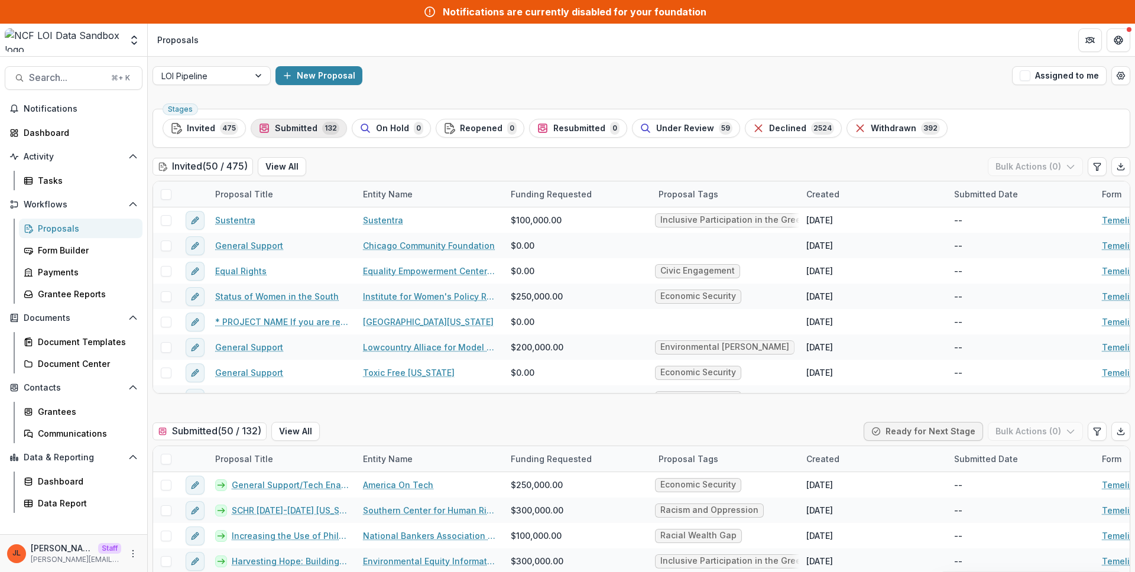
click at [252, 135] on button "Submitted 132" at bounding box center [299, 128] width 96 height 19
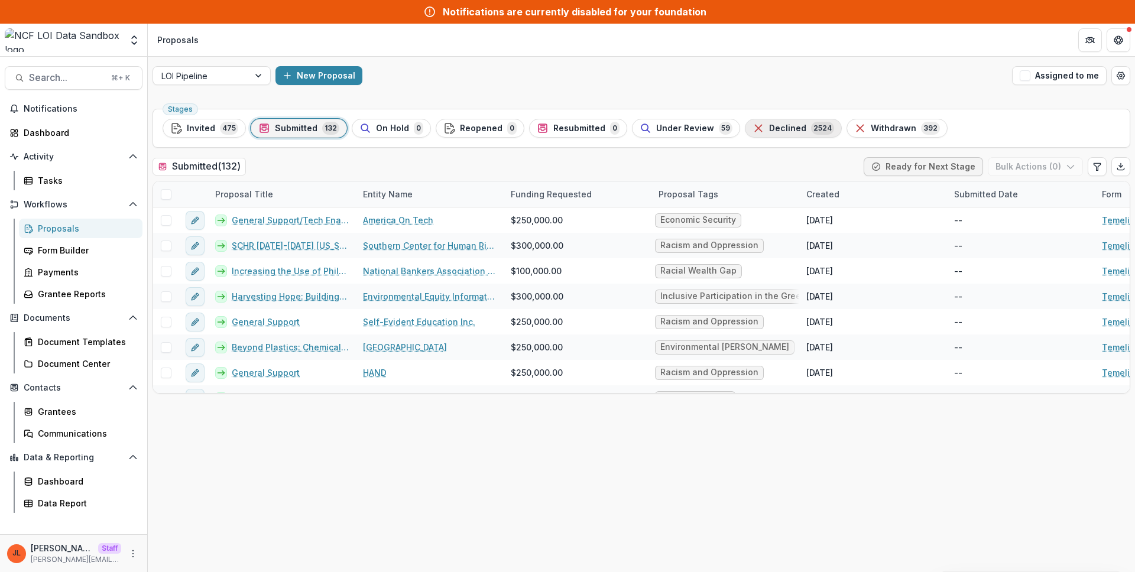
click at [791, 137] on button "Declined 2524" at bounding box center [793, 128] width 97 height 19
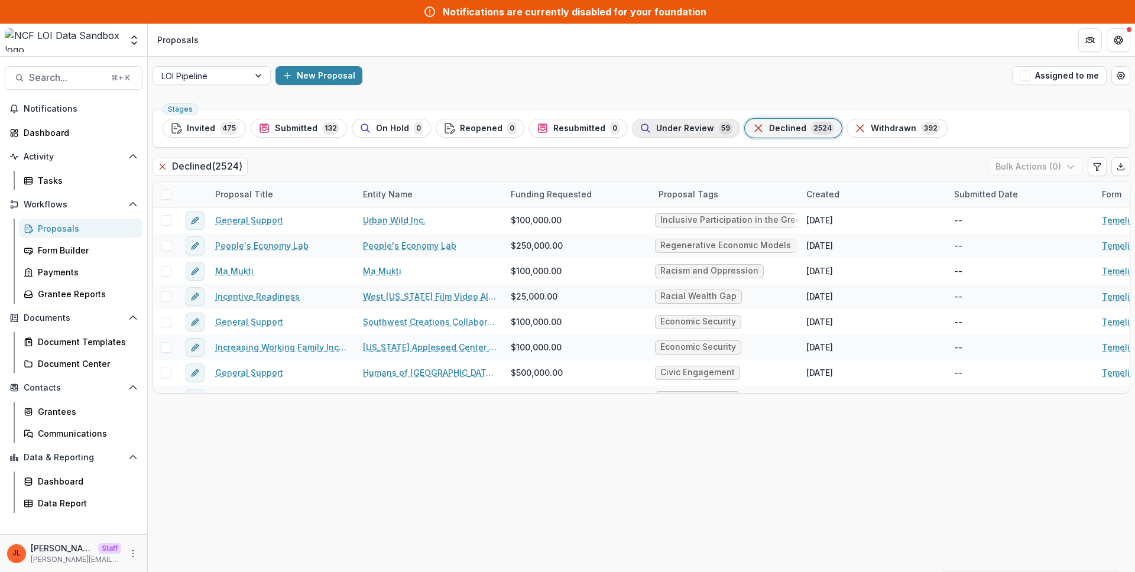
click at [707, 135] on button "Under Review 59" at bounding box center [686, 128] width 108 height 19
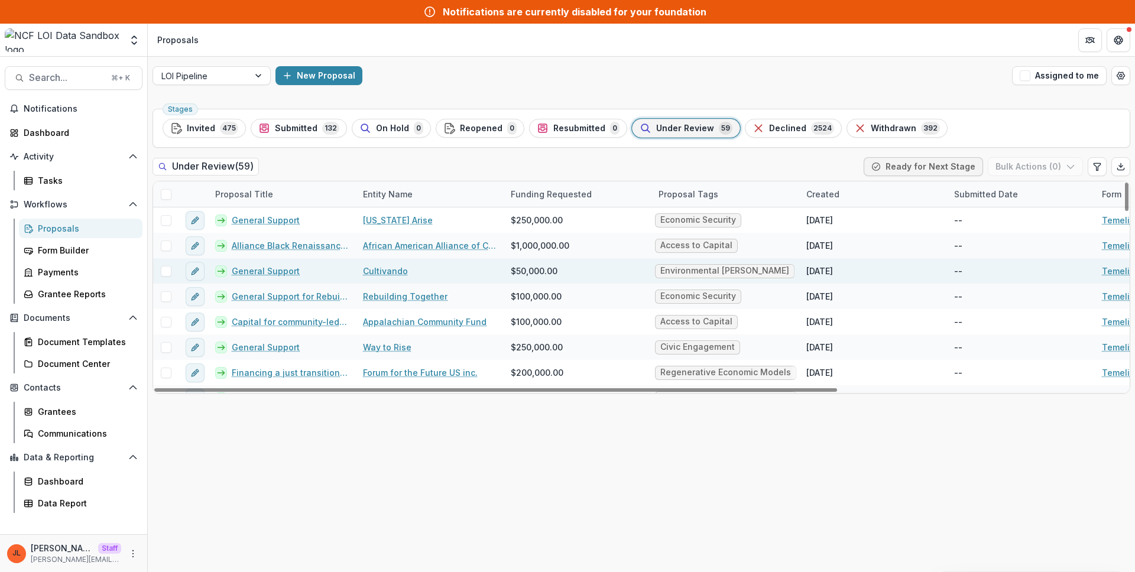
click at [264, 266] on link "General Support" at bounding box center [266, 271] width 68 height 12
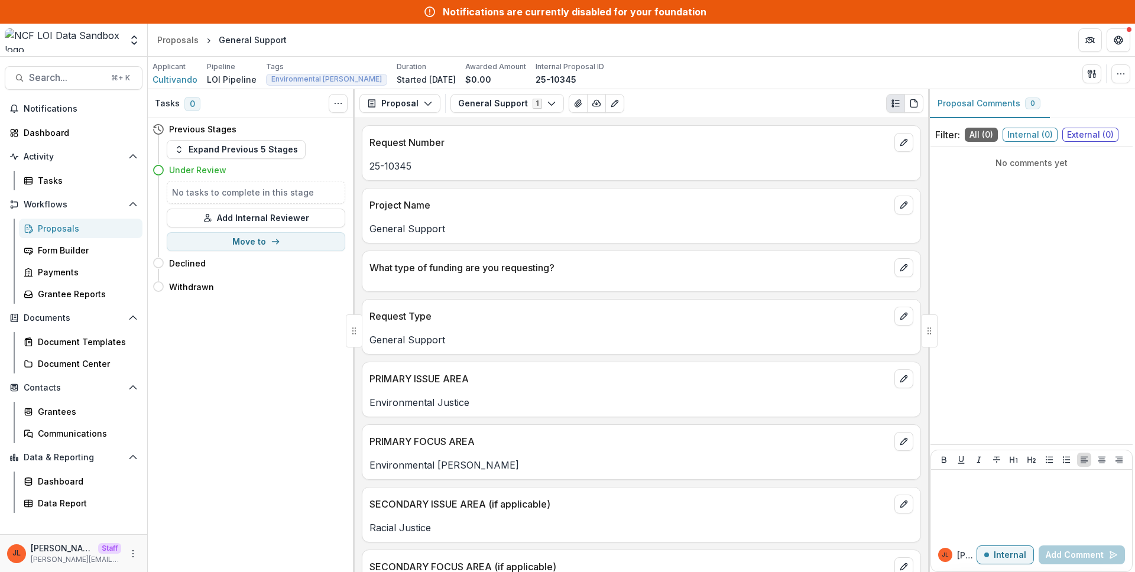
scroll to position [99, 0]
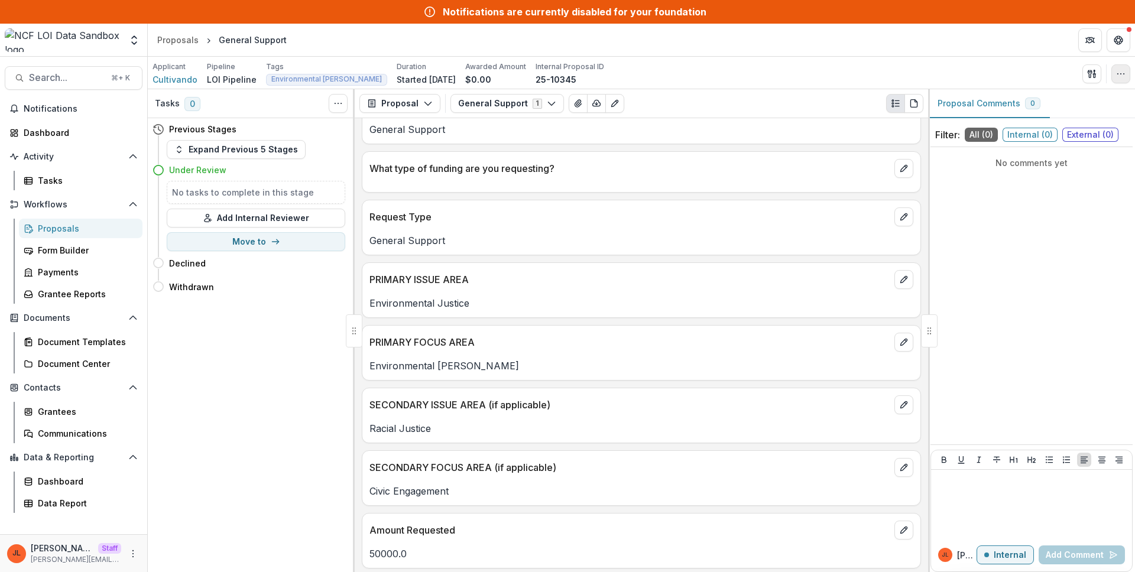
click at [1124, 64] on button "button" at bounding box center [1120, 73] width 19 height 19
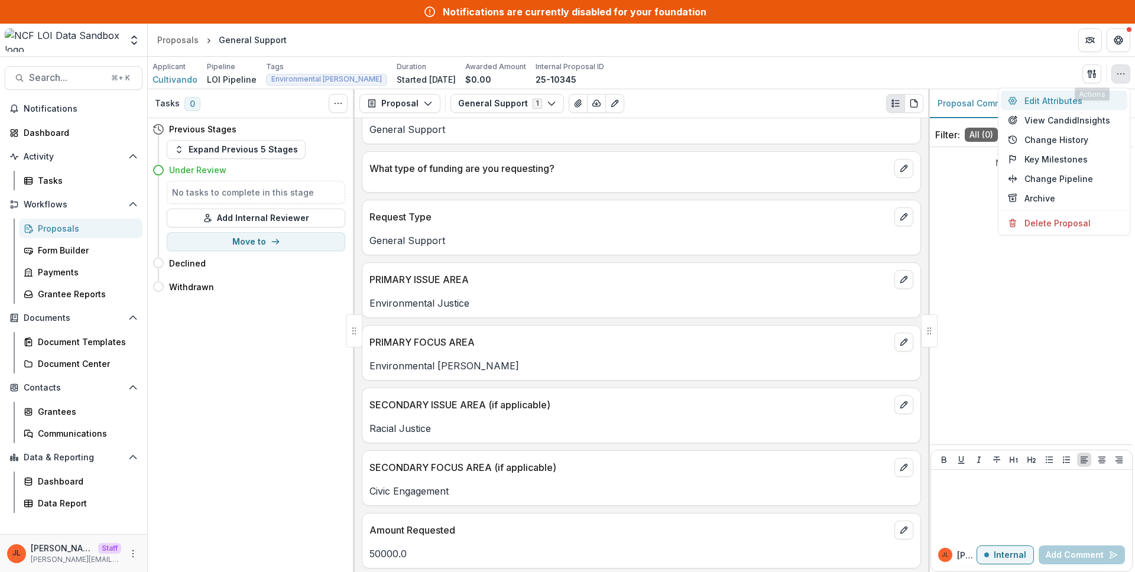
click at [1057, 94] on button "Edit Attributes" at bounding box center [1064, 101] width 126 height 20
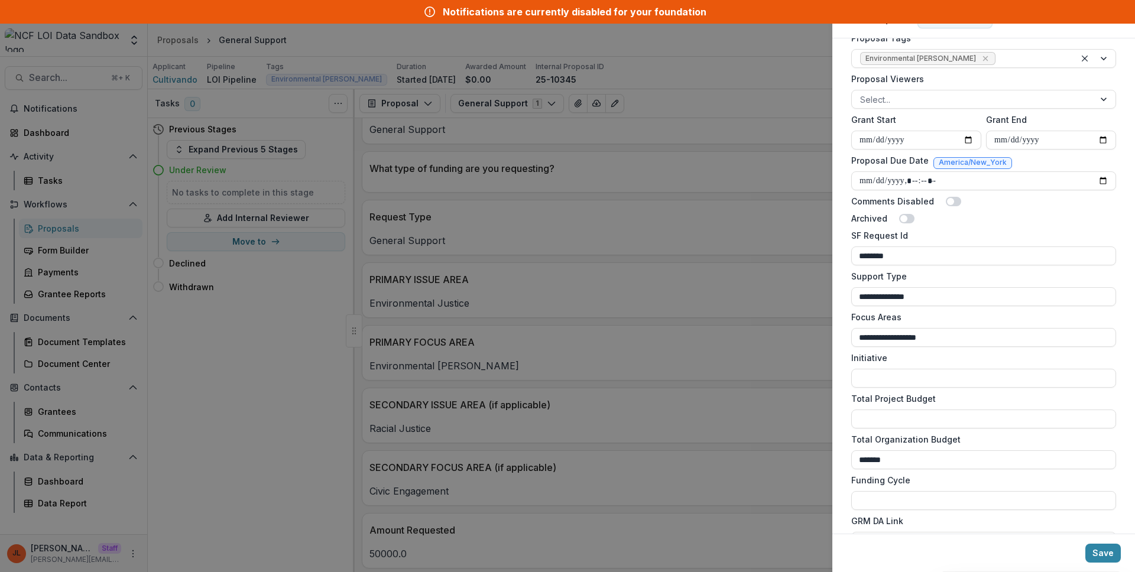
scroll to position [465, 0]
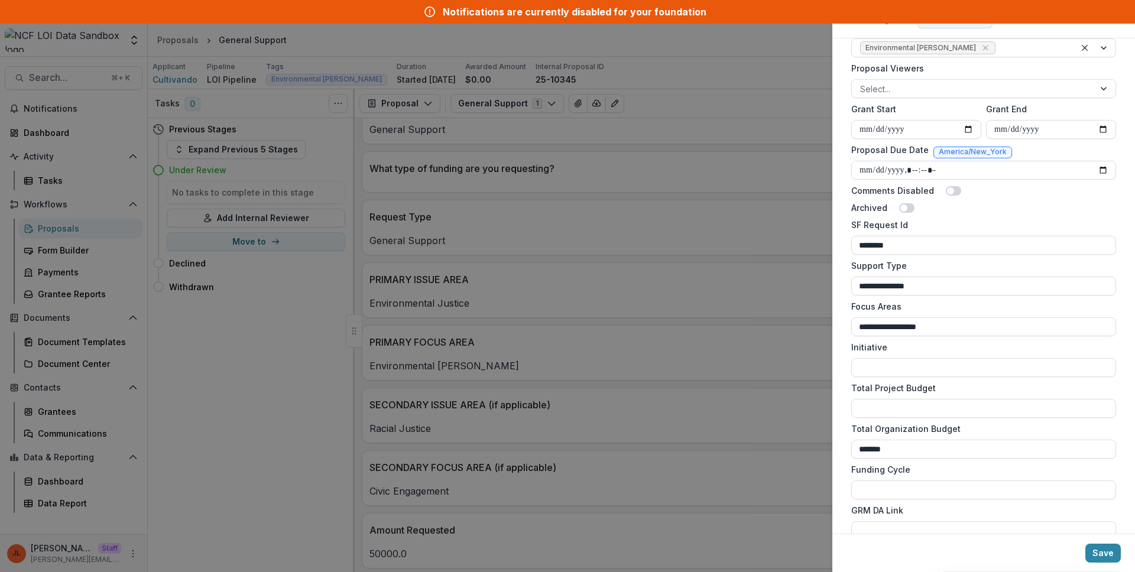
click at [602, 288] on div "**********" at bounding box center [567, 286] width 1135 height 572
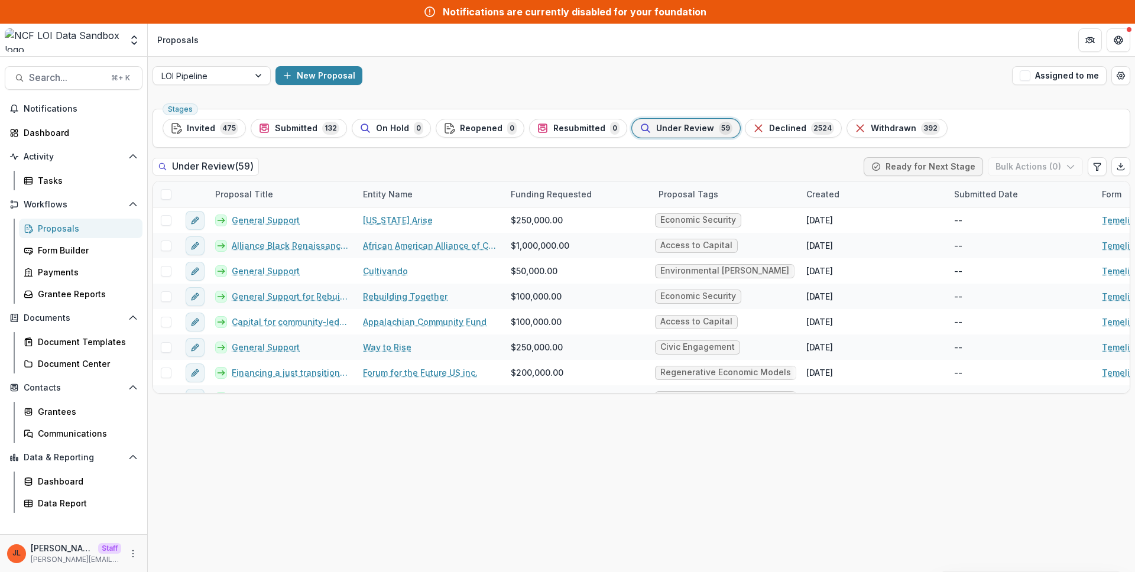
click at [807, 154] on div "Stages Invited 475 Submitted 132 On Hold 0 Reopened 0 Resubmitted 0 Under Revie…" at bounding box center [641, 338] width 987 height 468
click at [973, 110] on div "Stages Invited 475 Submitted 132 On Hold 0 Reopened 0 Resubmitted 0 Under Revie…" at bounding box center [641, 128] width 978 height 39
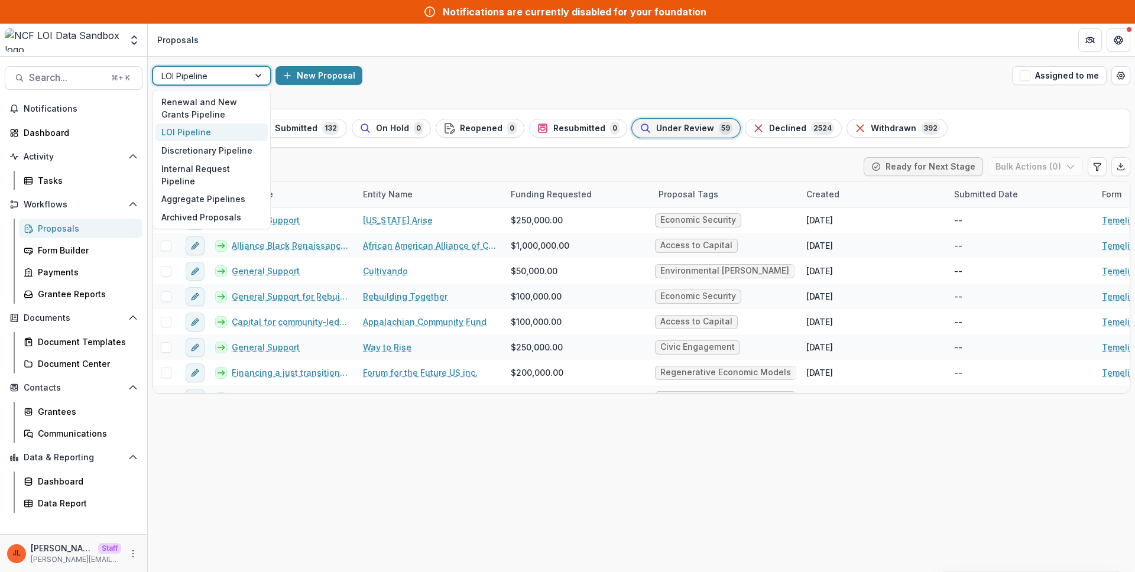
click at [197, 71] on div at bounding box center [200, 76] width 79 height 15
click at [546, 73] on div "New Proposal" at bounding box center [641, 75] width 732 height 19
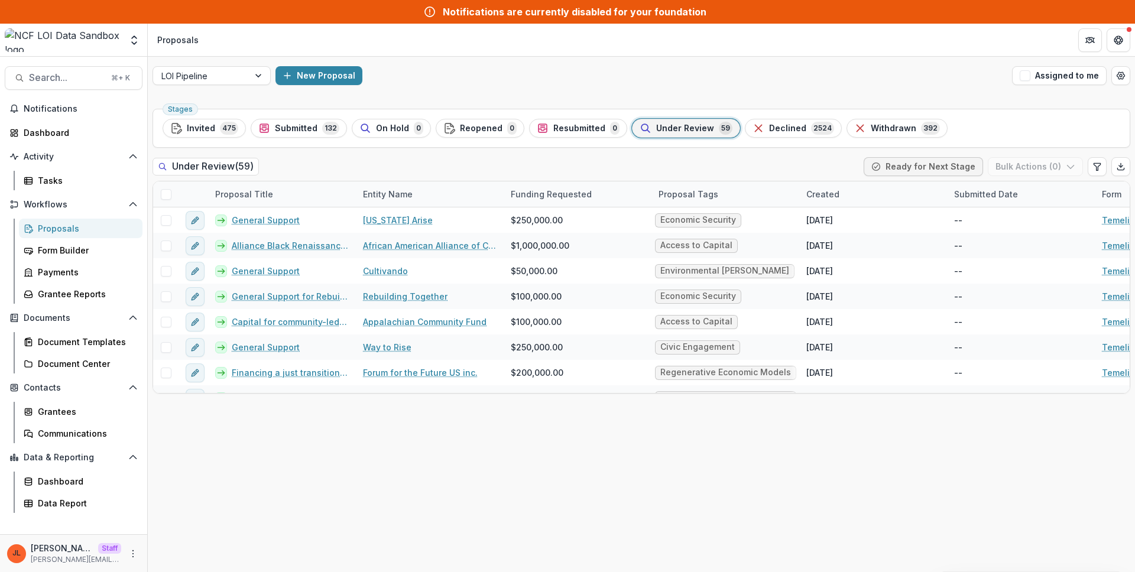
click at [825, 135] on ul "Stages Invited 475 Submitted 132 On Hold 0 Reopened 0 Resubmitted 0 Under Revie…" at bounding box center [641, 128] width 957 height 19
click at [811, 131] on span "2524" at bounding box center [822, 128] width 23 height 13
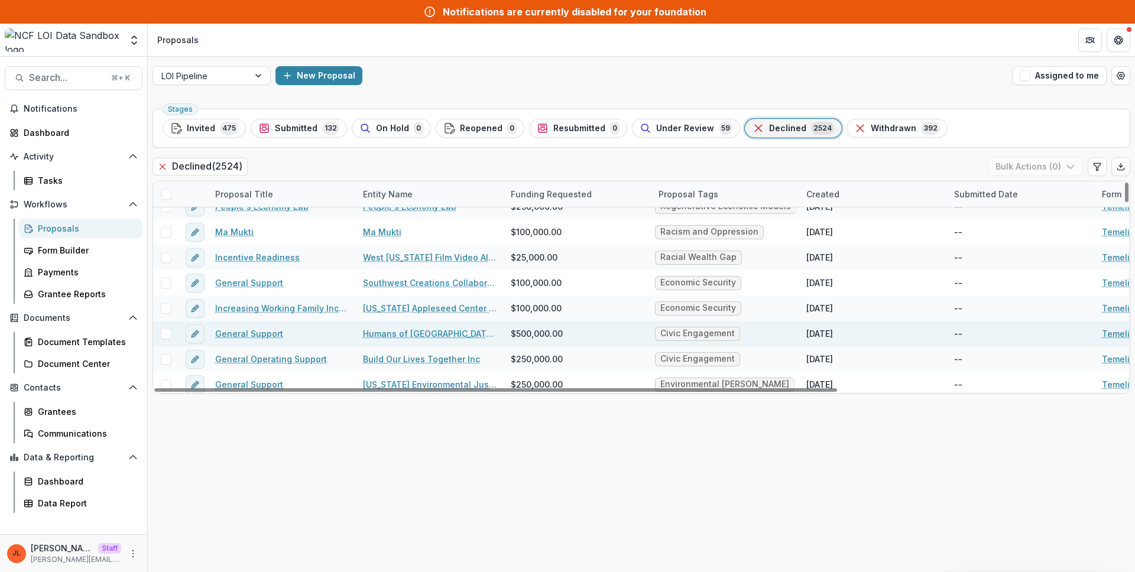
scroll to position [40, 0]
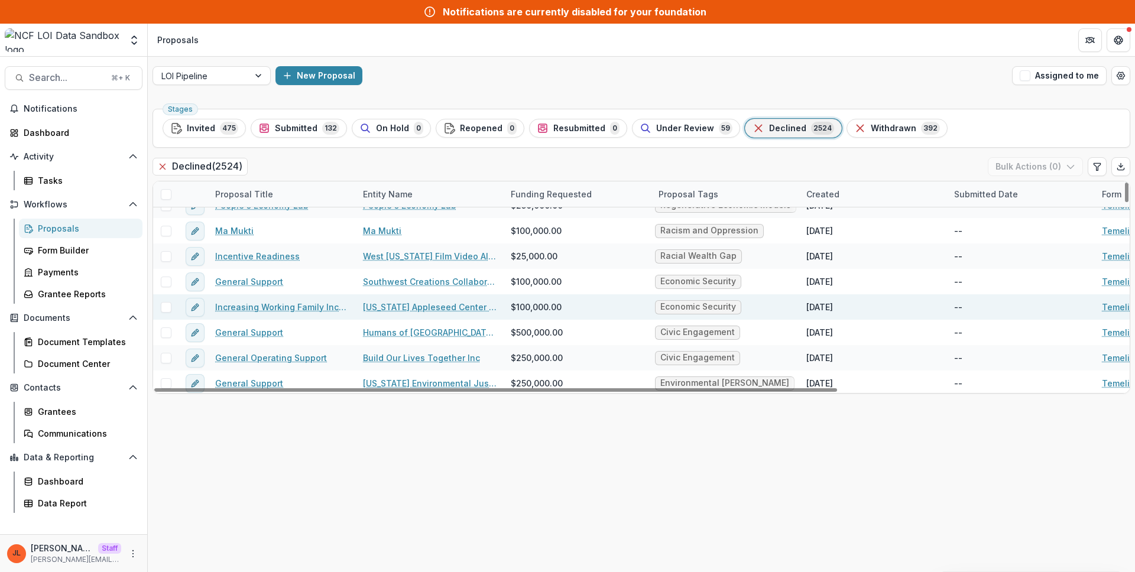
click at [247, 305] on link "Increasing Working Family Incomes with Tax Credits" at bounding box center [282, 307] width 134 height 12
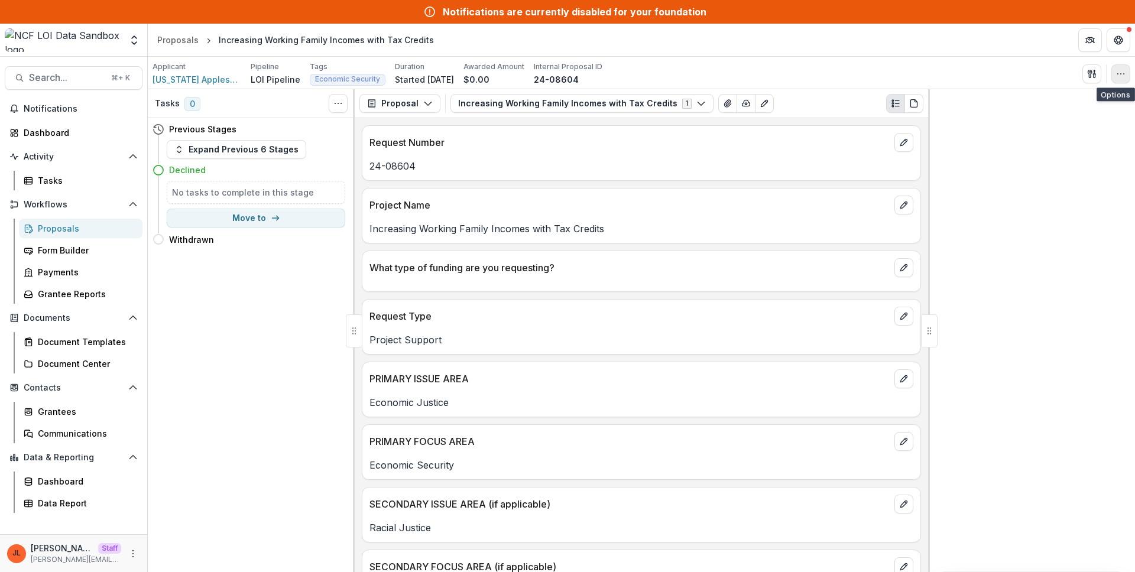
click at [1116, 70] on icon "button" at bounding box center [1120, 73] width 9 height 9
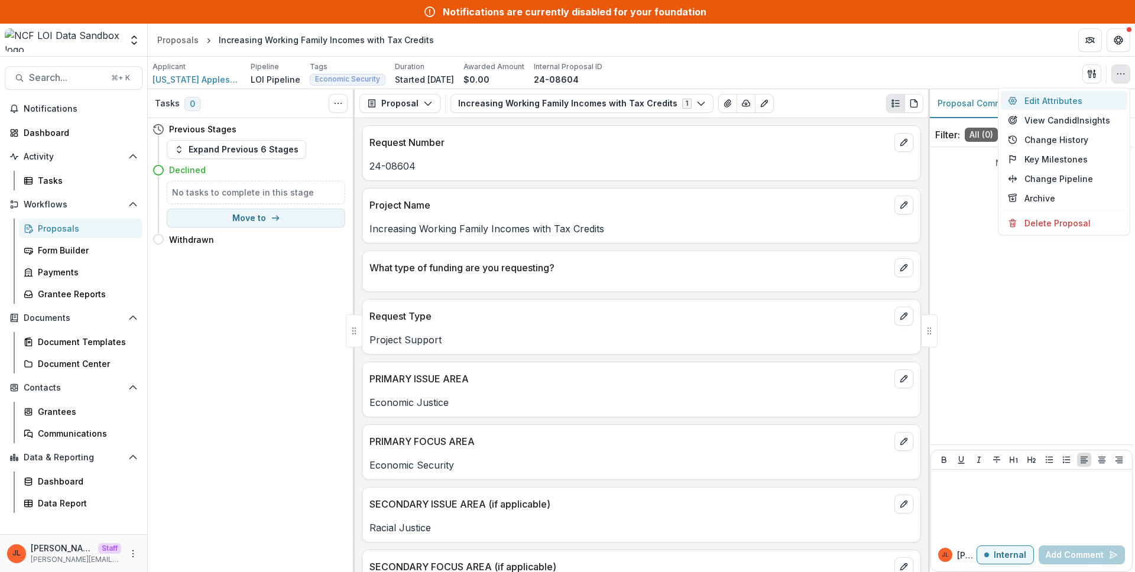
click at [1043, 99] on button "Edit Attributes" at bounding box center [1064, 101] width 126 height 20
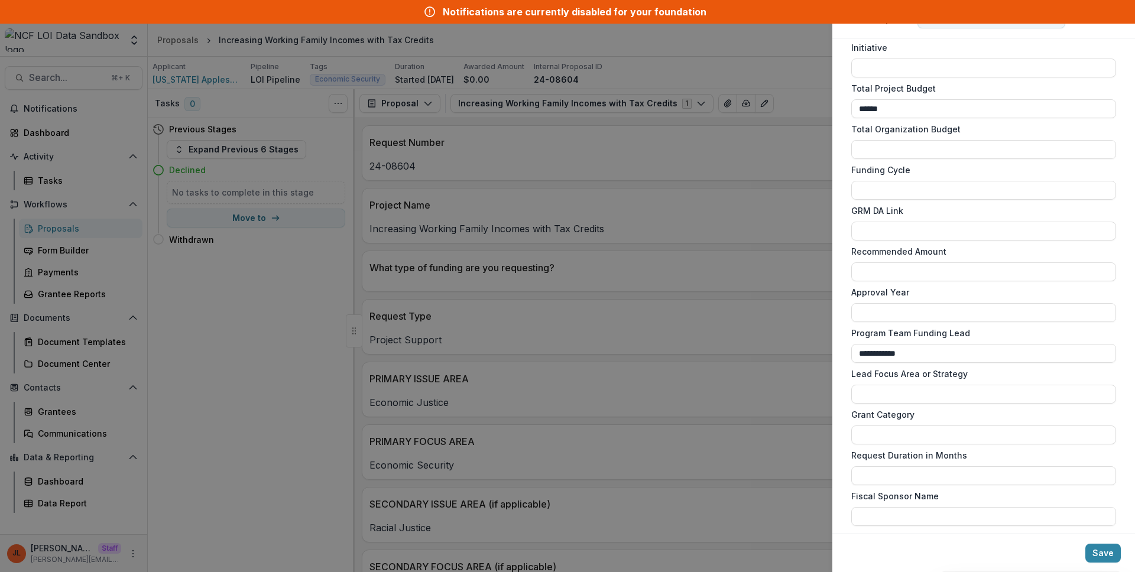
scroll to position [775, 0]
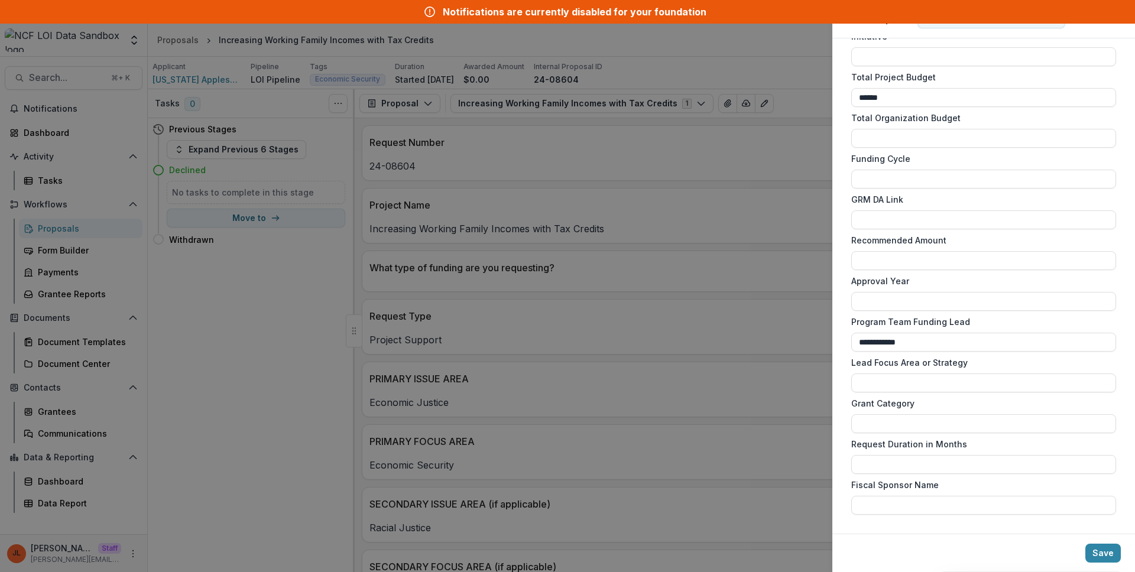
click at [666, 248] on div "**********" at bounding box center [567, 286] width 1135 height 572
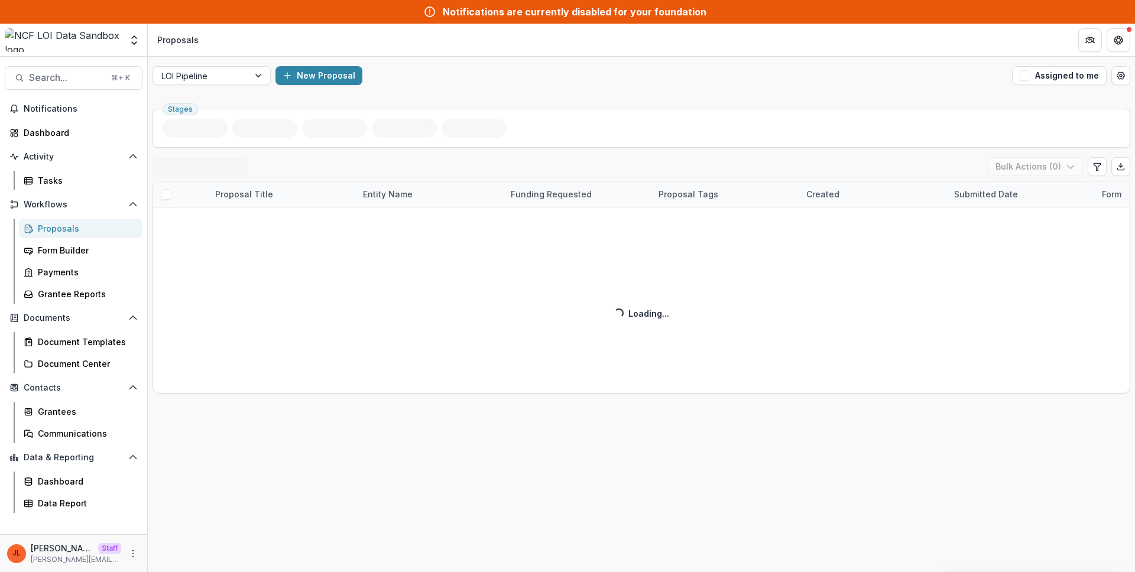
click at [718, 162] on div "Declined ( 2524 ) Bulk Actions ( 0 )" at bounding box center [641, 169] width 978 height 24
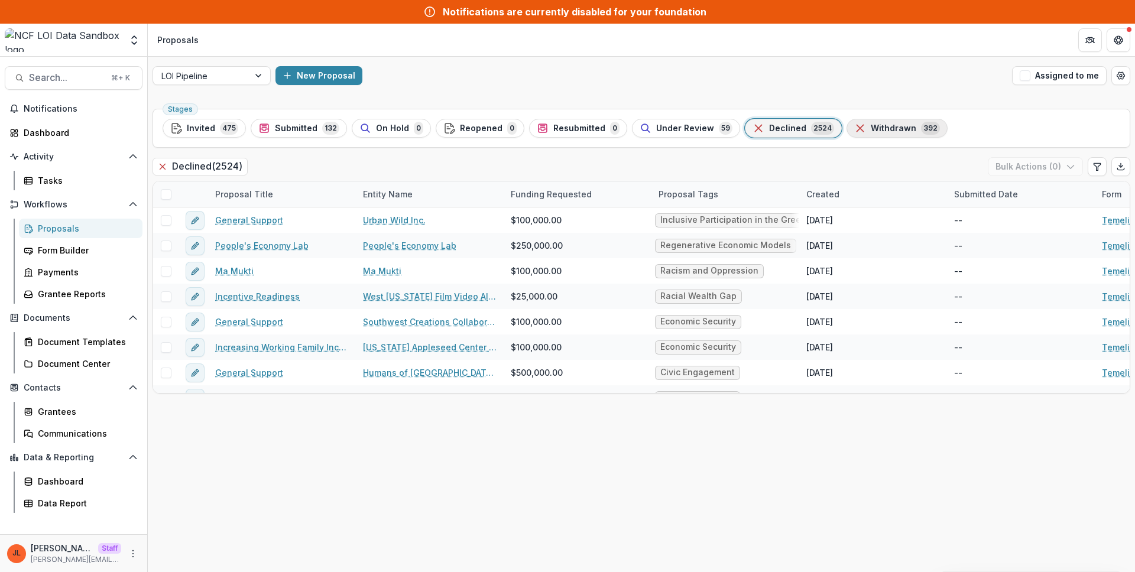
click at [882, 132] on span "Withdrawn" at bounding box center [894, 129] width 46 height 10
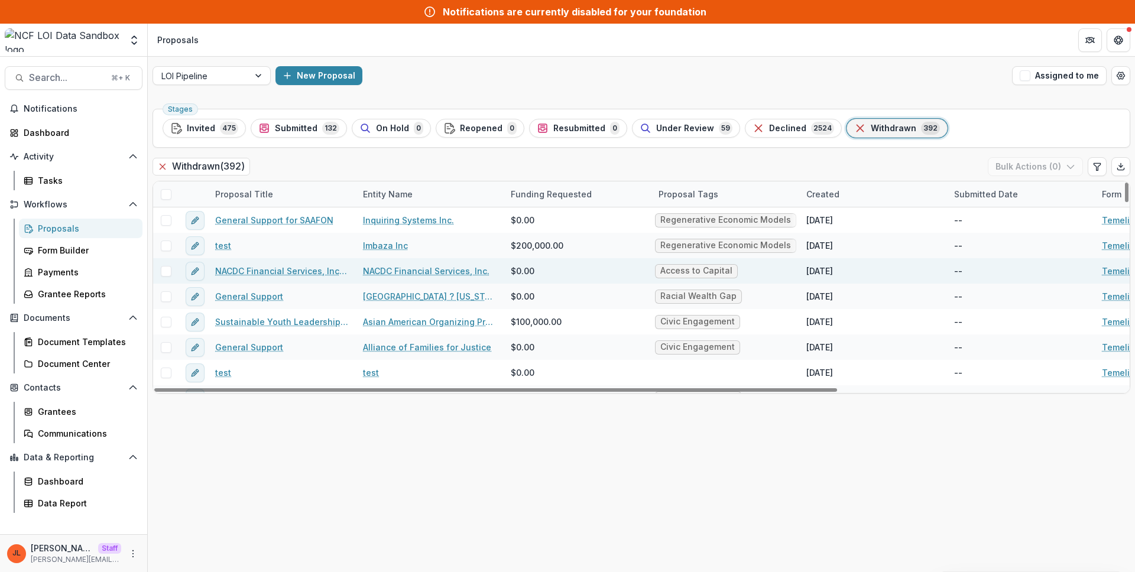
click at [255, 273] on link "NACDC Financial Services, Inc. providing access to capital to Montana Native Am…" at bounding box center [282, 271] width 134 height 12
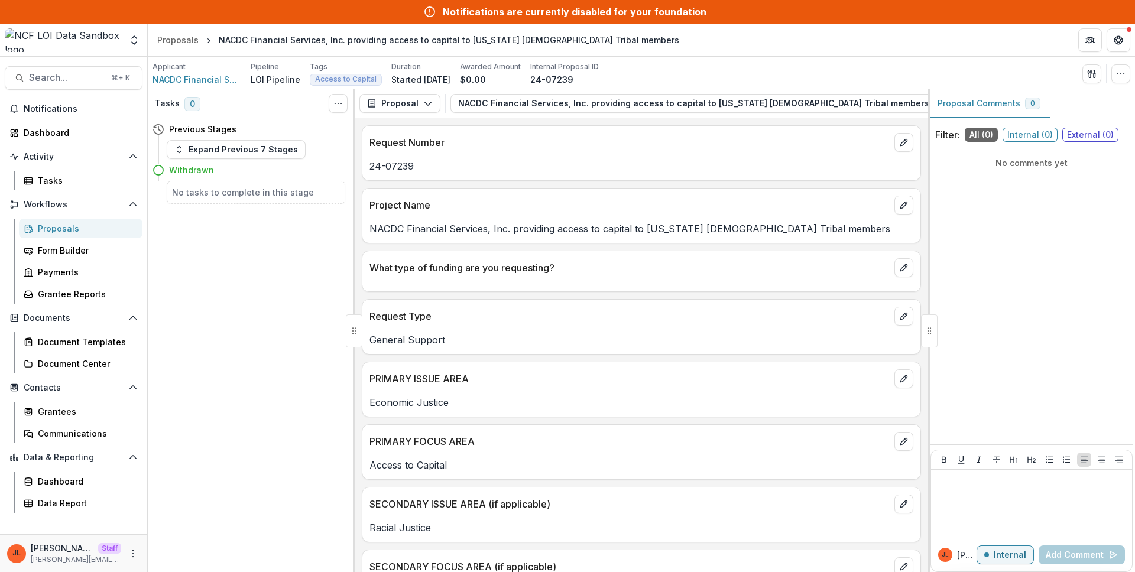
click at [672, 228] on p "NACDC Financial Services, Inc. providing access to capital to Montana Native Am…" at bounding box center [641, 229] width 544 height 14
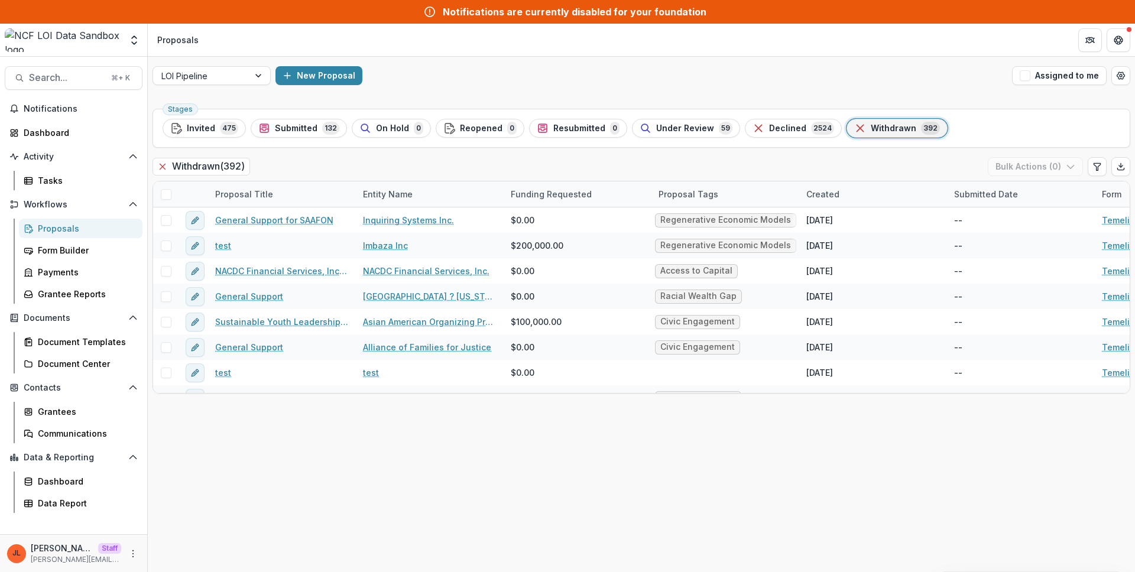
click at [581, 173] on div "Withdrawn ( 392 ) Bulk Actions ( 0 )" at bounding box center [641, 169] width 978 height 24
click at [589, 170] on div "Withdrawn ( 392 ) Bulk Actions ( 0 )" at bounding box center [641, 169] width 978 height 24
click at [585, 171] on div "Withdrawn ( 392 ) Bulk Actions ( 0 )" at bounding box center [641, 169] width 978 height 24
click at [452, 52] on header "Proposals" at bounding box center [641, 40] width 987 height 33
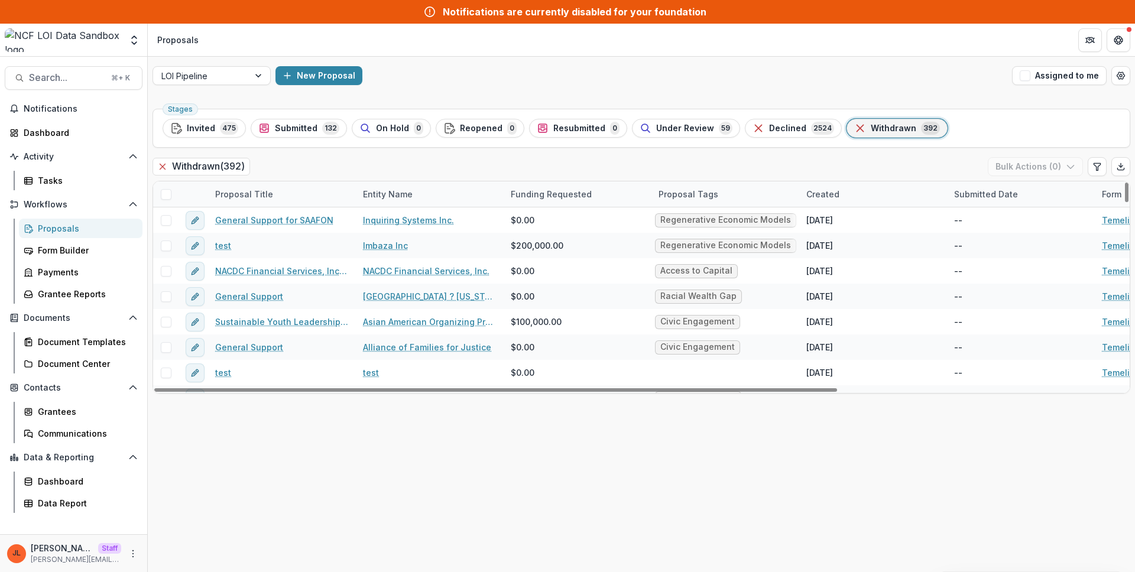
click at [230, 515] on div "Stages Invited 475 Submitted 132 On Hold 0 Reopened 0 Resubmitted 0 Under Revie…" at bounding box center [641, 338] width 987 height 468
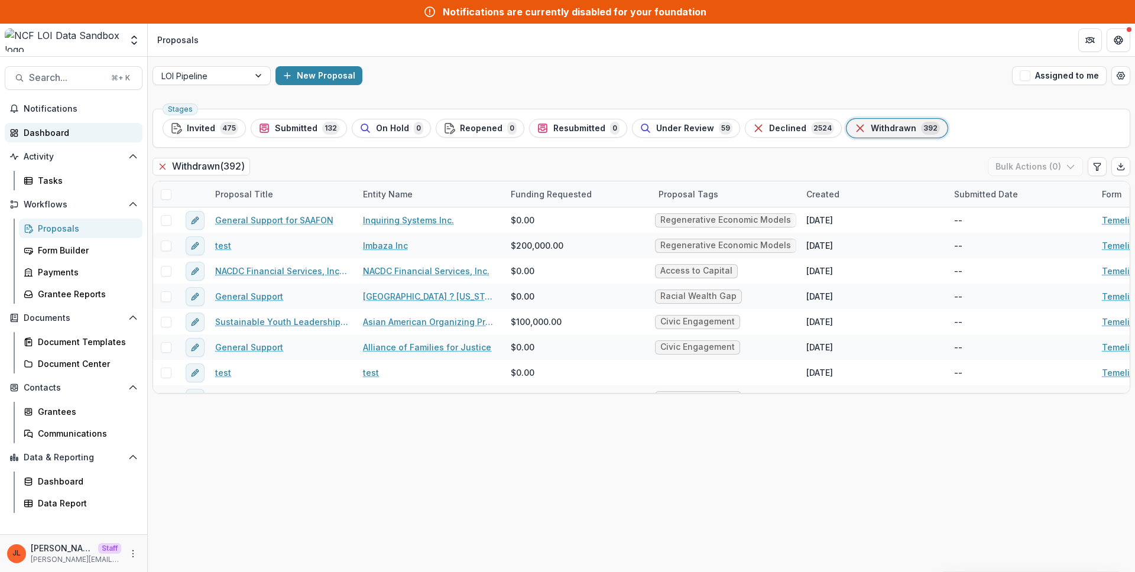
click at [60, 127] on div "Dashboard" at bounding box center [78, 132] width 109 height 12
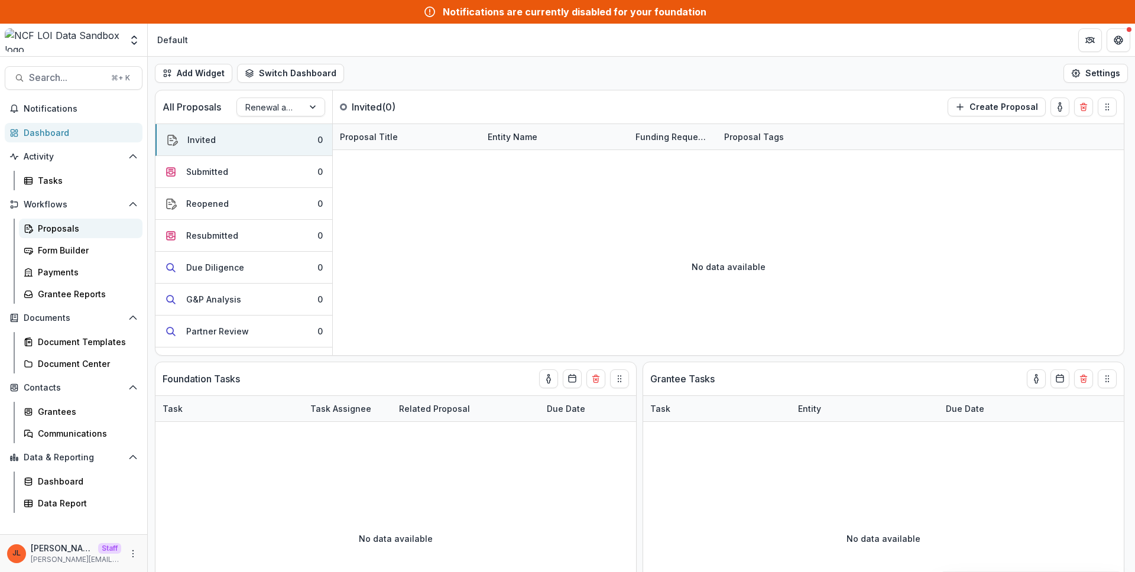
click at [83, 220] on link "Proposals" at bounding box center [81, 229] width 124 height 20
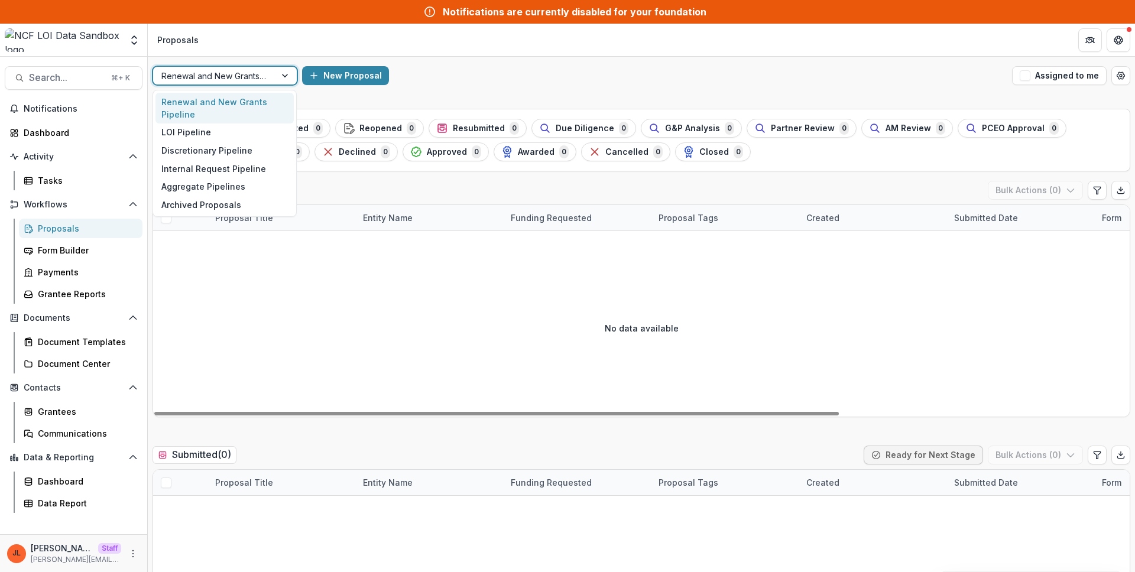
click at [203, 76] on div at bounding box center [214, 76] width 106 height 15
click at [186, 133] on div "LOI Pipeline" at bounding box center [224, 133] width 138 height 18
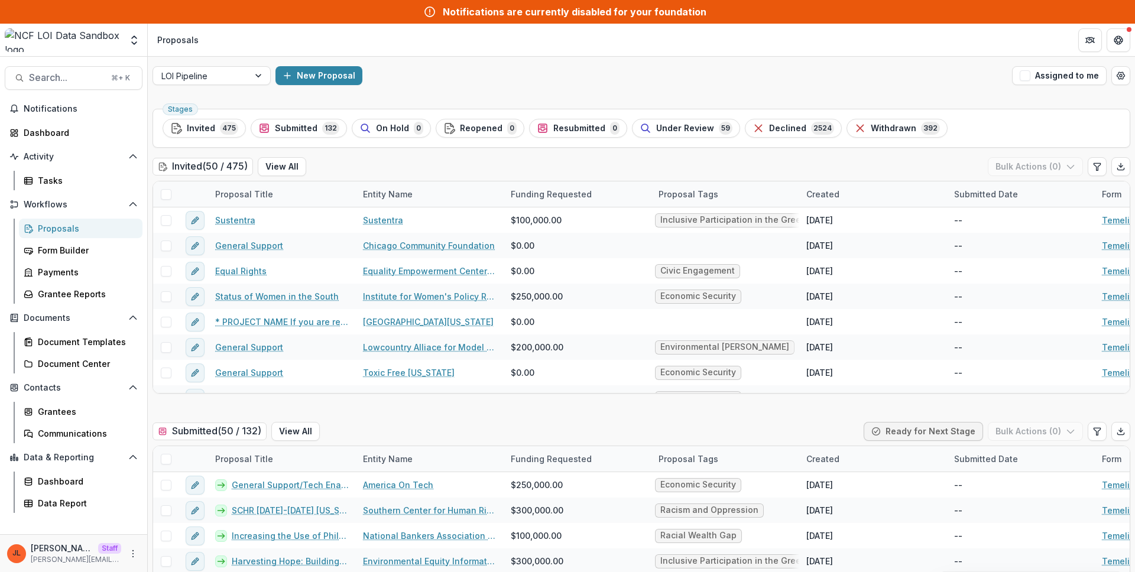
click at [959, 47] on header "Proposals" at bounding box center [641, 40] width 987 height 33
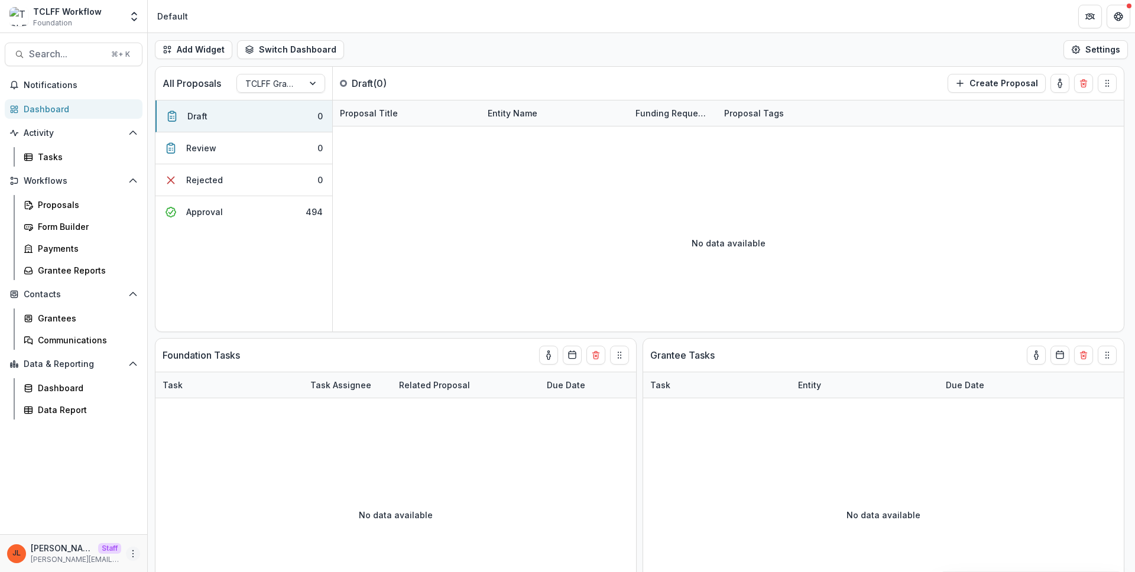
click at [128, 550] on icon "More" at bounding box center [132, 553] width 9 height 9
click at [161, 521] on link "User Settings" at bounding box center [211, 529] width 126 height 20
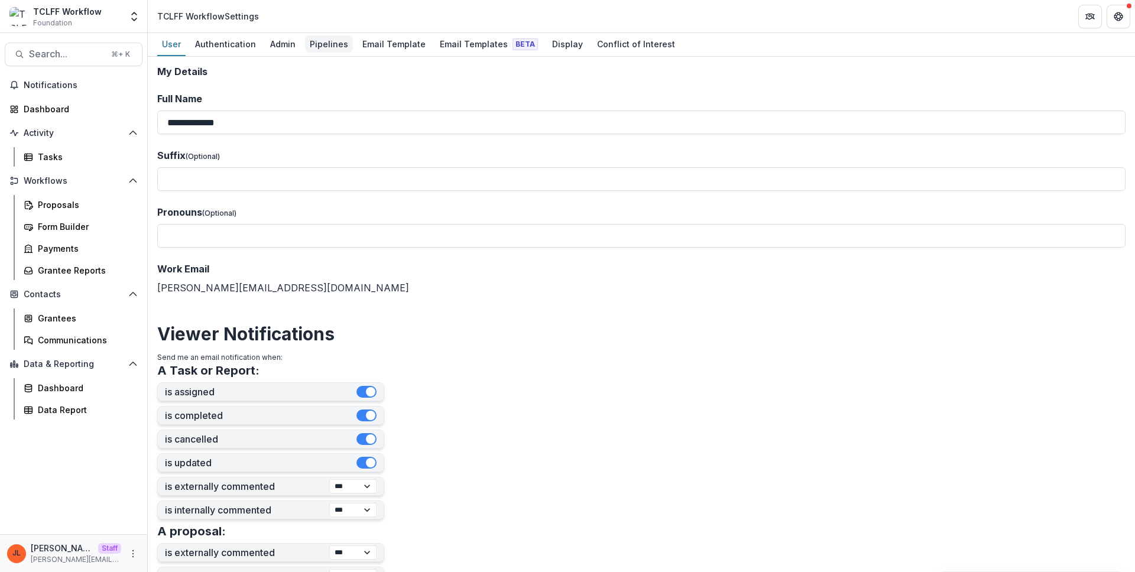
click at [323, 51] on div "Pipelines" at bounding box center [329, 43] width 48 height 17
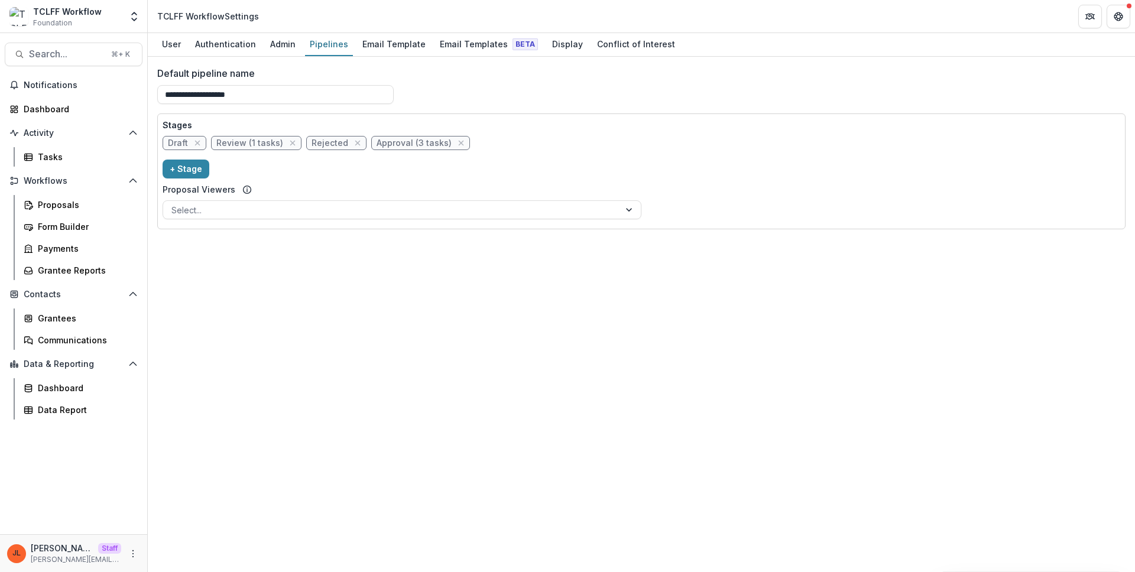
click at [466, 77] on label "Default pipeline name" at bounding box center [637, 73] width 961 height 14
click at [394, 85] on input "**********" at bounding box center [275, 94] width 236 height 19
click at [288, 44] on div "Admin" at bounding box center [282, 43] width 35 height 17
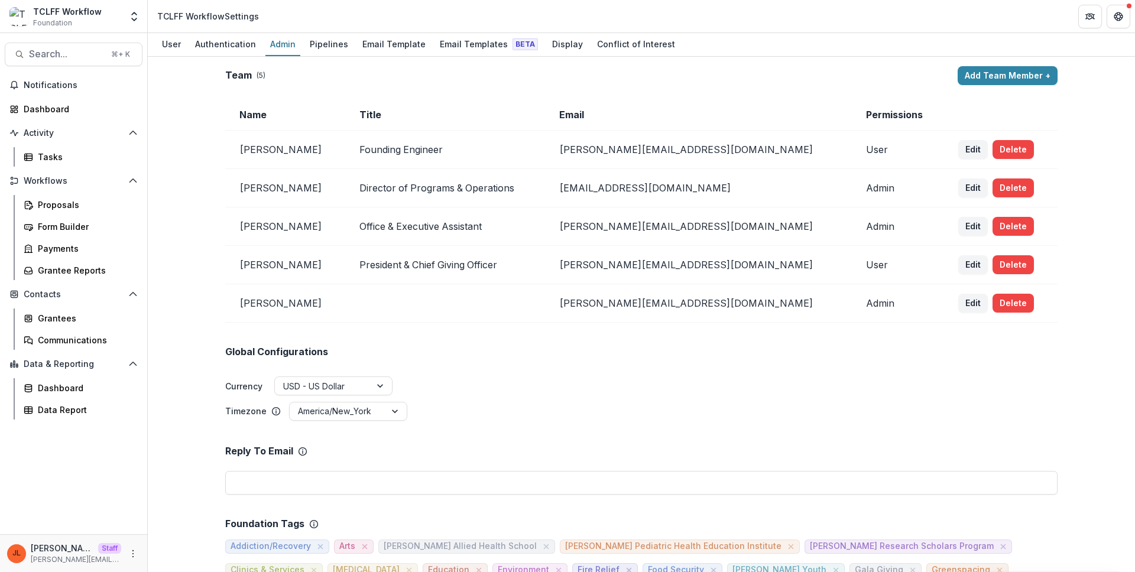
click at [194, 207] on div "Team ( 5 ) Add Team Member + Name Title Email Permissions Logan Murphy Founding…" at bounding box center [641, 314] width 987 height 515
click at [98, 203] on div "Proposals" at bounding box center [85, 205] width 95 height 12
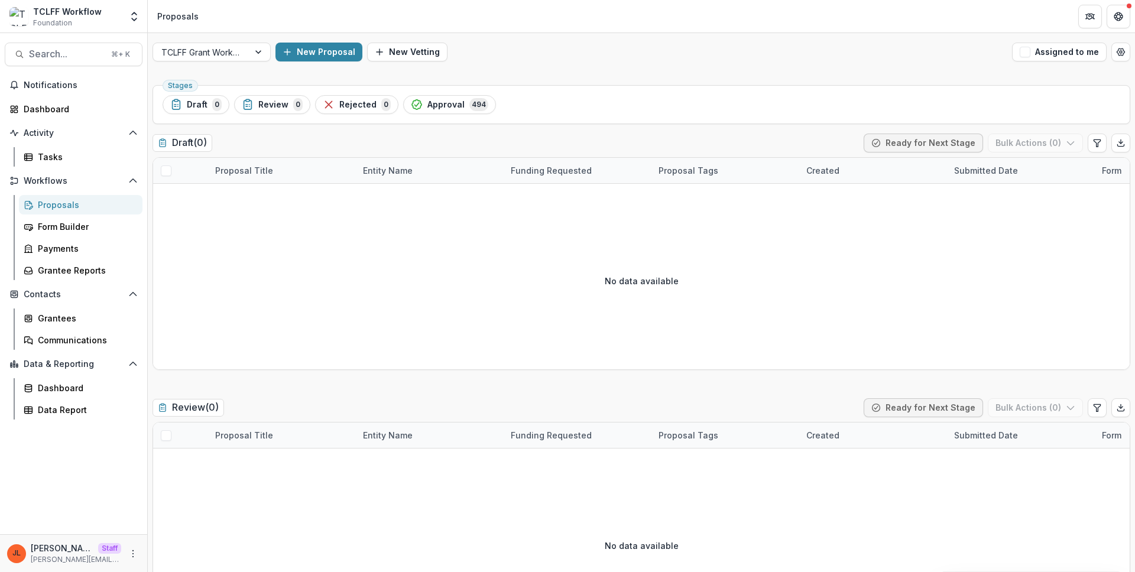
click at [230, 64] on div "TCLFF Grant Workflow New Proposal New Vetting Assigned to me" at bounding box center [641, 52] width 987 height 38
click at [228, 58] on div at bounding box center [200, 52] width 79 height 15
click at [318, 6] on header "Proposals" at bounding box center [641, 16] width 987 height 33
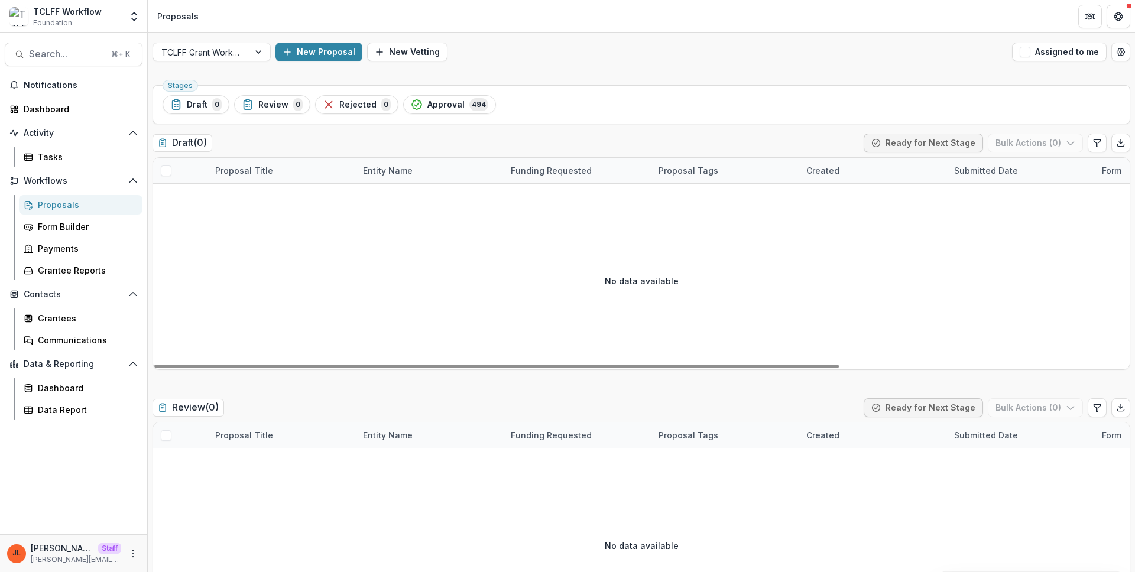
click at [625, 50] on div "New Proposal New Vetting" at bounding box center [641, 52] width 732 height 19
